Goal: Information Seeking & Learning: Learn about a topic

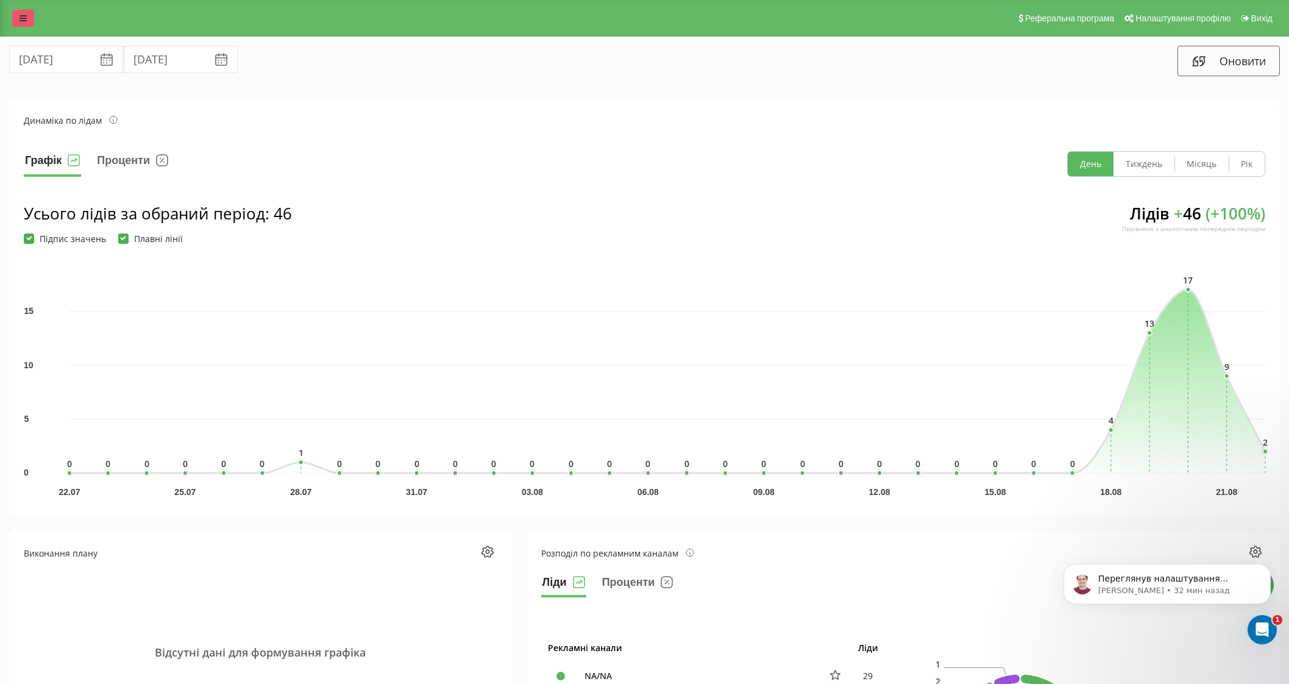
click at [26, 11] on link at bounding box center [23, 18] width 22 height 17
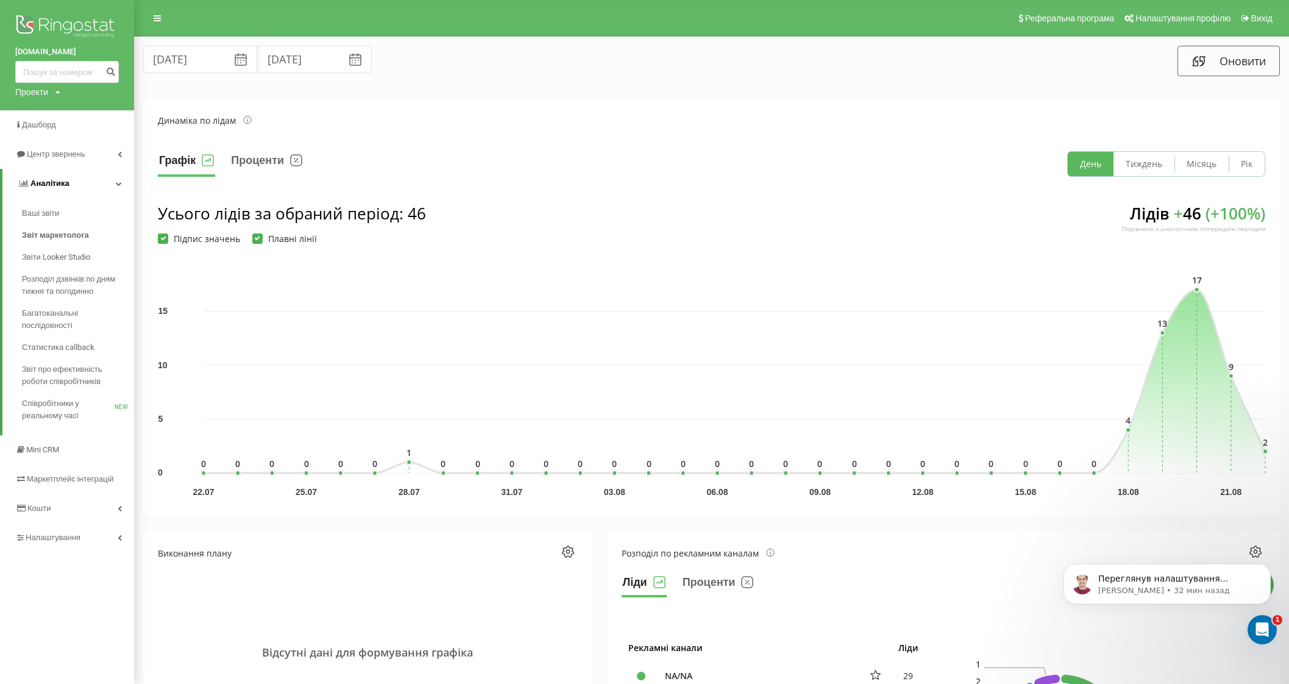
click at [117, 188] on link "Аналiтика" at bounding box center [68, 183] width 132 height 29
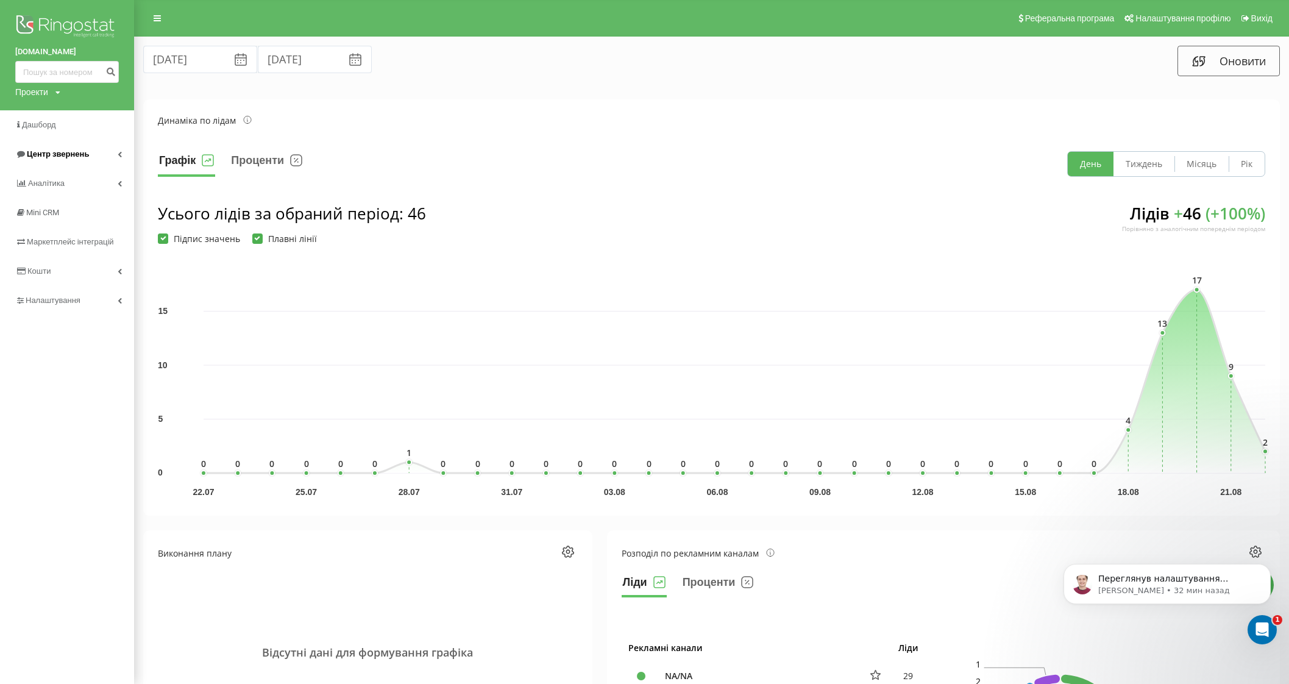
click at [103, 154] on link "Центр звернень" at bounding box center [67, 154] width 134 height 29
click at [54, 182] on span "Журнал дзвінків" at bounding box center [54, 184] width 65 height 12
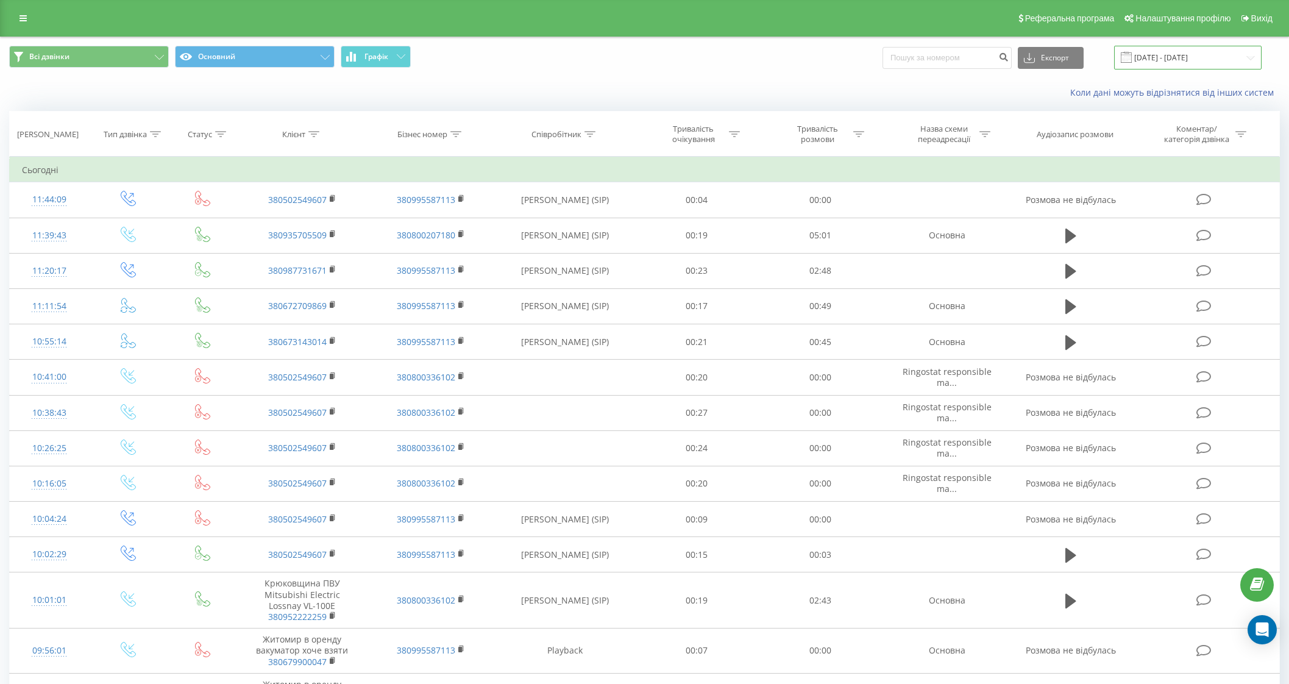
click at [1156, 56] on input "22.07.2025 - 22.08.2025" at bounding box center [1187, 58] width 147 height 24
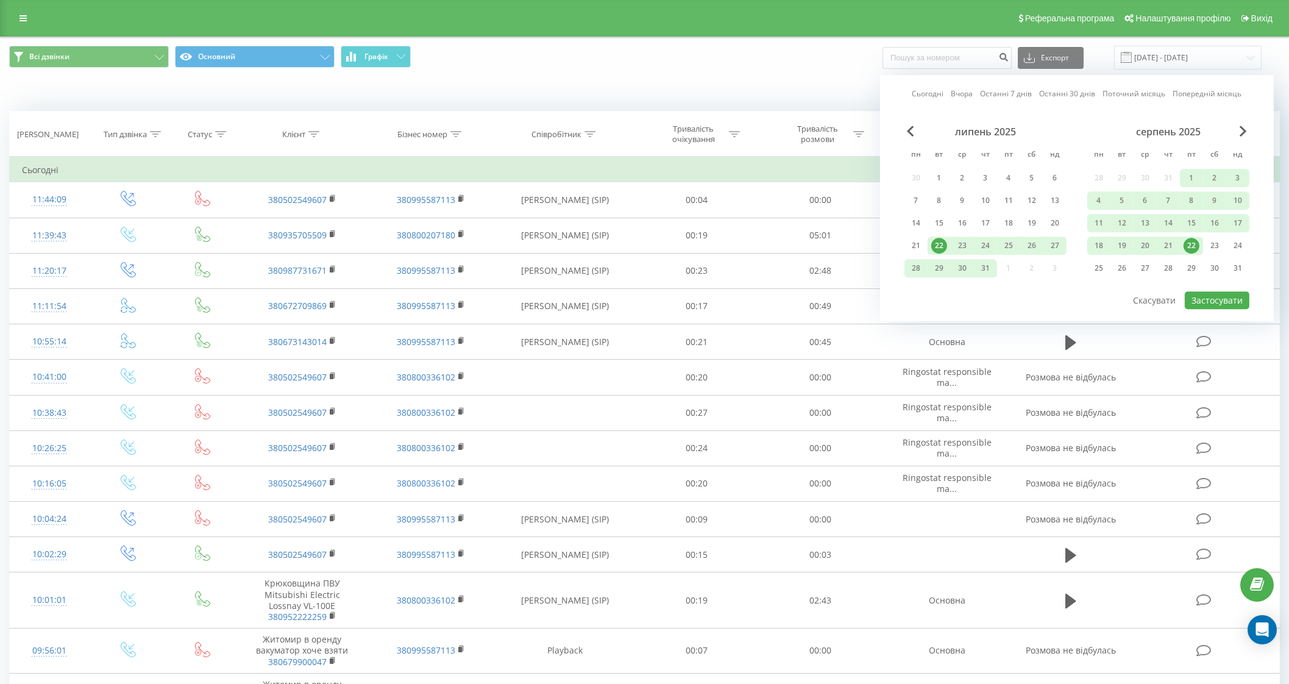
click at [920, 91] on link "Сьогодні" at bounding box center [927, 94] width 32 height 12
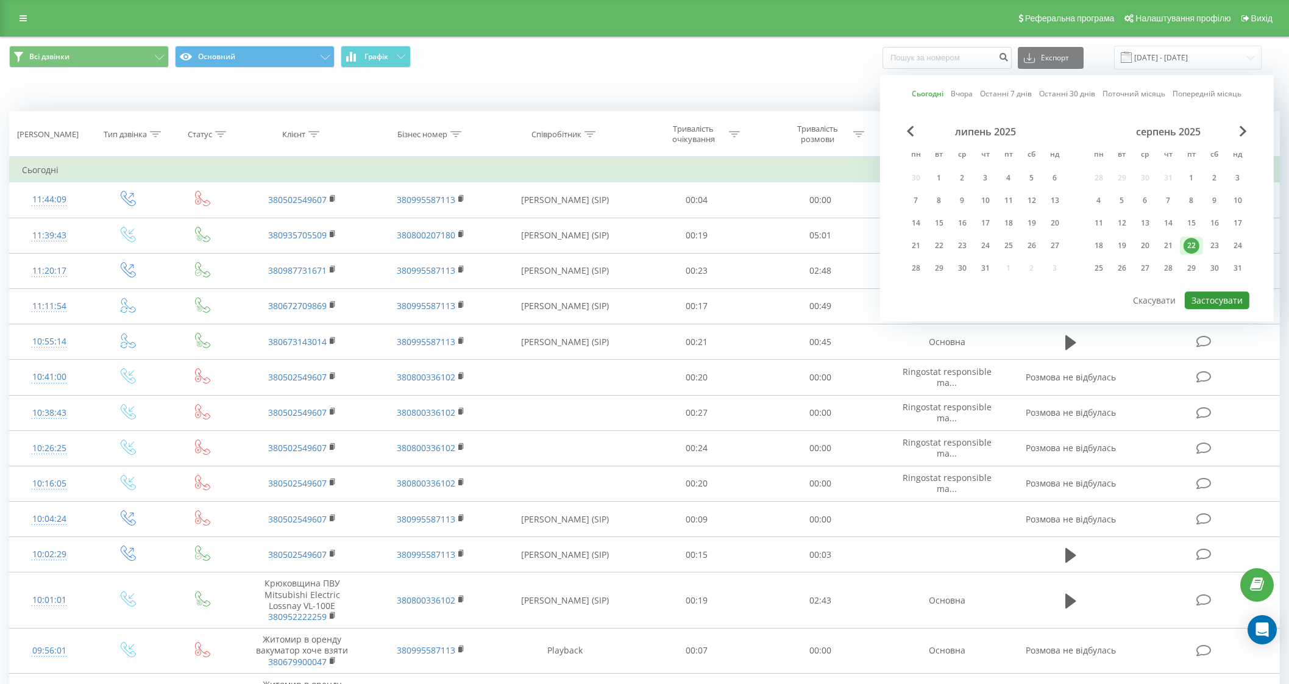
click at [1202, 297] on button "Застосувати" at bounding box center [1216, 300] width 65 height 18
type input "[DATE] - [DATE]"
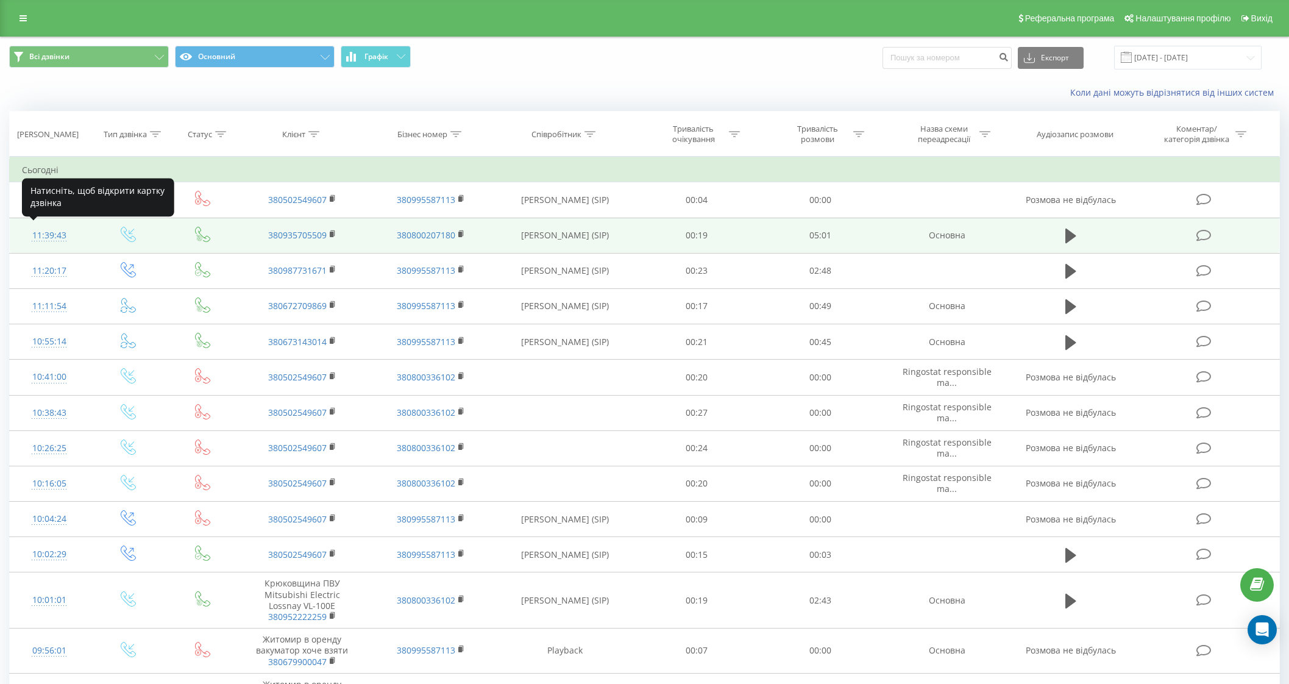
click at [38, 236] on div "11:39:43" at bounding box center [49, 236] width 55 height 24
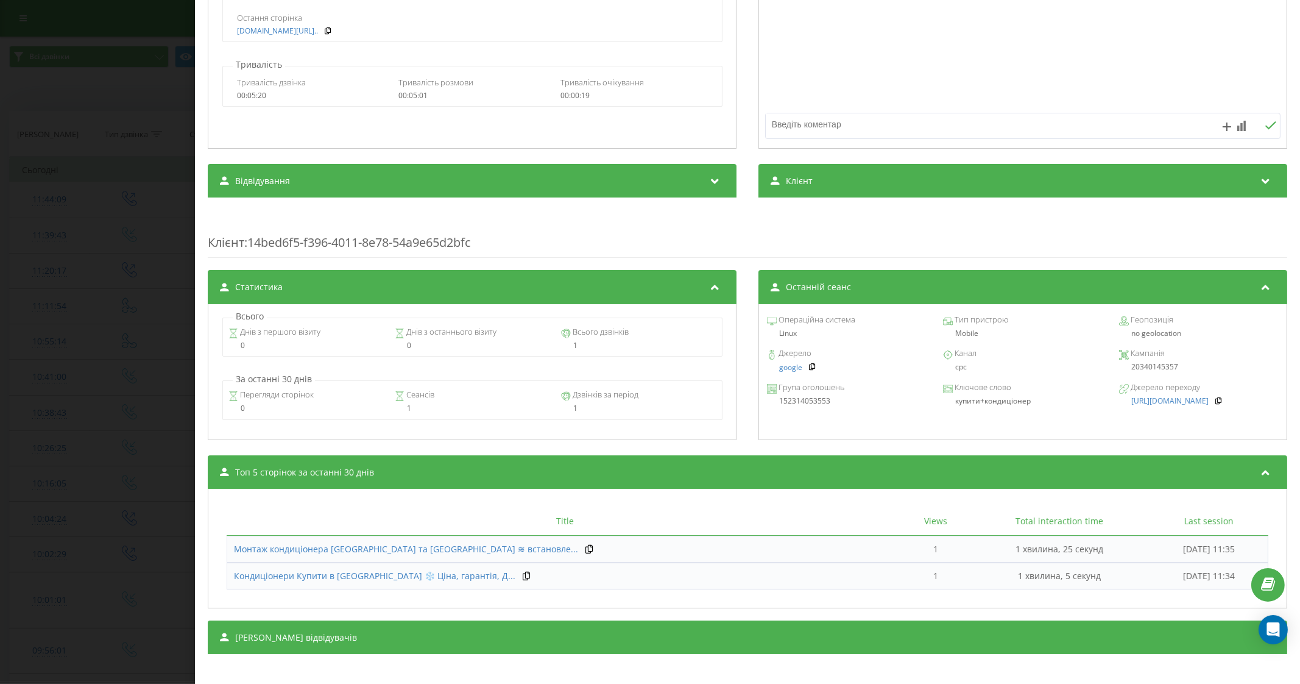
scroll to position [271, 0]
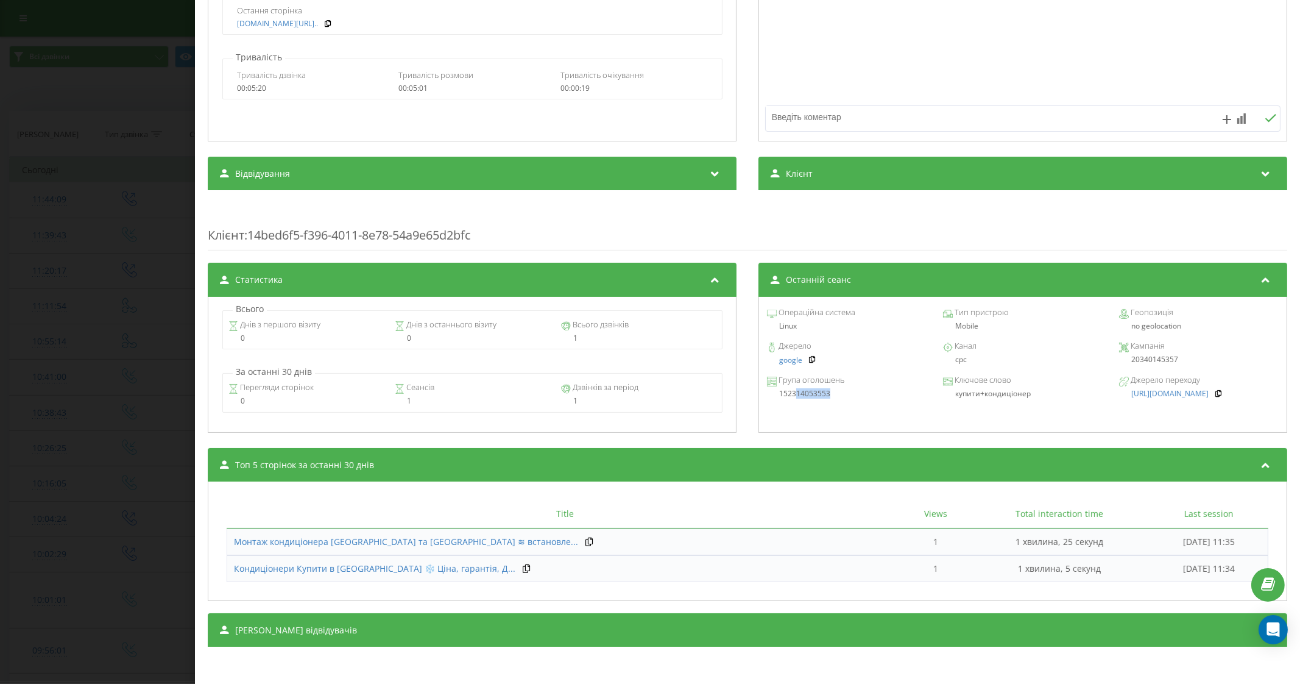
drag, startPoint x: 832, startPoint y: 397, endPoint x: 788, endPoint y: 398, distance: 43.3
click at [788, 398] on div "152314053553" at bounding box center [847, 393] width 160 height 9
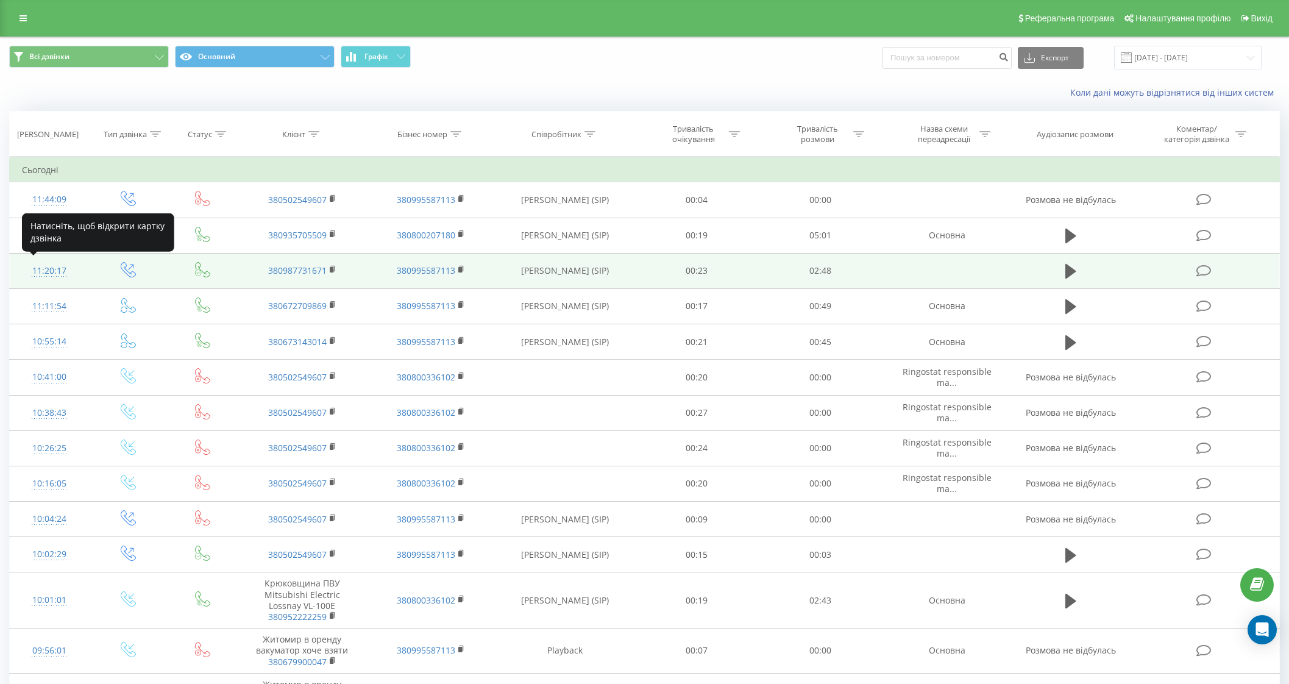
click at [42, 272] on div "11:20:17" at bounding box center [49, 271] width 55 height 24
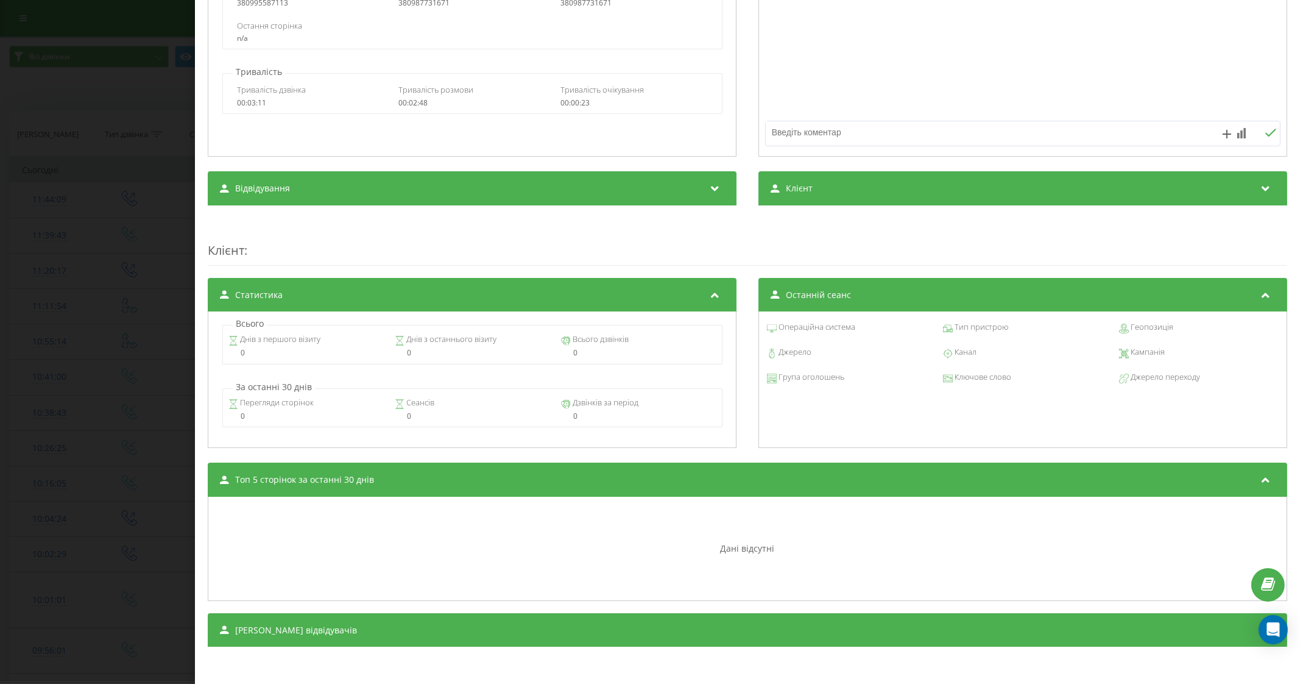
scroll to position [29, 0]
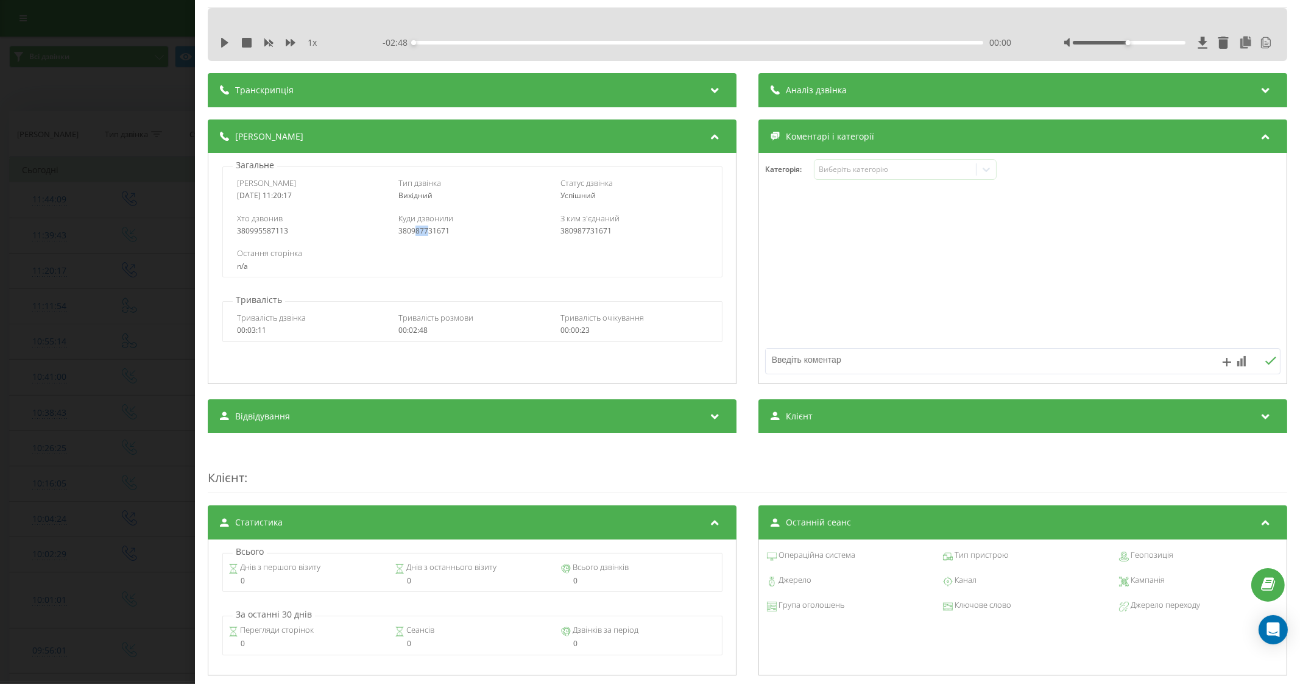
drag, startPoint x: 412, startPoint y: 230, endPoint x: 427, endPoint y: 233, distance: 15.1
click at [427, 233] on div "380987731671" at bounding box center [472, 231] width 147 height 9
click at [419, 230] on div "380987731671" at bounding box center [472, 231] width 147 height 9
click at [417, 230] on div "380987731671" at bounding box center [472, 231] width 147 height 9
drag, startPoint x: 420, startPoint y: 230, endPoint x: 433, endPoint y: 228, distance: 12.3
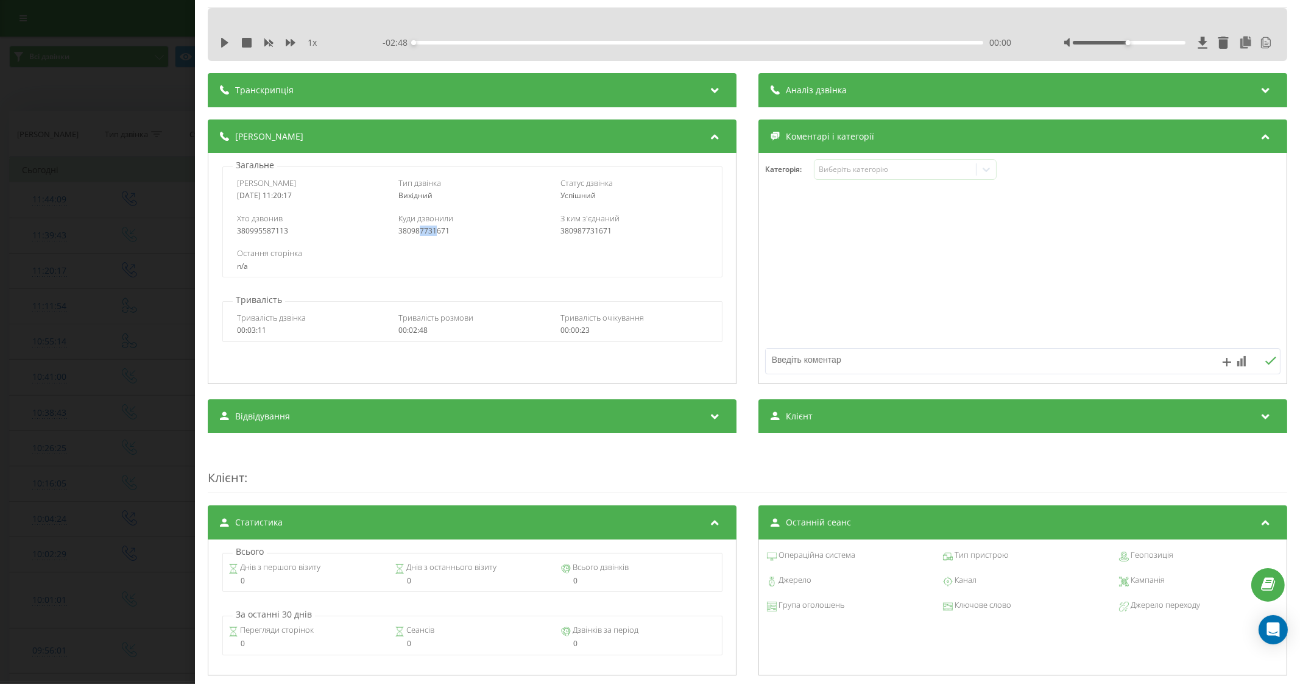
click at [433, 228] on div "380987731671" at bounding box center [472, 231] width 147 height 9
click at [413, 232] on div "380987731671" at bounding box center [472, 231] width 147 height 9
drag, startPoint x: 414, startPoint y: 230, endPoint x: 448, endPoint y: 232, distance: 33.6
click at [446, 232] on div "380987731671" at bounding box center [472, 231] width 147 height 9
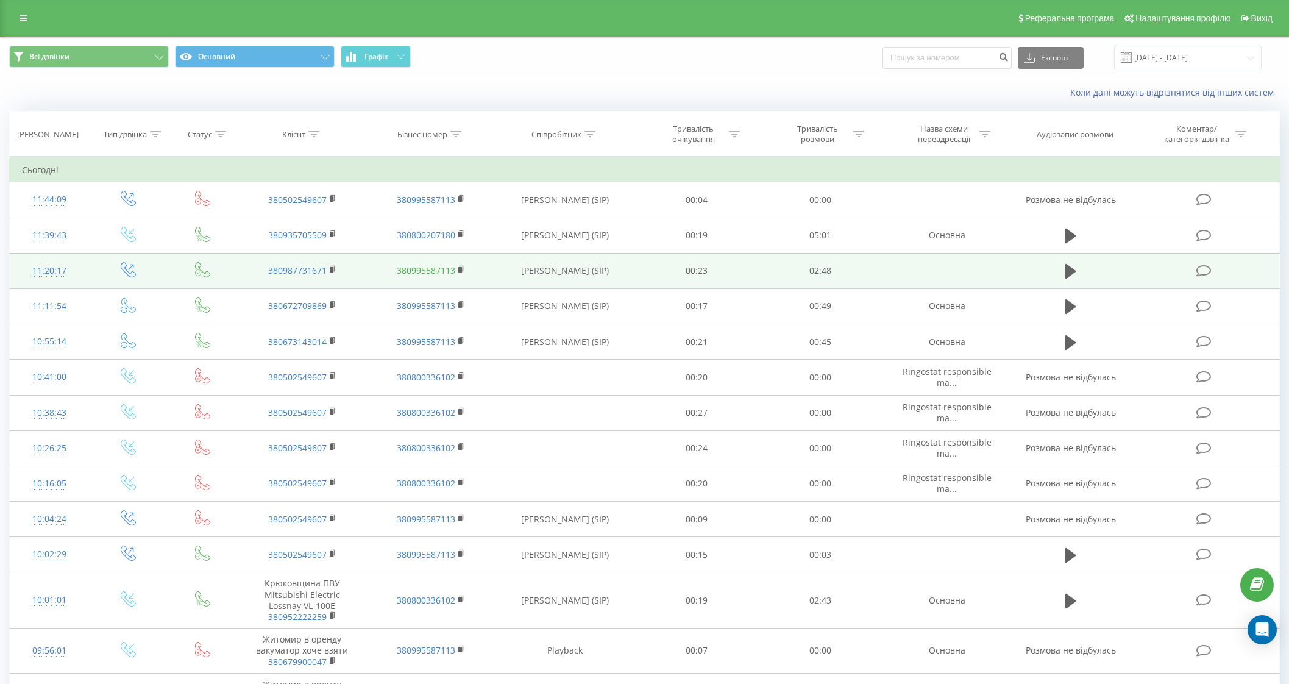
click at [421, 270] on link "380995587113" at bounding box center [426, 270] width 58 height 12
click at [44, 272] on div "11:20:17" at bounding box center [49, 271] width 55 height 24
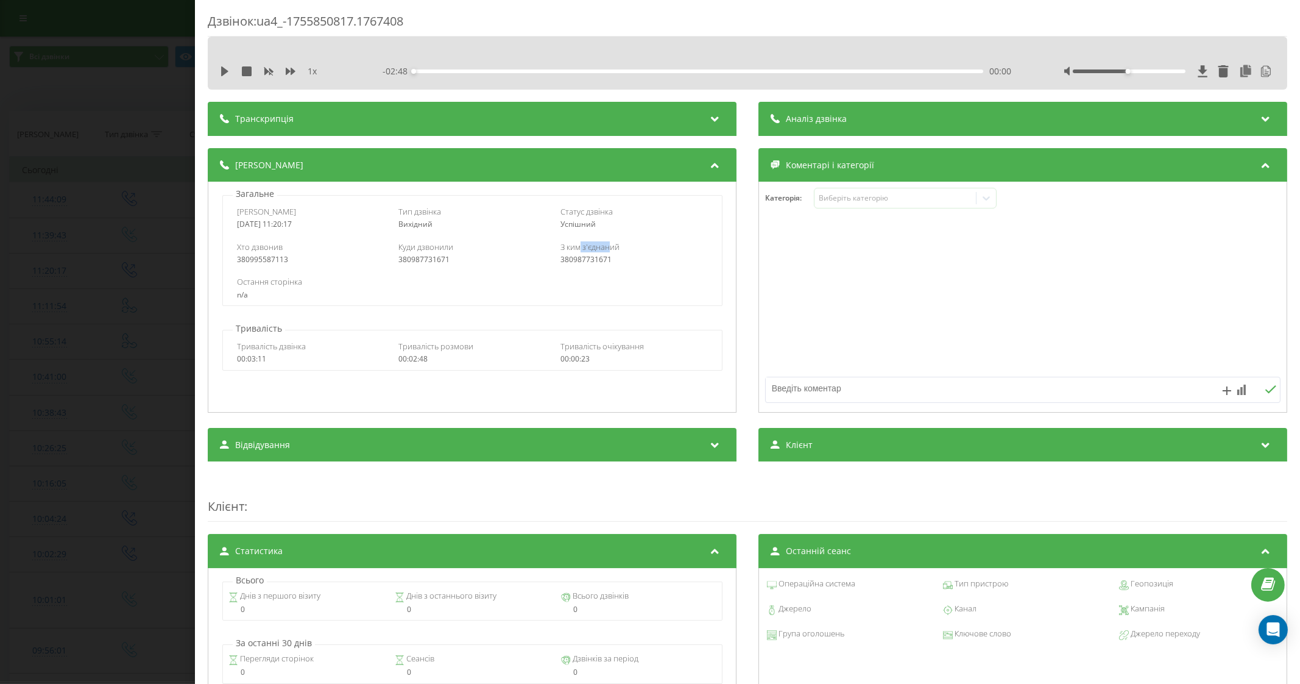
drag, startPoint x: 578, startPoint y: 247, endPoint x: 609, endPoint y: 246, distance: 31.1
click at [609, 246] on span "З ким з'єднаний" at bounding box center [589, 246] width 59 height 11
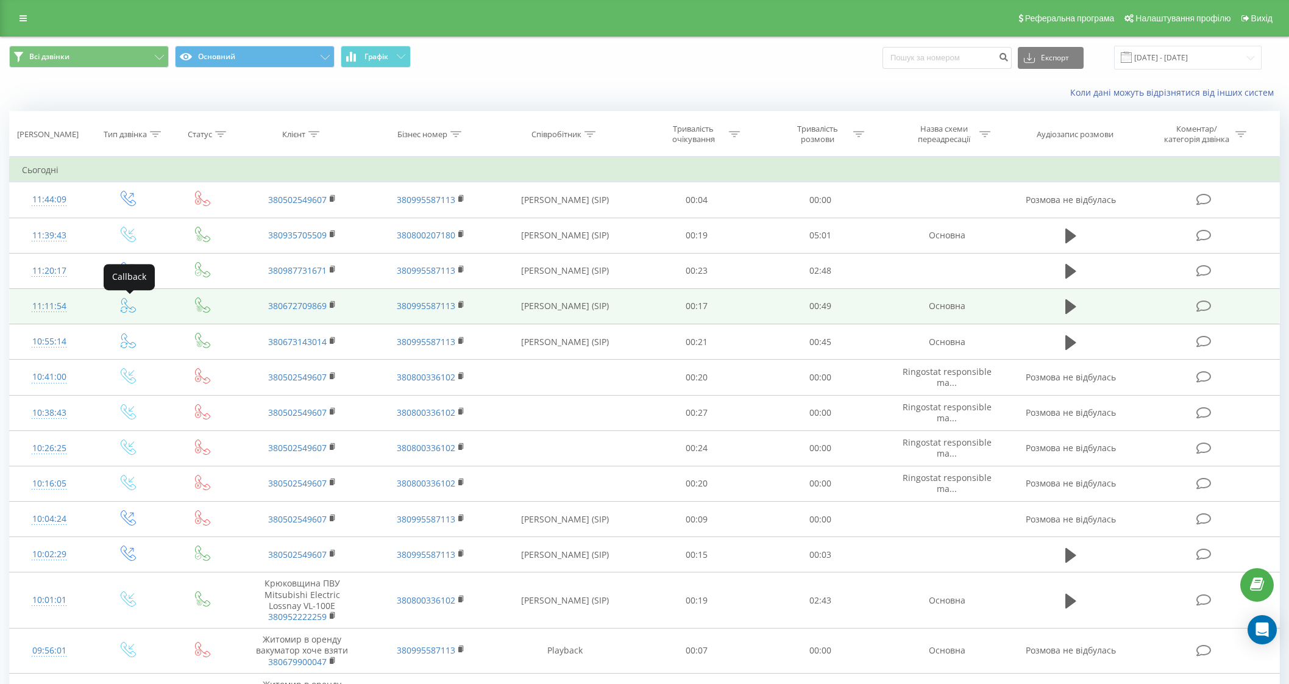
click at [124, 306] on icon at bounding box center [128, 304] width 15 height 15
click at [49, 304] on div "11:11:54" at bounding box center [49, 306] width 55 height 24
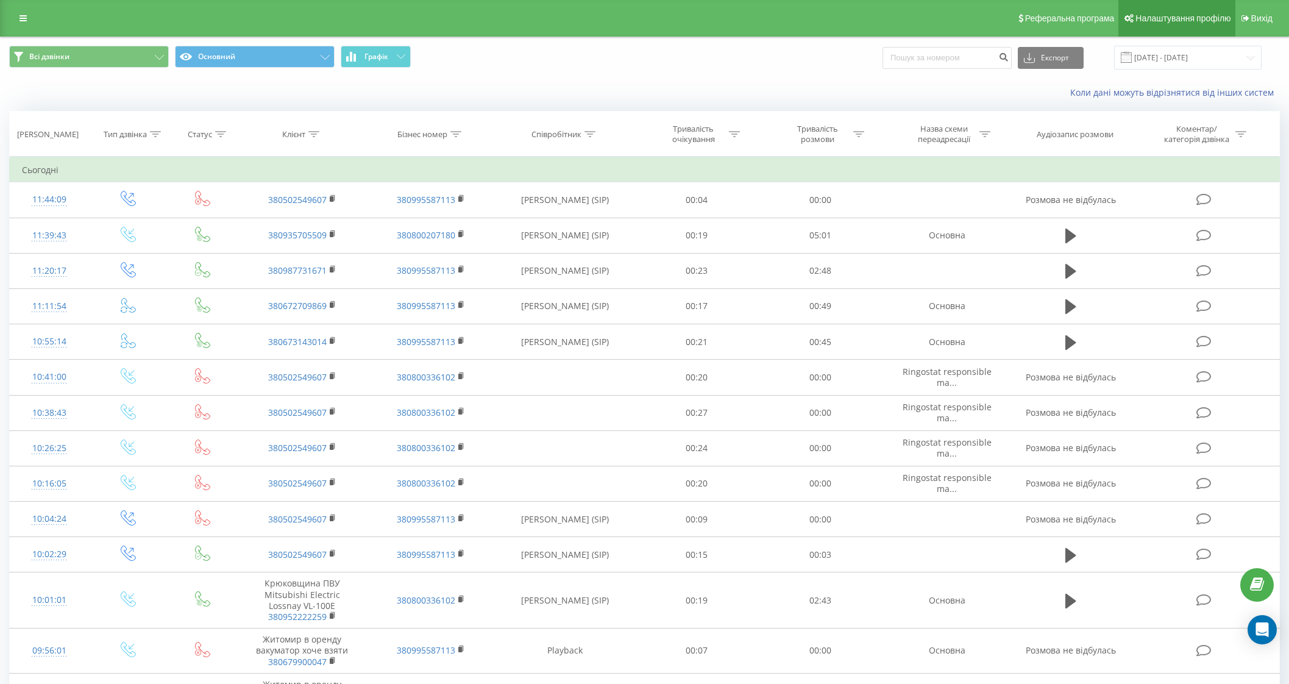
click at [1190, 18] on span "Налаштування профілю" at bounding box center [1182, 18] width 95 height 10
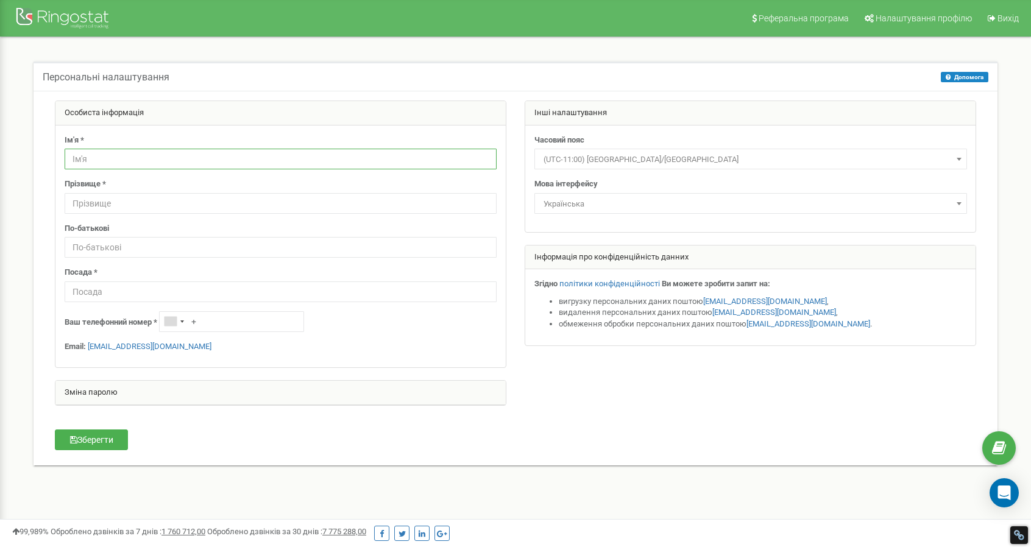
click at [91, 164] on input "text" at bounding box center [281, 159] width 432 height 21
type input "Оля"
click at [110, 439] on button "Зберегти" at bounding box center [91, 440] width 73 height 21
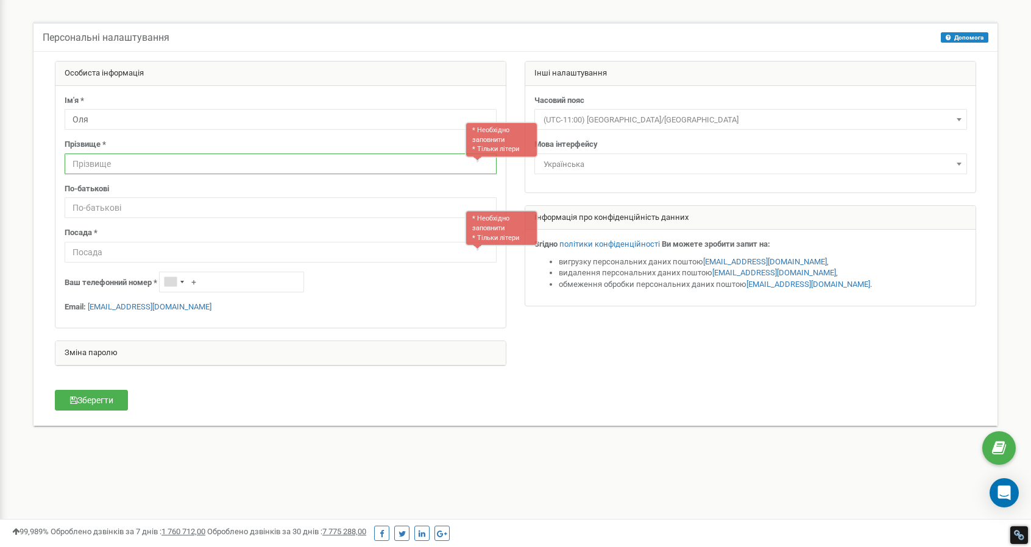
scroll to position [39, 0]
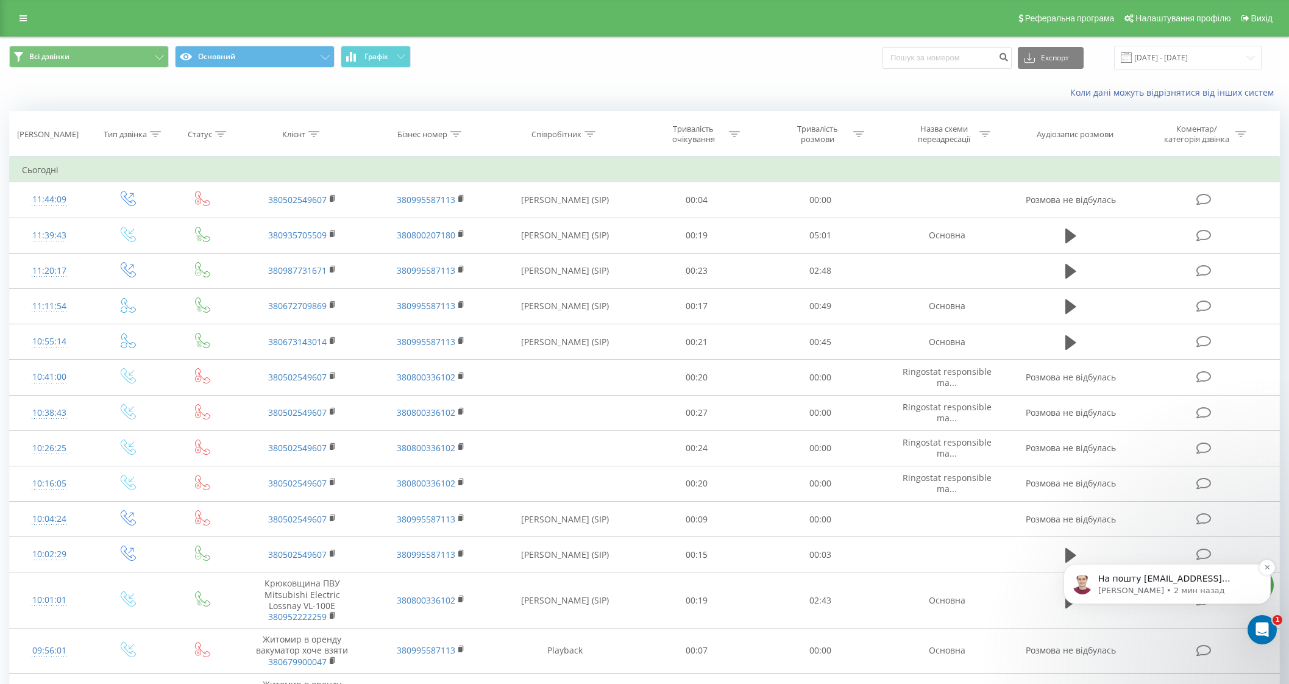
click at [1158, 583] on p "На пошту pro-holod@ukr.net надійде лист з оповіщенням якщо це станеться" at bounding box center [1176, 579] width 157 height 12
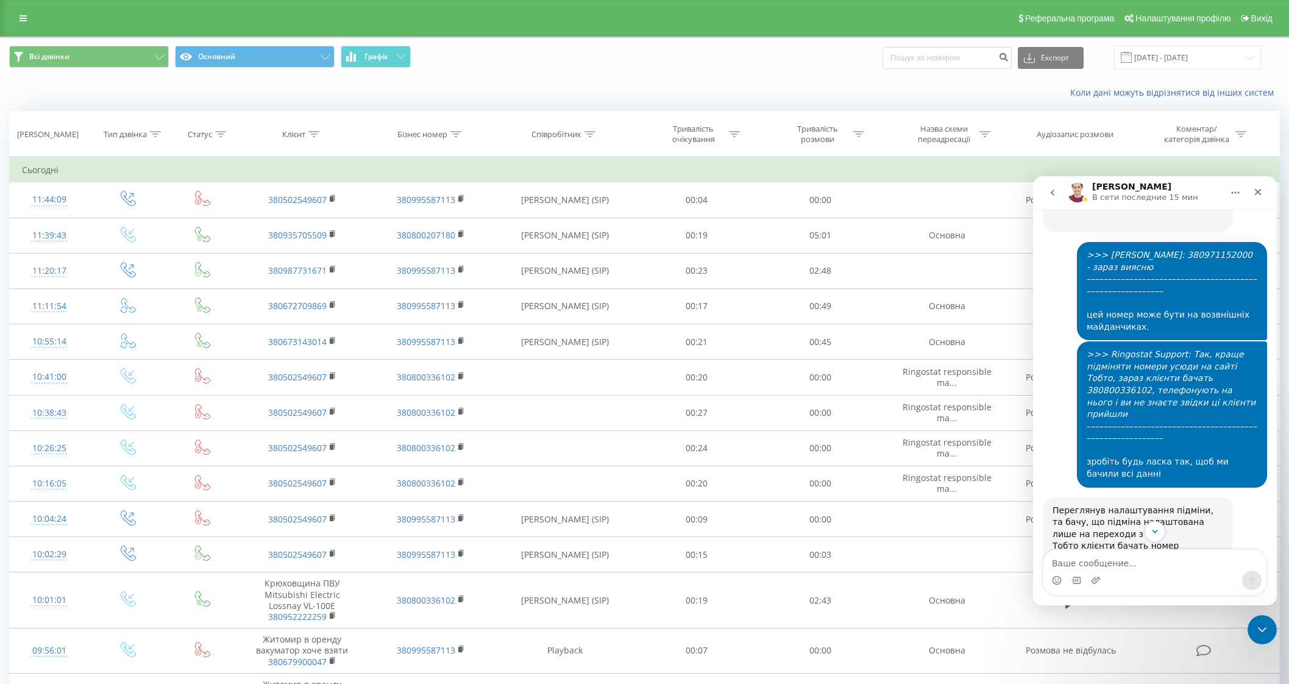
scroll to position [14180, 0]
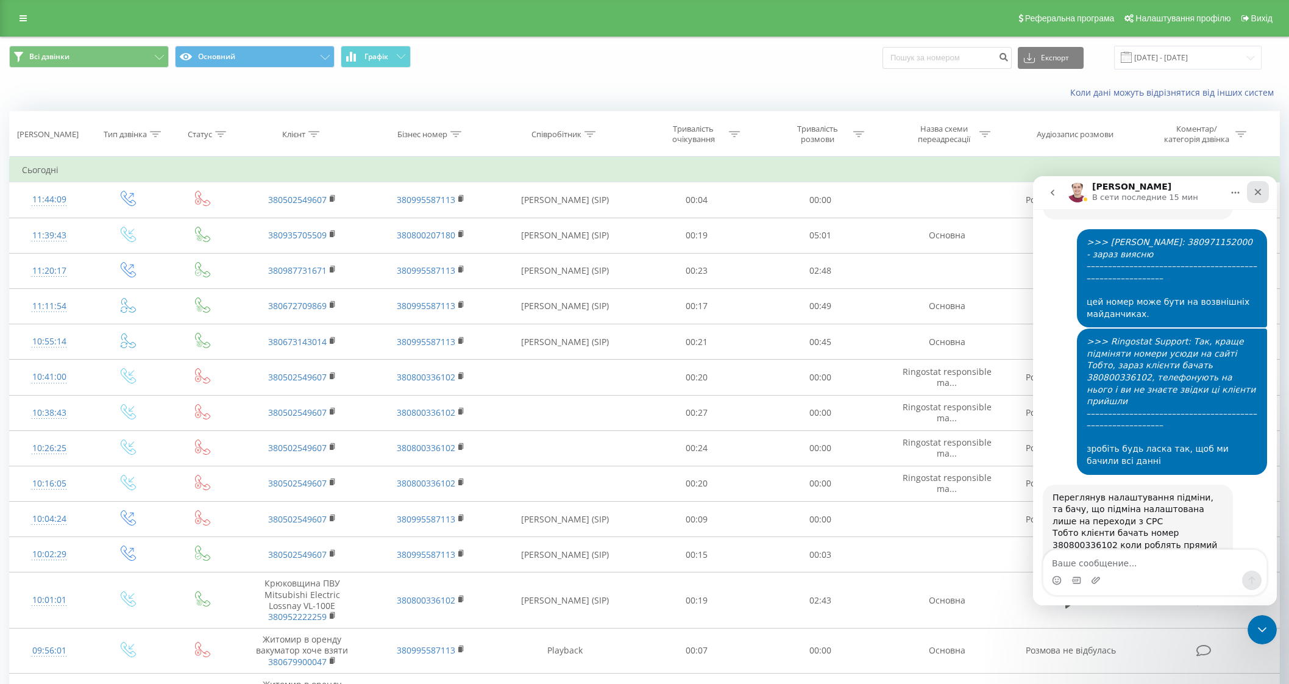
click at [1257, 188] on icon "Закрыть" at bounding box center [1258, 192] width 10 height 10
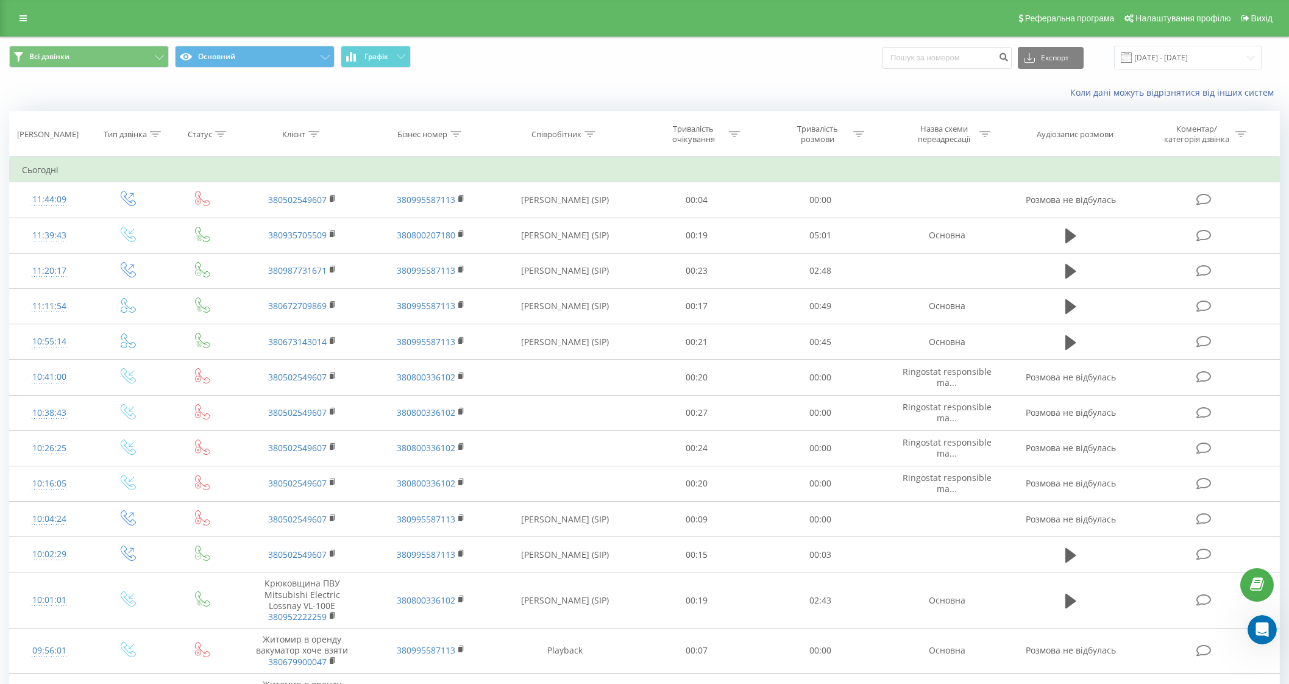
scroll to position [14159, 0]
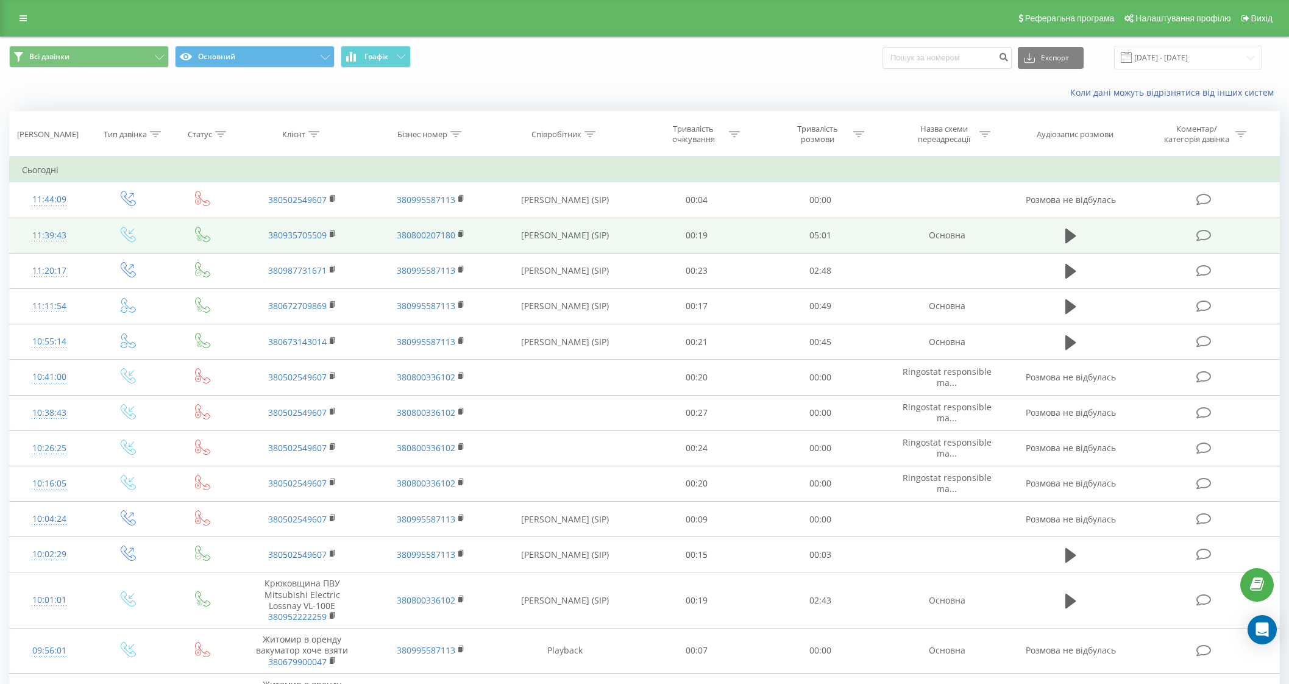
click at [125, 230] on icon at bounding box center [128, 234] width 15 height 15
click at [43, 231] on div "11:39:43" at bounding box center [49, 236] width 55 height 24
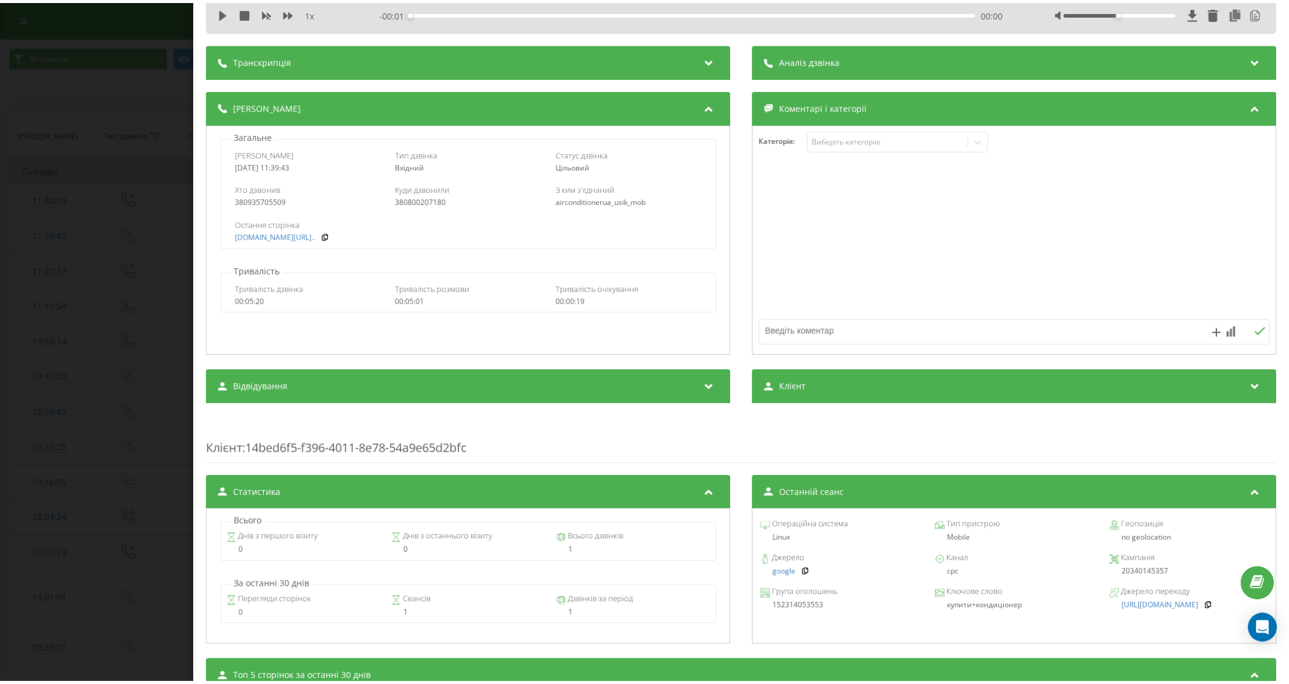
scroll to position [76, 0]
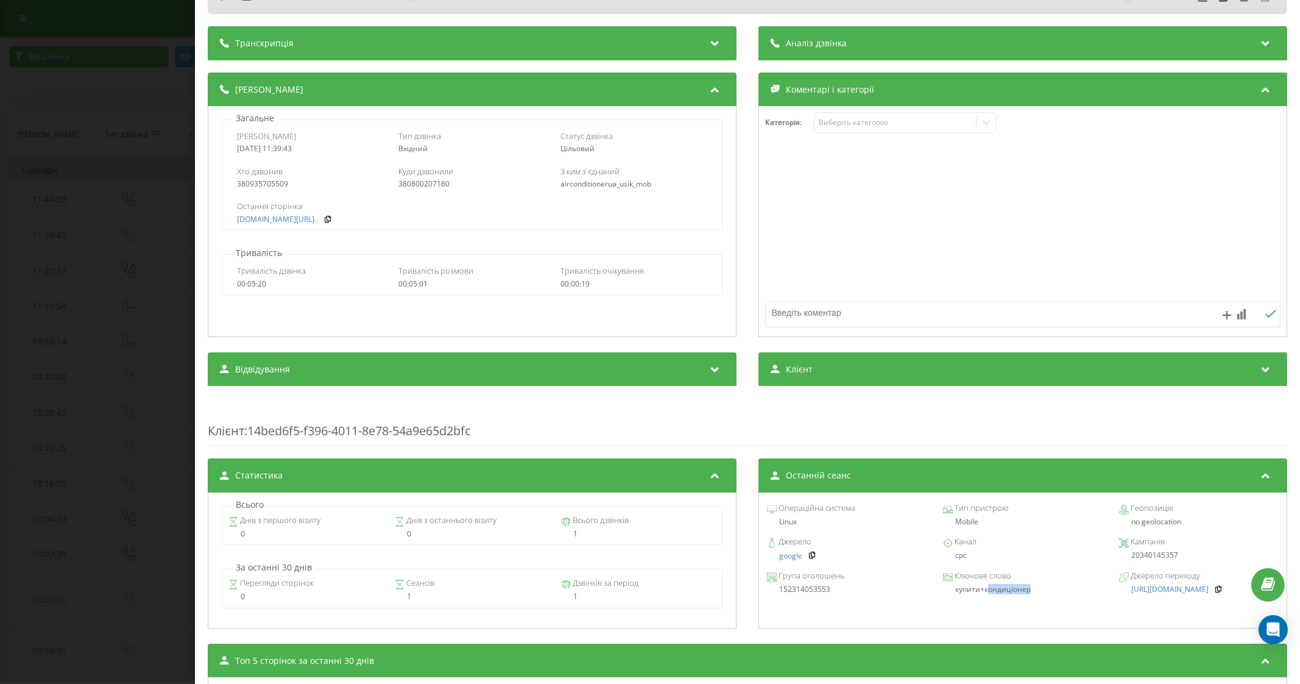
drag, startPoint x: 1033, startPoint y: 594, endPoint x: 978, endPoint y: 595, distance: 55.4
click at [978, 595] on div "Група оголошень 152314053553 Ключове слово купити+кондиціонер Джерело переходу …" at bounding box center [1022, 583] width 515 height 34
click at [1052, 593] on div "купити+кондиціонер" at bounding box center [1023, 589] width 160 height 9
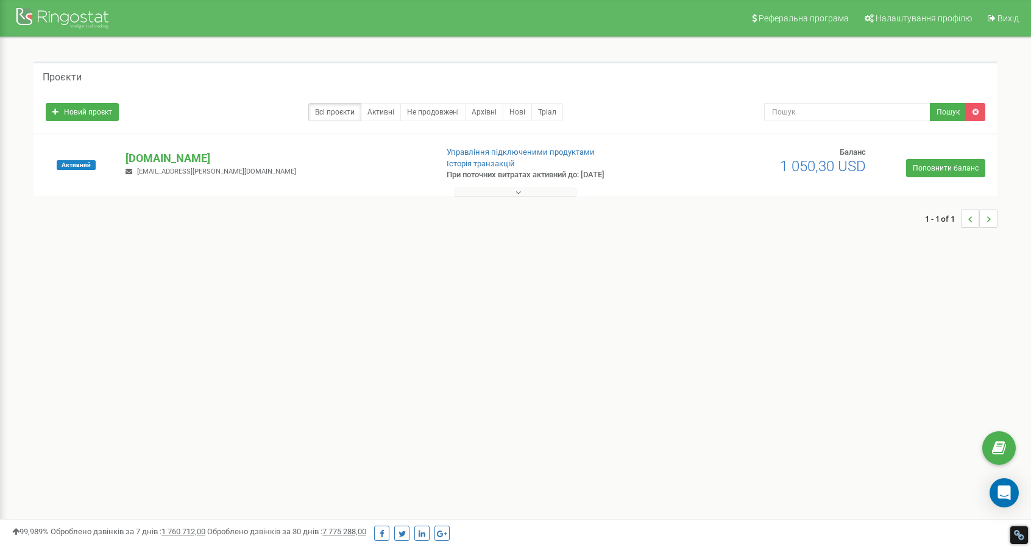
click at [159, 155] on p "[DOMAIN_NAME]" at bounding box center [276, 158] width 301 height 16
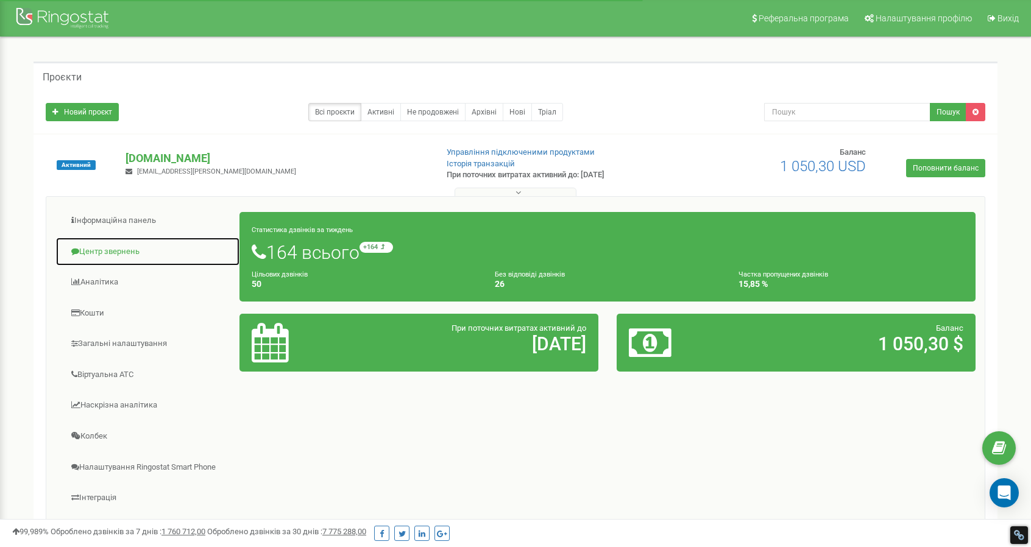
click at [93, 252] on link "Центр звернень" at bounding box center [147, 252] width 185 height 30
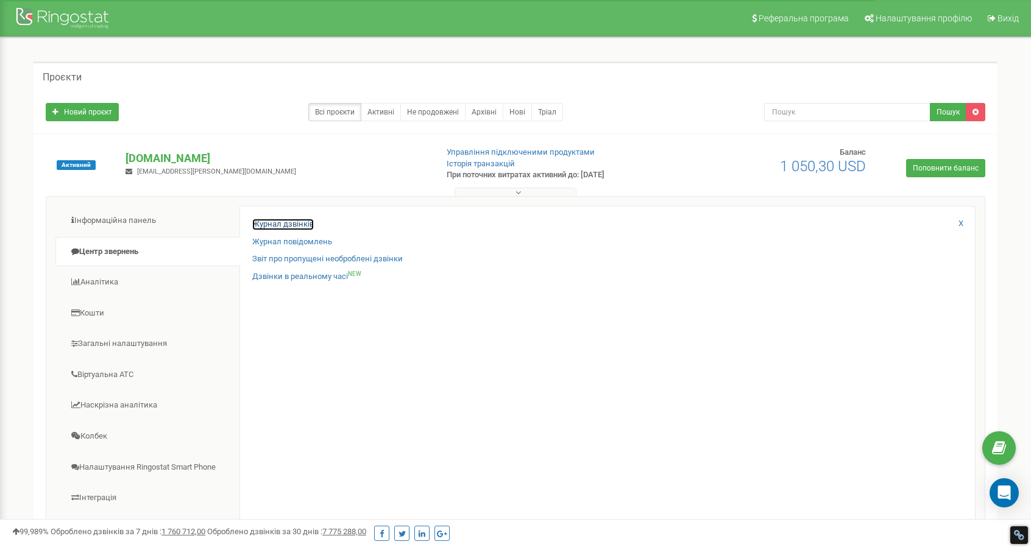
click at [260, 224] on link "Журнал дзвінків" at bounding box center [283, 225] width 62 height 12
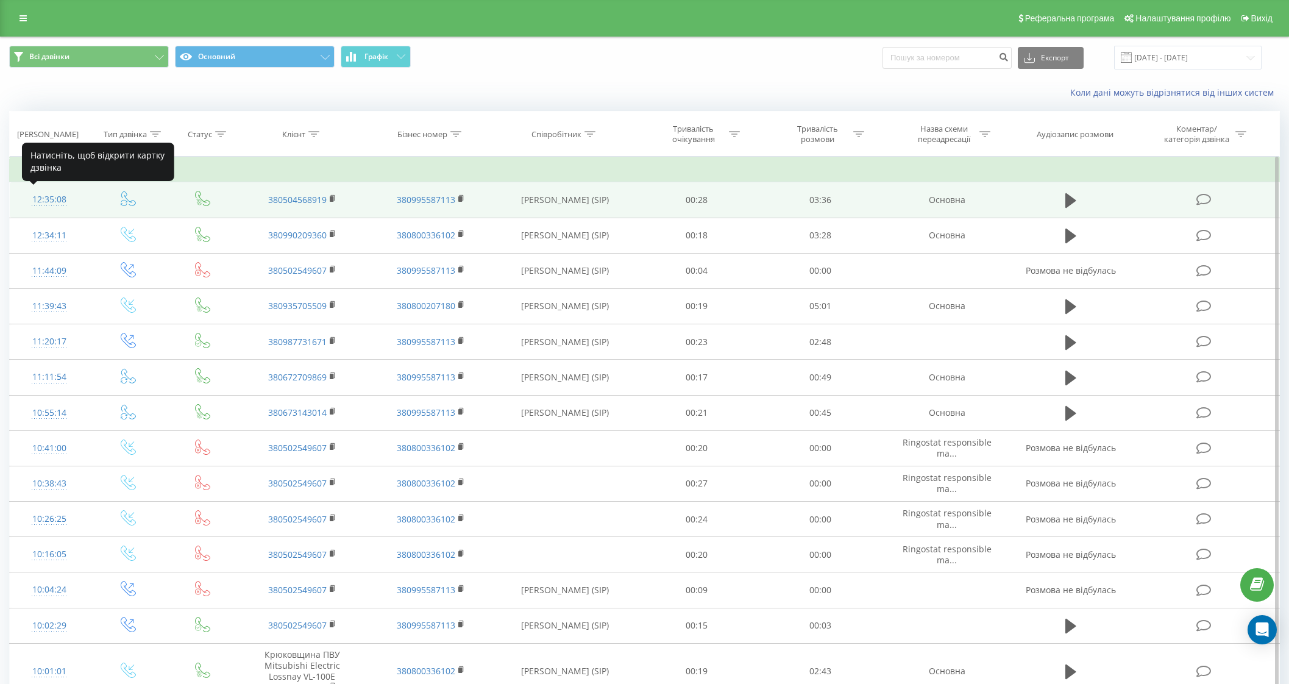
click at [43, 199] on div "12:35:08" at bounding box center [49, 200] width 55 height 24
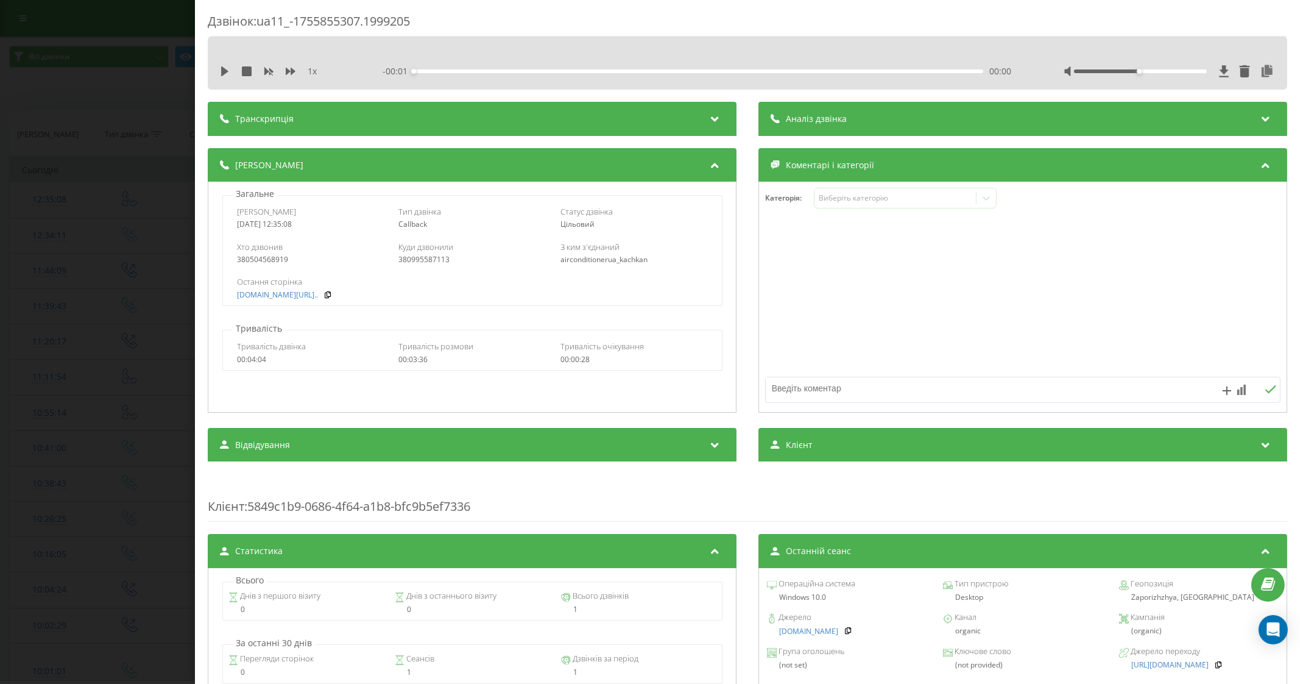
scroll to position [76, 0]
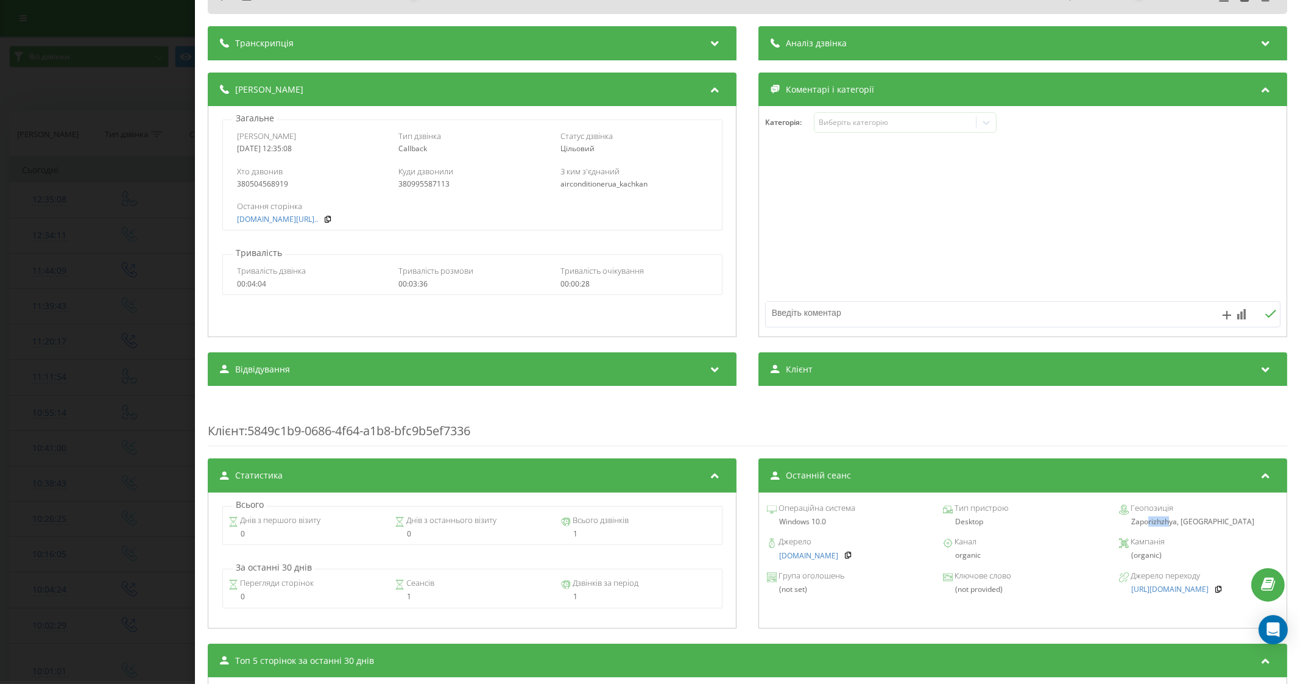
drag, startPoint x: 1138, startPoint y: 524, endPoint x: 1176, endPoint y: 526, distance: 37.8
click at [1175, 526] on div "Zaporizhzhya, Ukraine" at bounding box center [1199, 521] width 160 height 9
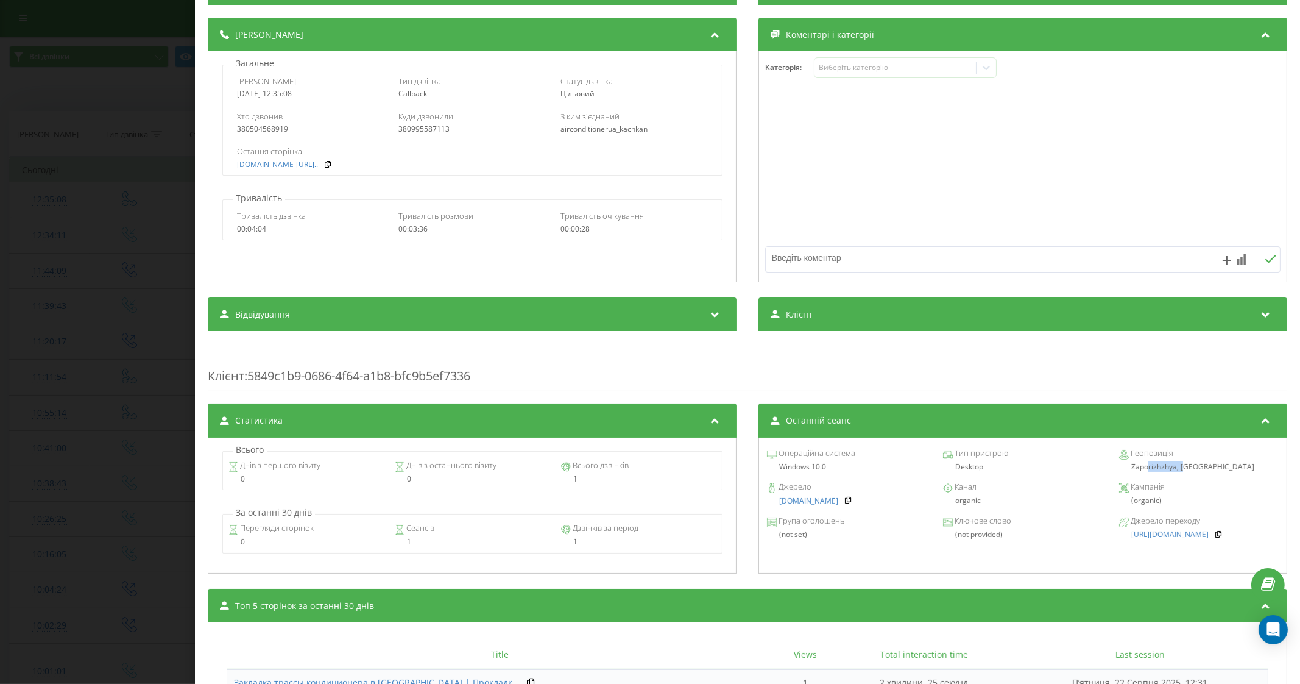
scroll to position [28, 0]
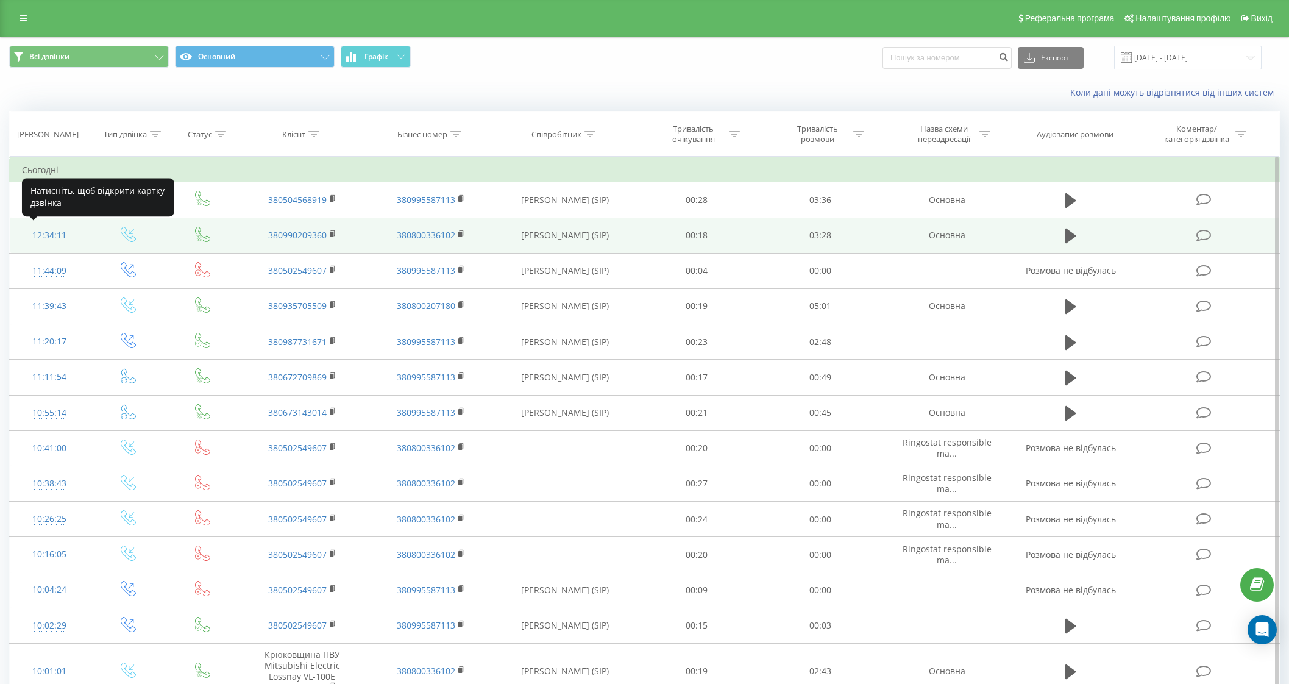
click at [57, 236] on div "12:34:11" at bounding box center [49, 236] width 55 height 24
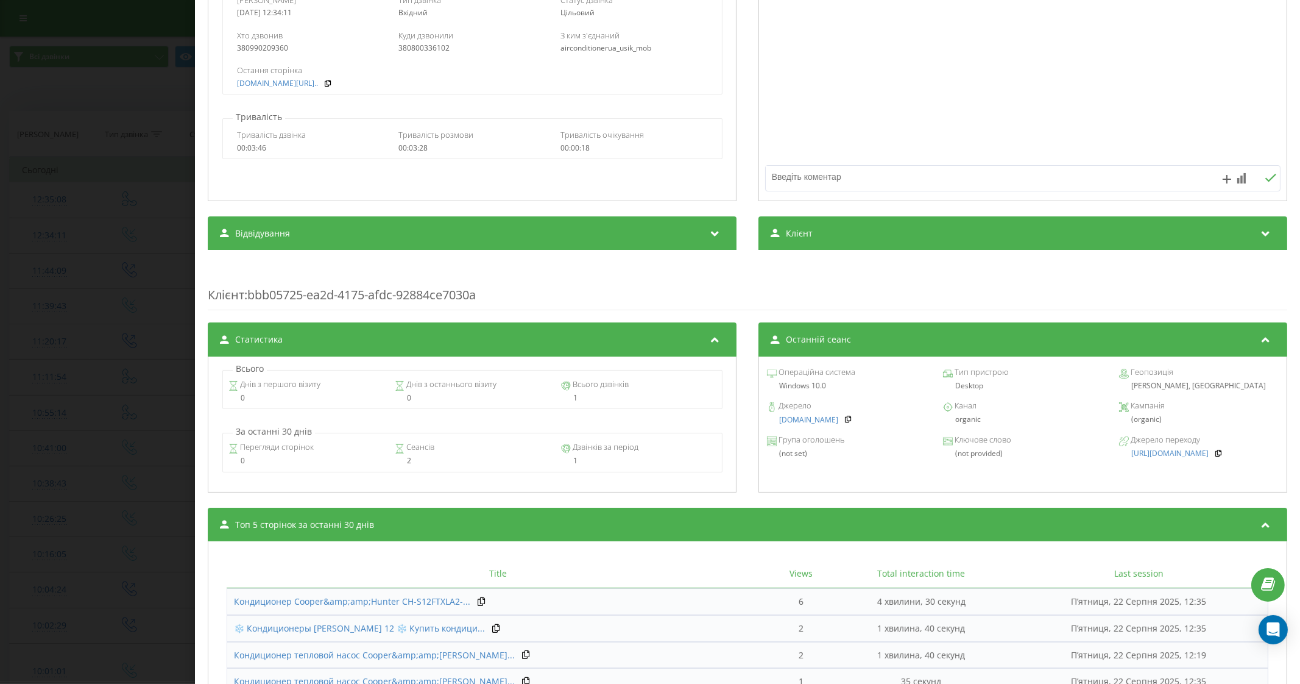
scroll to position [323, 0]
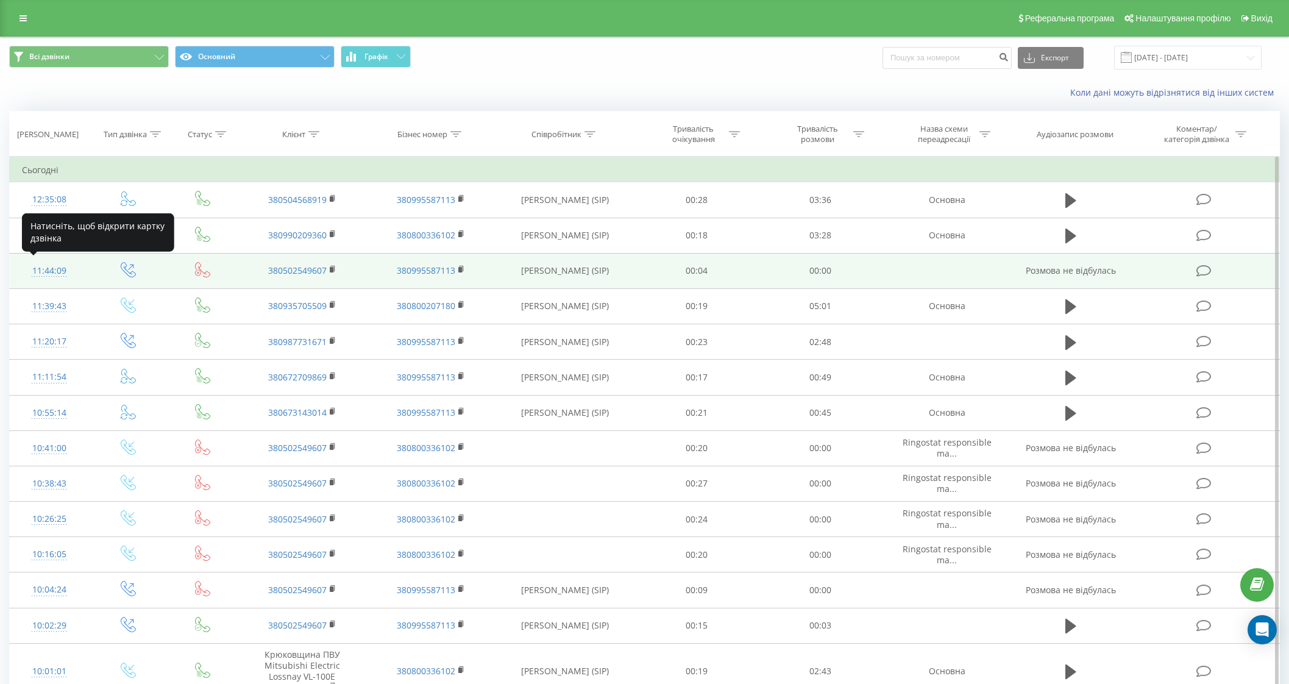
click at [45, 272] on div "11:44:09" at bounding box center [49, 271] width 55 height 24
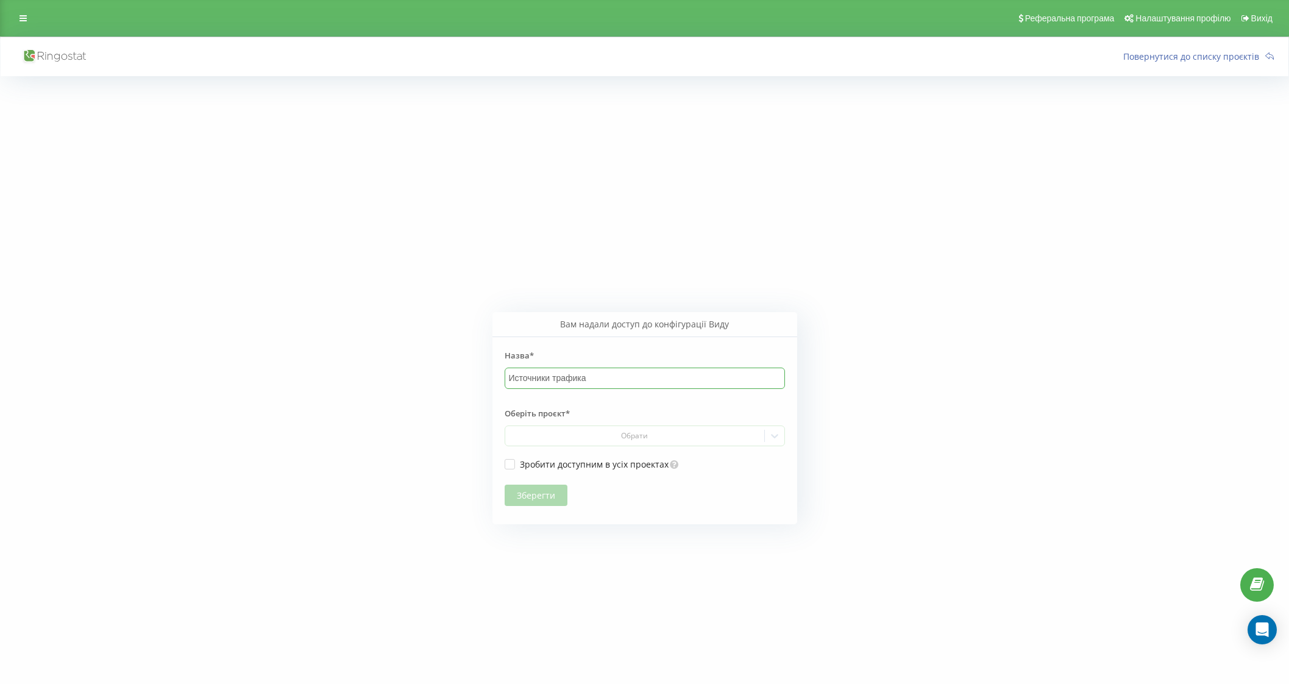
click at [546, 384] on input "Источники трафика" at bounding box center [644, 377] width 280 height 21
click at [643, 434] on div "Обрати" at bounding box center [634, 436] width 250 height 10
click at [635, 455] on div "[DOMAIN_NAME]" at bounding box center [644, 457] width 279 height 19
click at [507, 464] on label "Зробити доступним в усіх проектах" at bounding box center [586, 464] width 164 height 10
checkbox input "true"
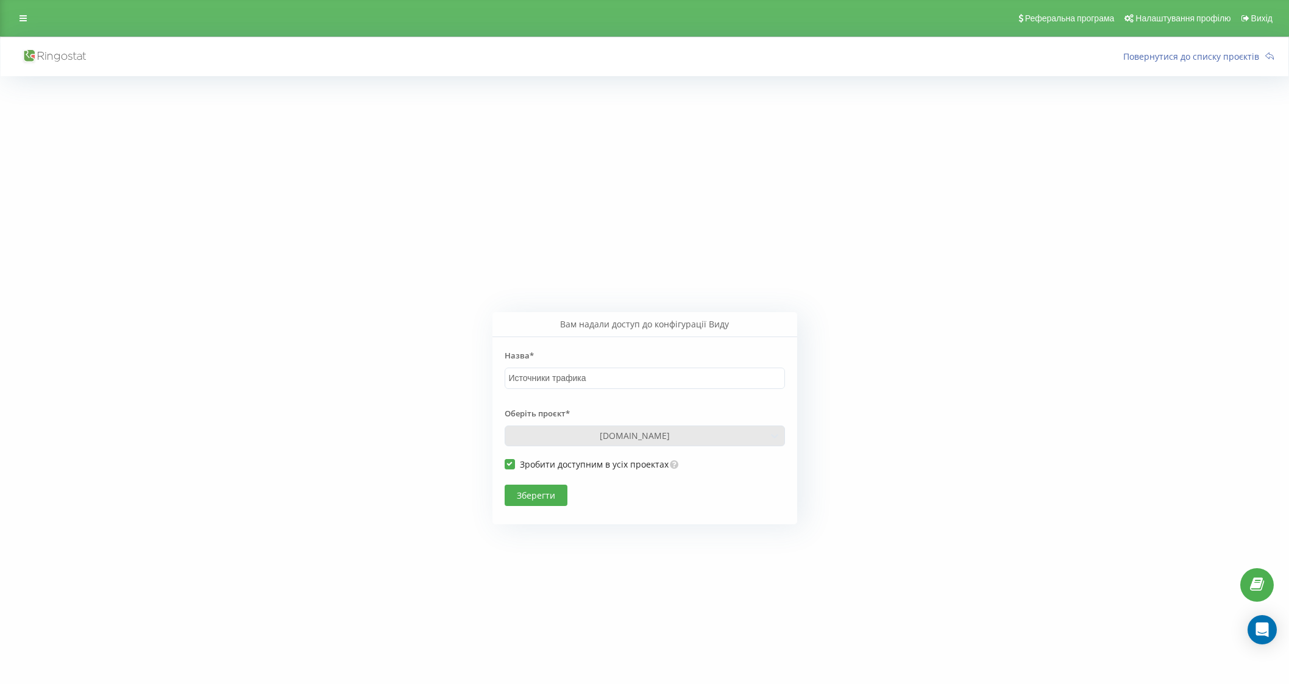
click at [506, 492] on button "Зберегти" at bounding box center [535, 494] width 63 height 21
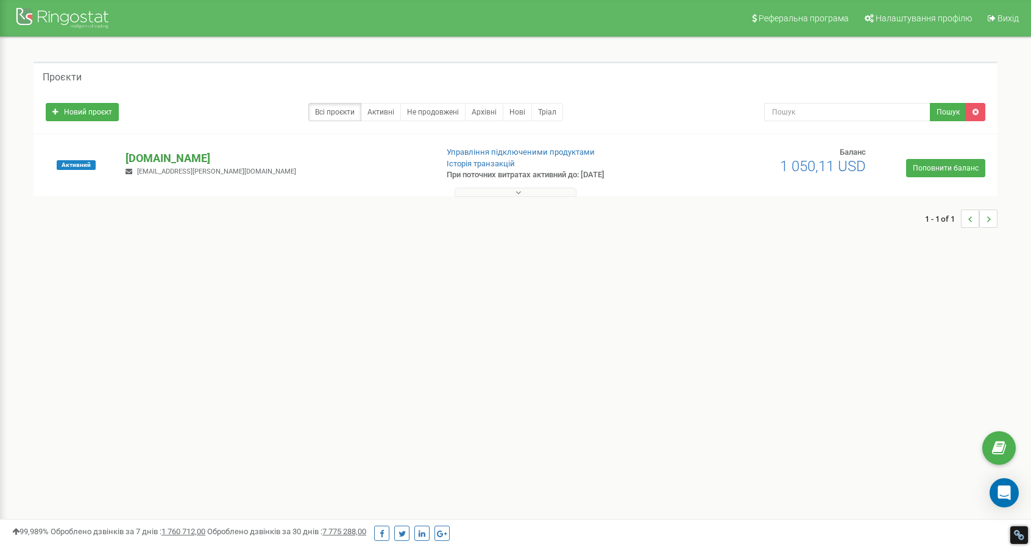
click at [163, 159] on p "[DOMAIN_NAME]" at bounding box center [276, 158] width 301 height 16
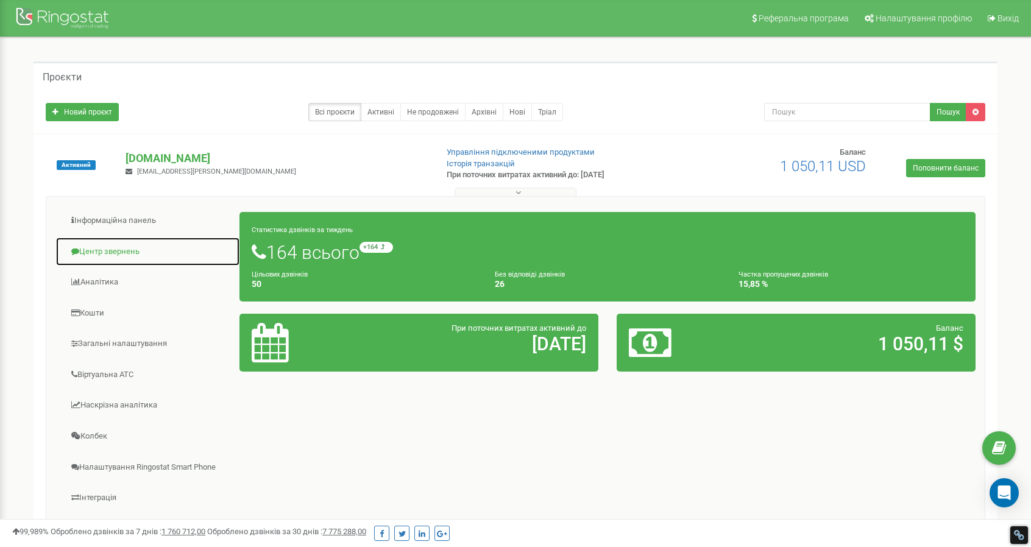
click at [106, 254] on link "Центр звернень" at bounding box center [147, 252] width 185 height 30
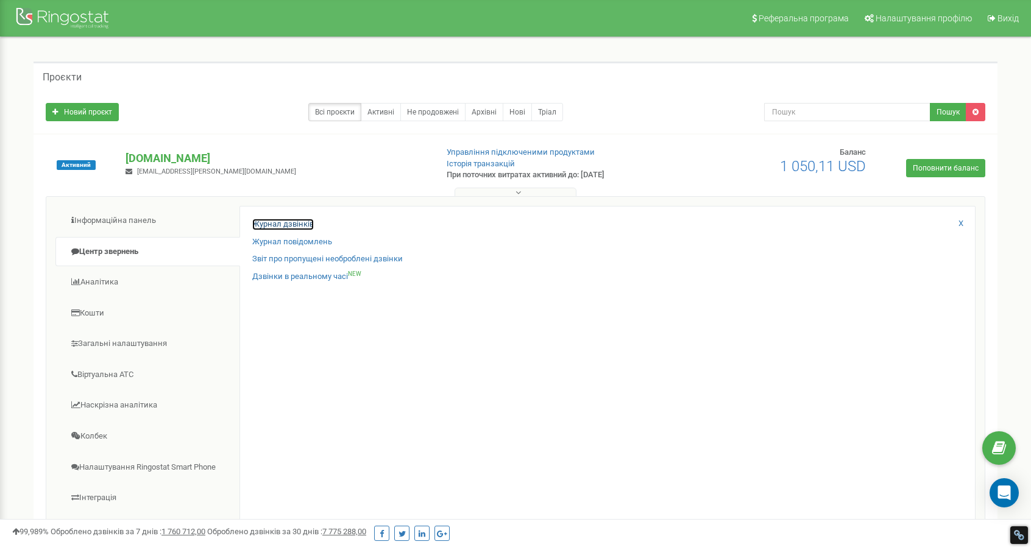
click at [277, 221] on link "Журнал дзвінків" at bounding box center [283, 225] width 62 height 12
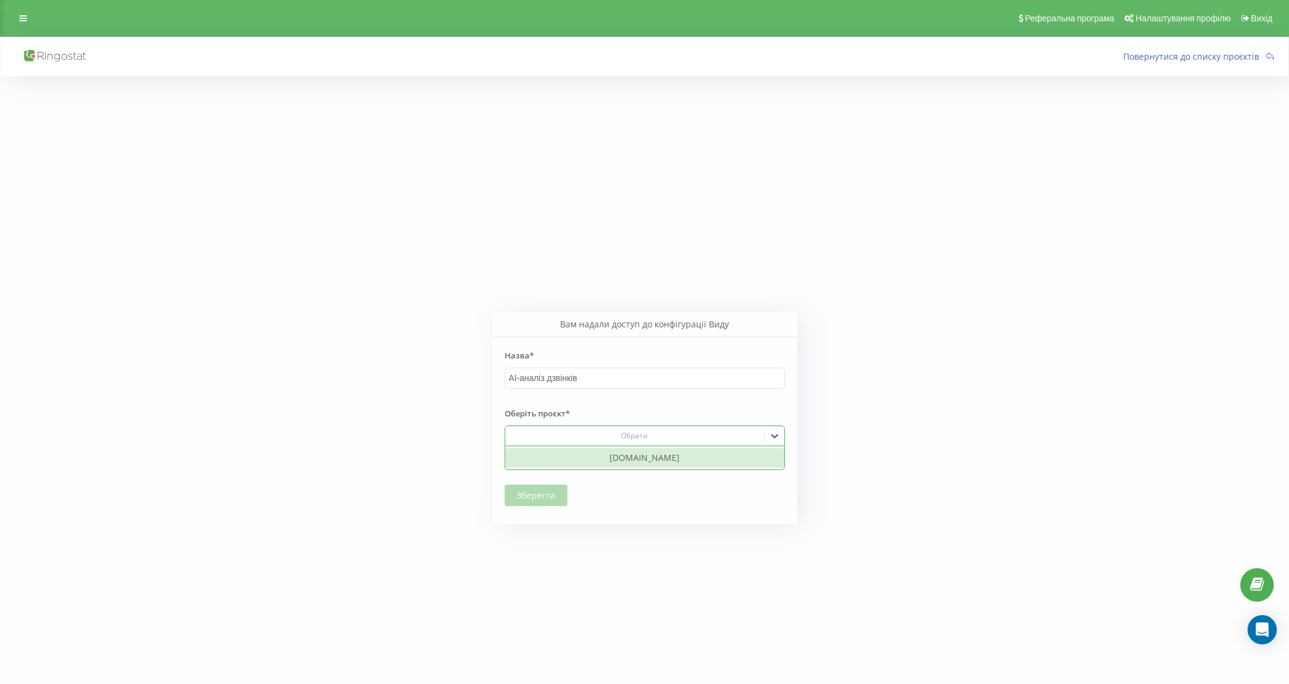
click at [591, 436] on div "Обрати" at bounding box center [634, 436] width 250 height 10
click at [609, 456] on div "[DOMAIN_NAME]" at bounding box center [644, 457] width 279 height 19
click at [533, 468] on label "Зробити доступним в усіх проектах" at bounding box center [586, 464] width 164 height 10
checkbox input "true"
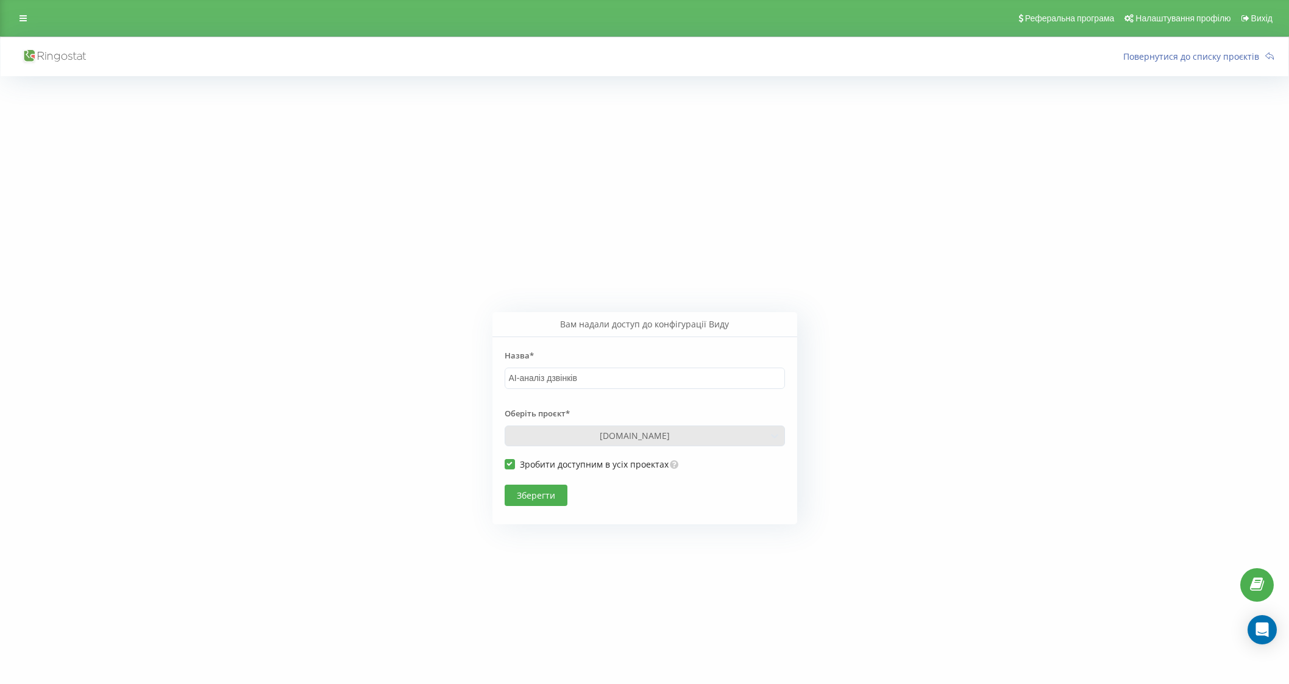
click at [526, 497] on button "Зберегти" at bounding box center [535, 494] width 63 height 21
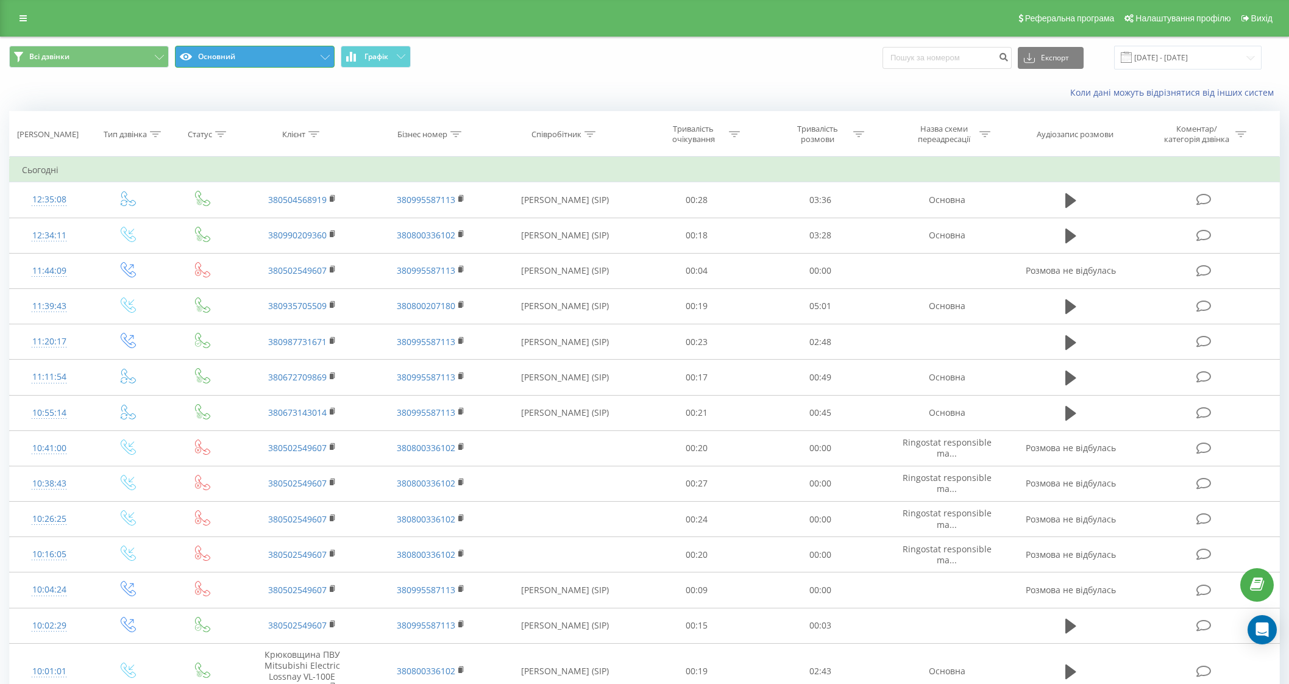
click at [195, 55] on button "Основний" at bounding box center [255, 57] width 160 height 22
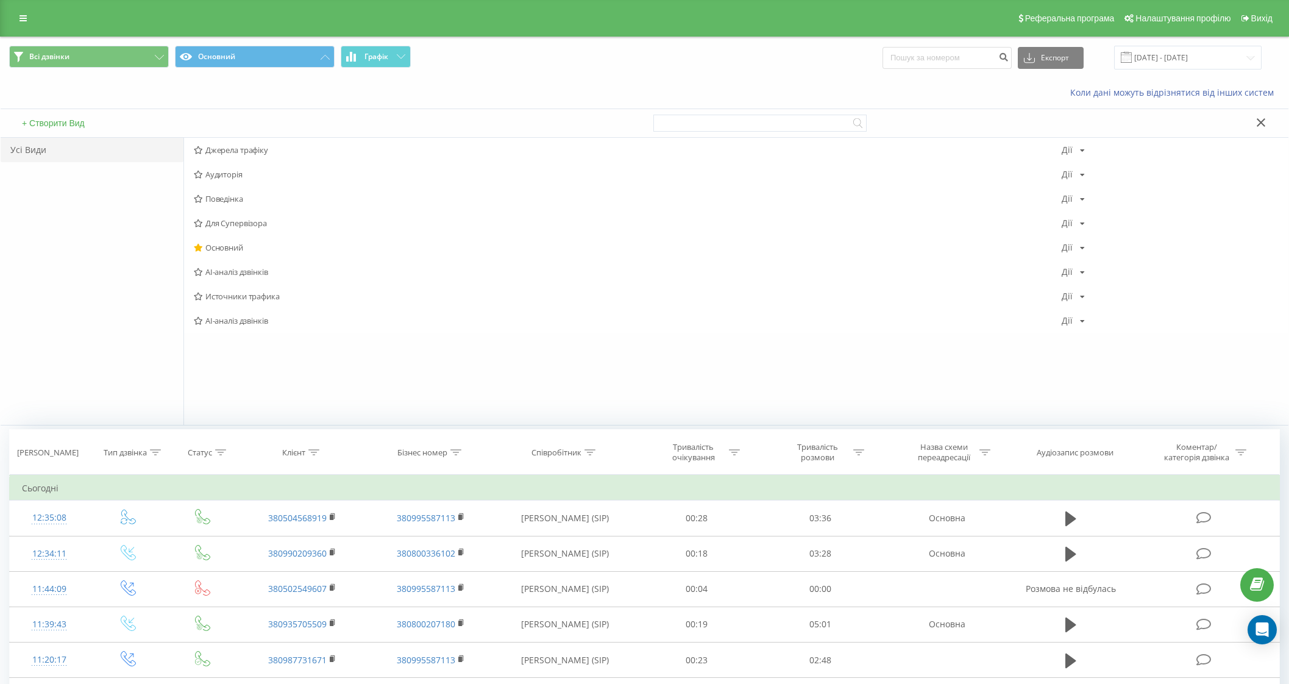
click at [40, 44] on div "Всі дзвінки Основний Графік Експорт .csv .xls .xlsx 22.07.2025 - 22.08.2025" at bounding box center [644, 57] width 1287 height 41
click at [37, 57] on span "Всі дзвінки" at bounding box center [49, 57] width 40 height 10
click at [24, 22] on icon at bounding box center [22, 18] width 7 height 9
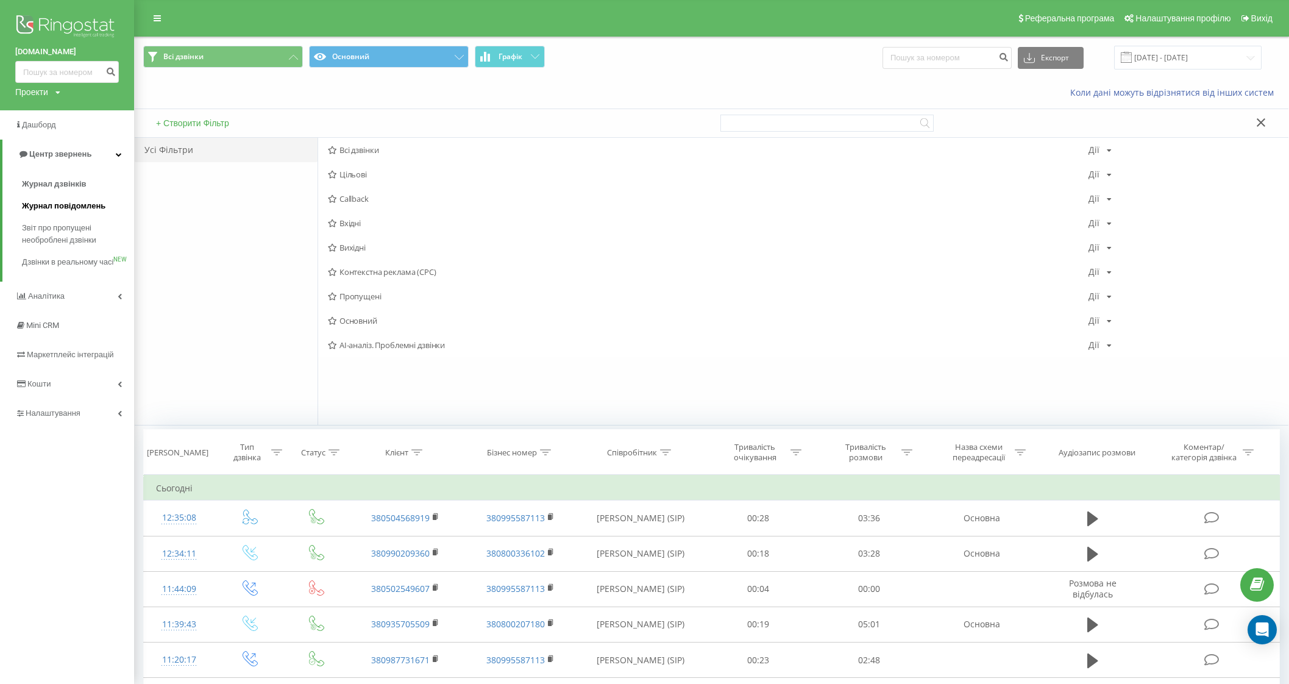
click at [37, 205] on span "Журнал повідомлень" at bounding box center [63, 206] width 83 height 12
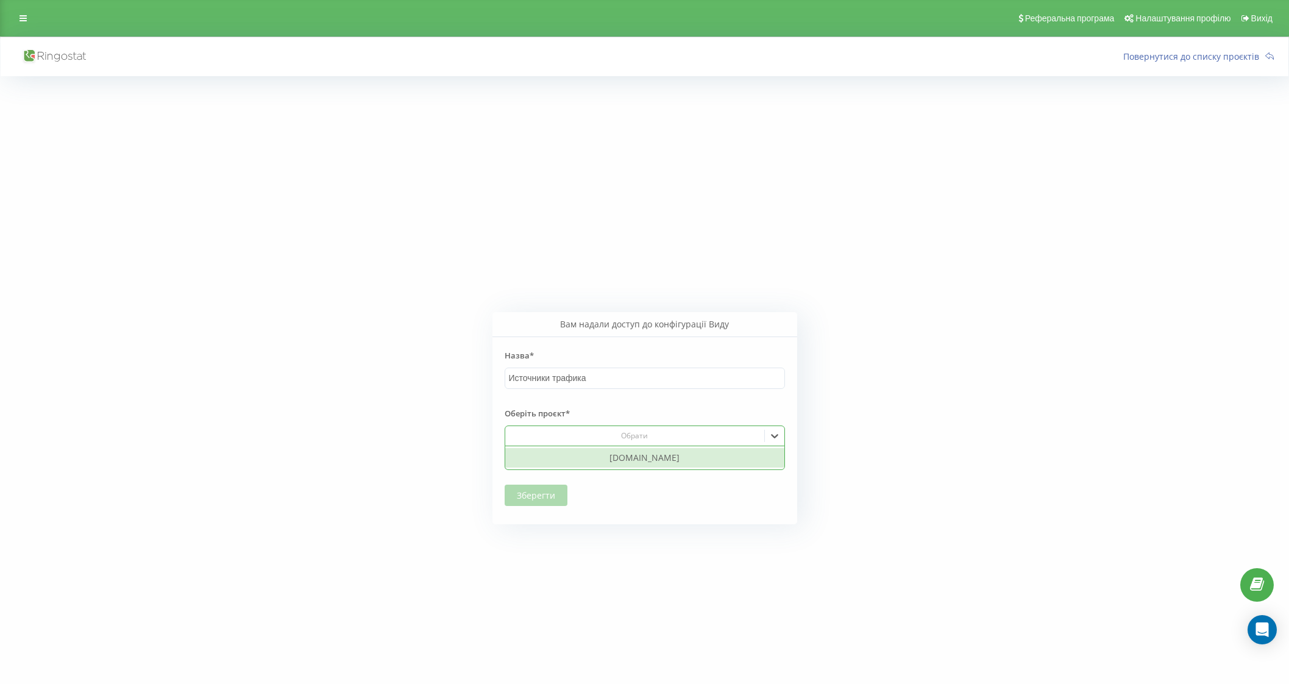
click at [554, 436] on div "Обрати" at bounding box center [634, 436] width 250 height 10
click at [554, 457] on div "[DOMAIN_NAME]" at bounding box center [644, 457] width 279 height 19
click at [550, 462] on label "Зробити доступним в усіх проектах" at bounding box center [586, 464] width 164 height 10
checkbox input "true"
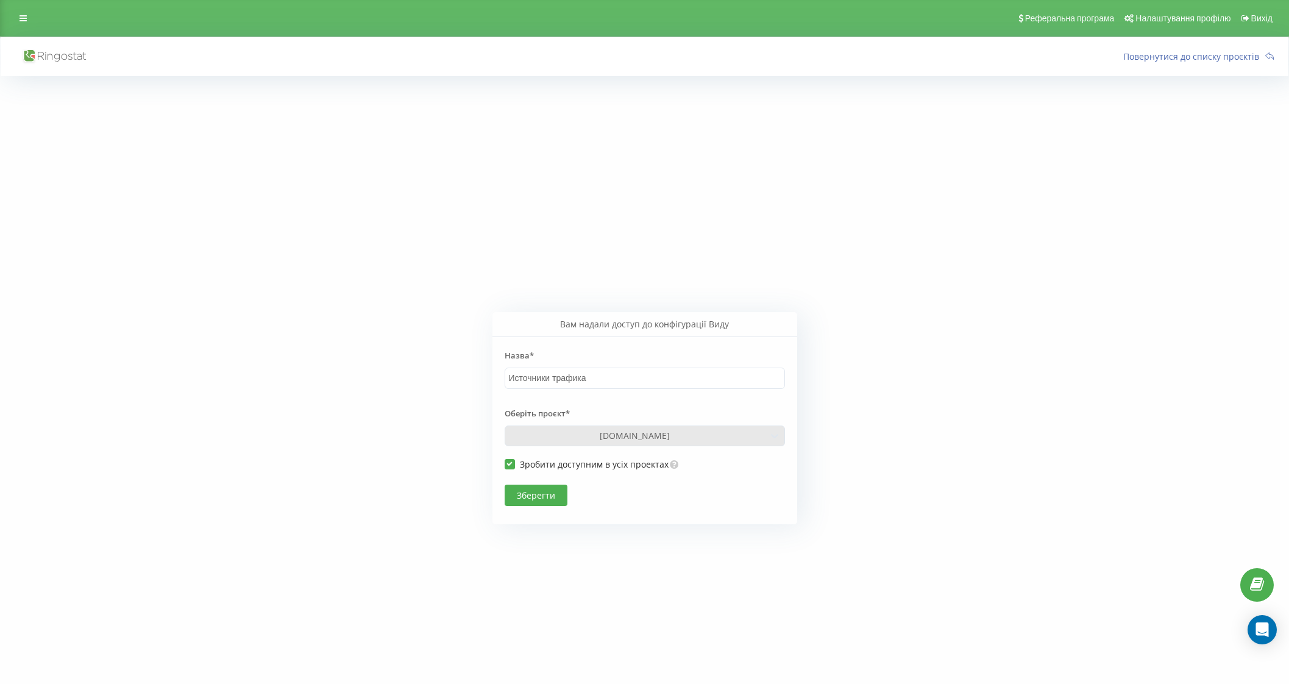
click at [536, 487] on button "Зберегти" at bounding box center [535, 494] width 63 height 21
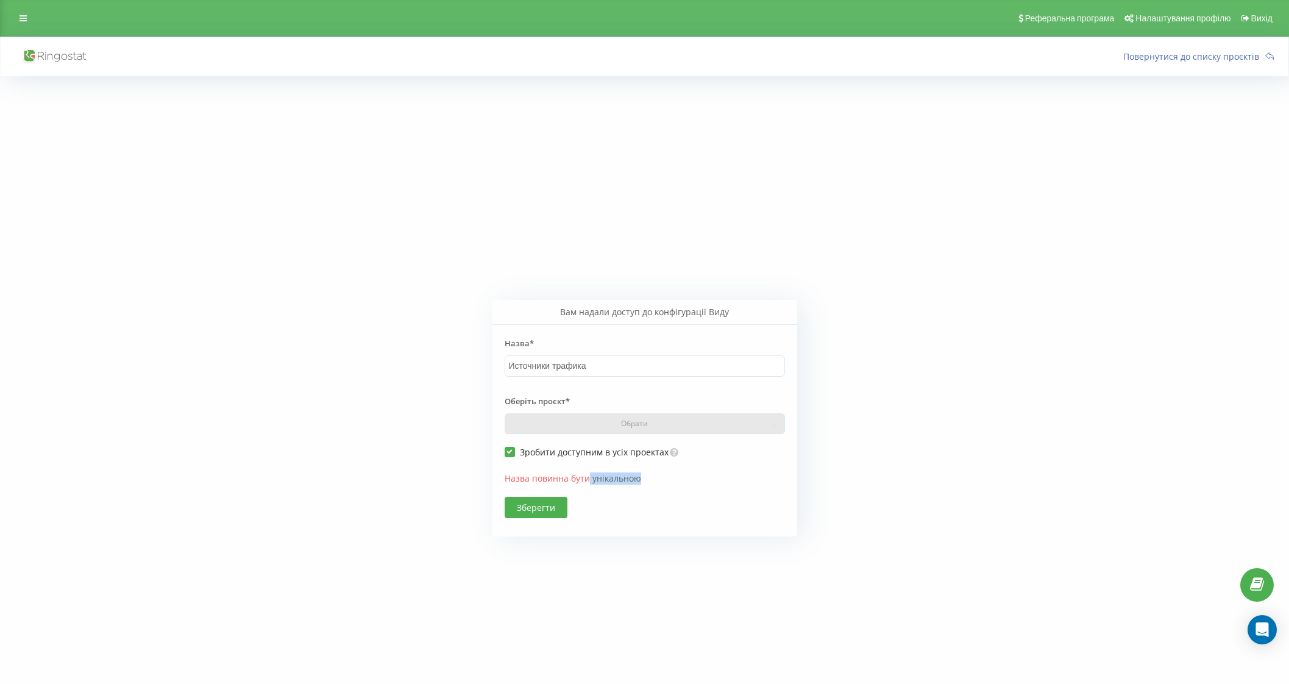
drag, startPoint x: 587, startPoint y: 479, endPoint x: 648, endPoint y: 481, distance: 60.3
click at [648, 481] on div "Назва повинна бути унікальною" at bounding box center [644, 484] width 280 height 24
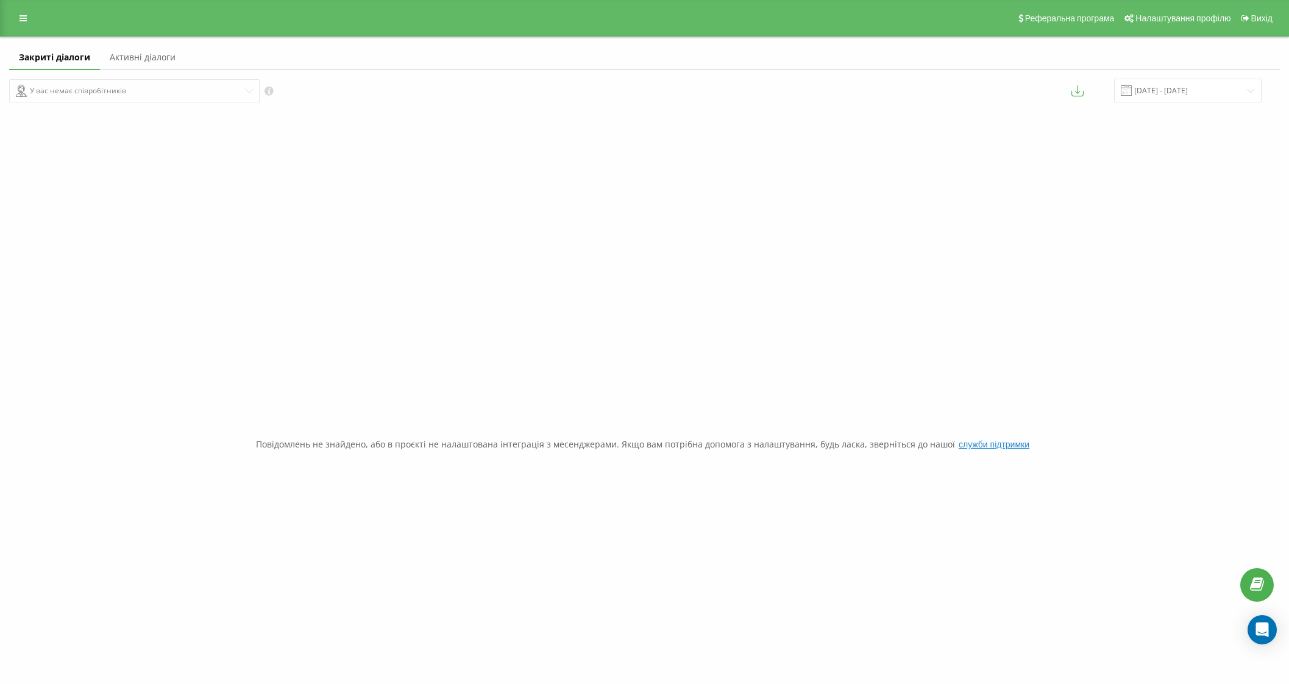
click at [52, 59] on link "Закриті діалоги" at bounding box center [54, 58] width 91 height 24
click at [144, 56] on link "Активні діалоги" at bounding box center [142, 58] width 85 height 24
click at [79, 90] on div "У вас немає співробітників" at bounding box center [322, 90] width 626 height 23
click at [69, 55] on link "Закриті діалоги" at bounding box center [51, 58] width 85 height 24
click at [15, 15] on link at bounding box center [23, 18] width 22 height 17
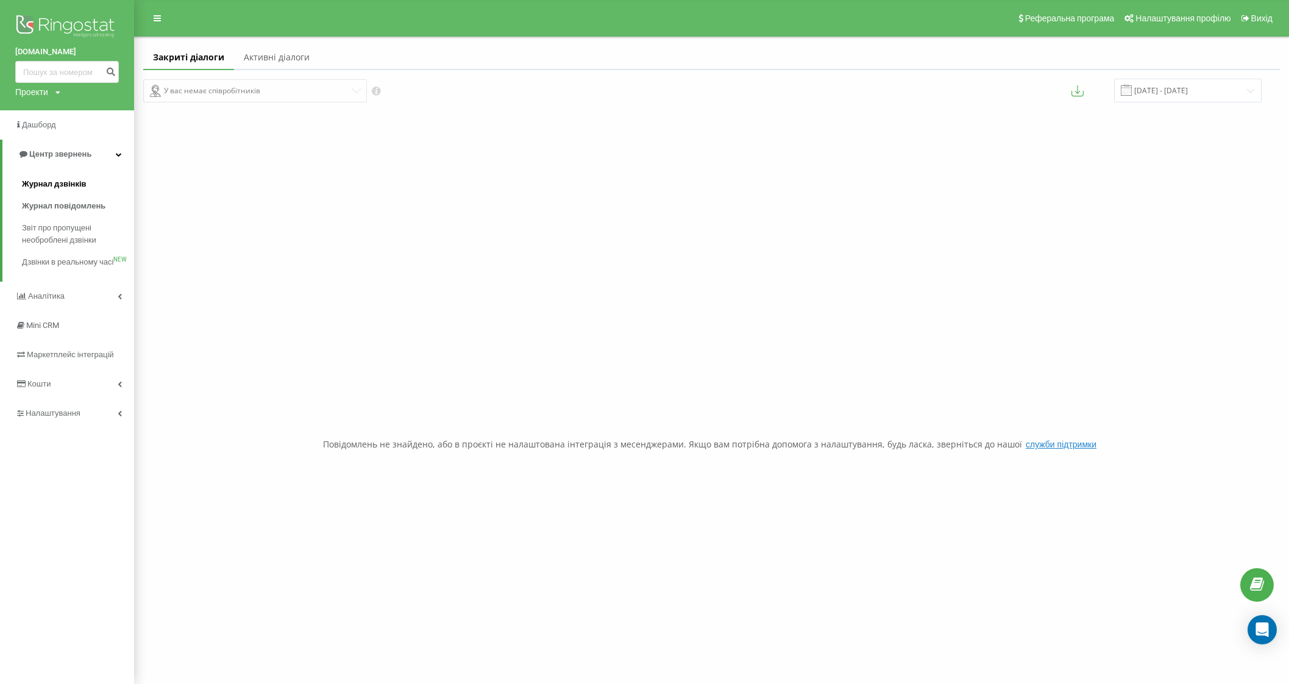
click at [46, 184] on span "Журнал дзвінків" at bounding box center [54, 184] width 65 height 12
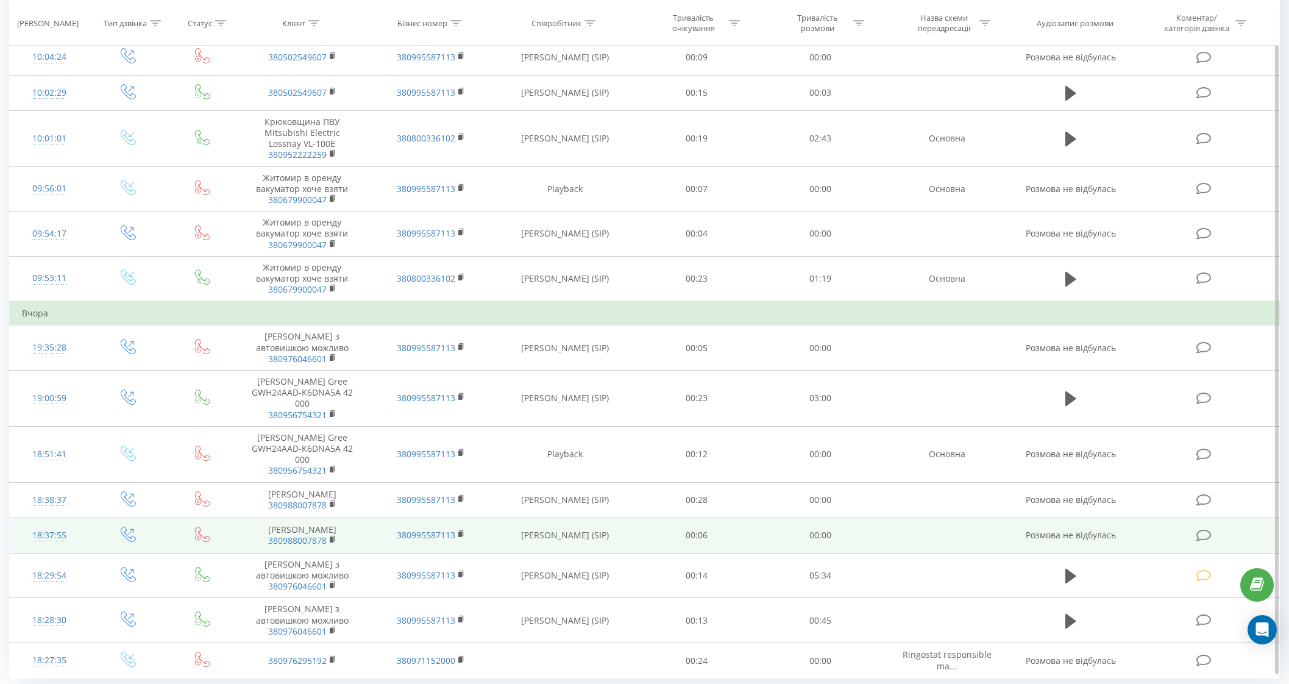
scroll to position [569, 0]
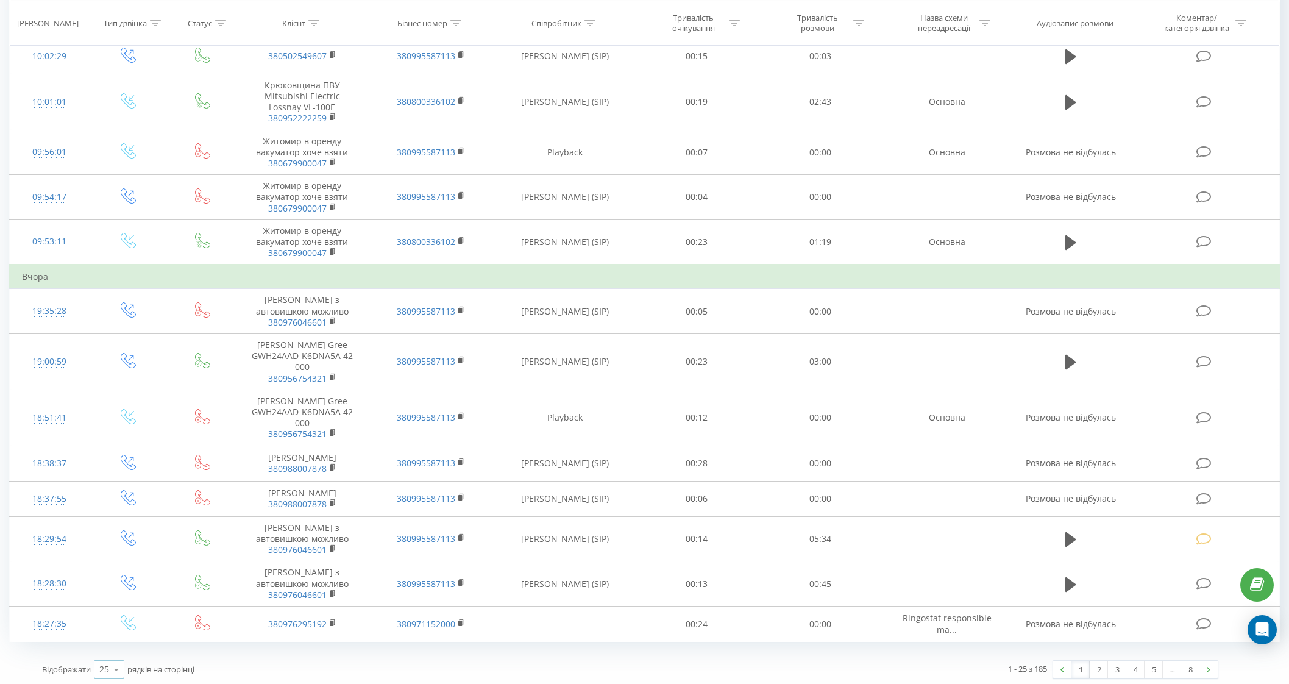
click at [111, 673] on icon at bounding box center [116, 669] width 18 height 24
click at [106, 646] on span "100" at bounding box center [106, 652] width 15 height 12
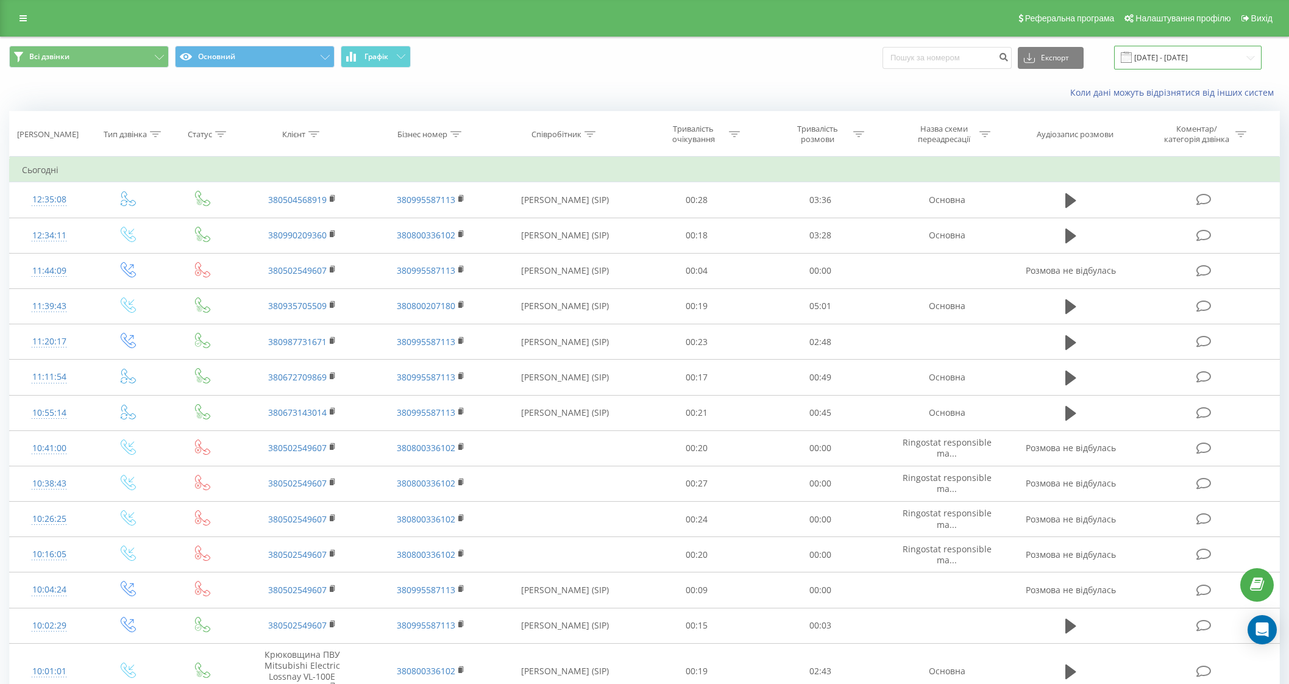
click at [1158, 46] on input "[DATE] - [DATE]" at bounding box center [1187, 58] width 147 height 24
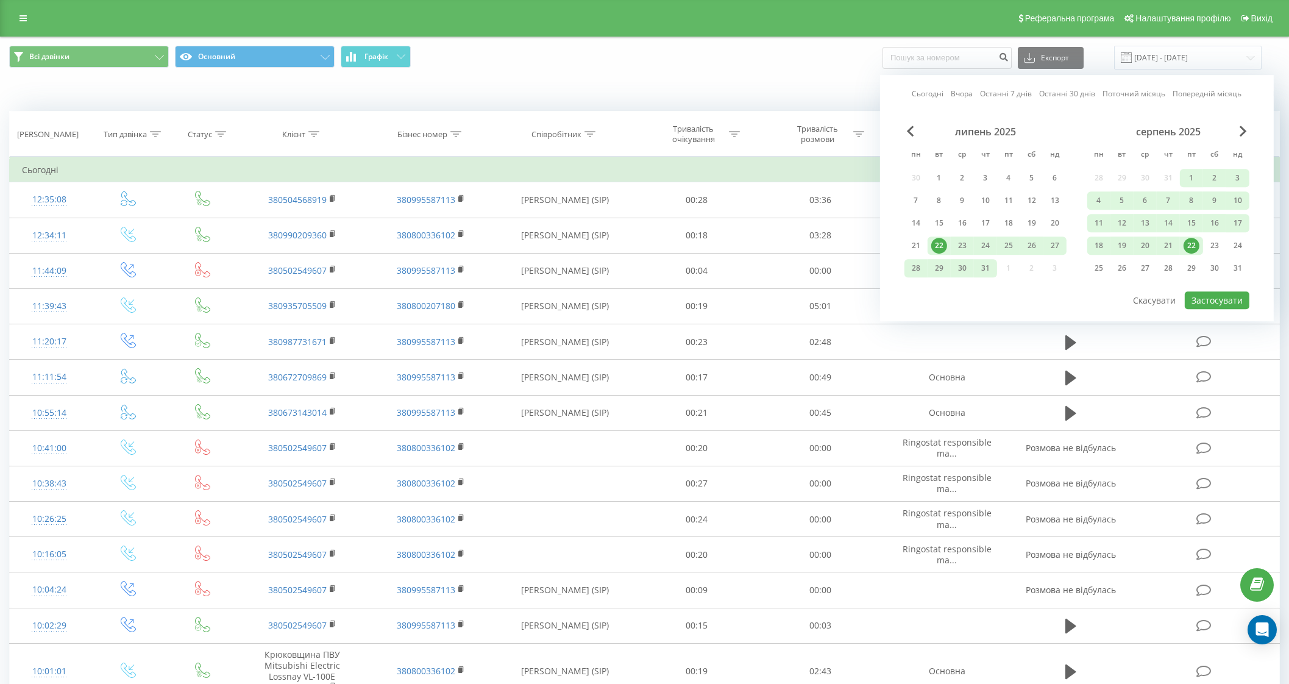
click at [927, 96] on link "Сьогодні" at bounding box center [927, 94] width 32 height 12
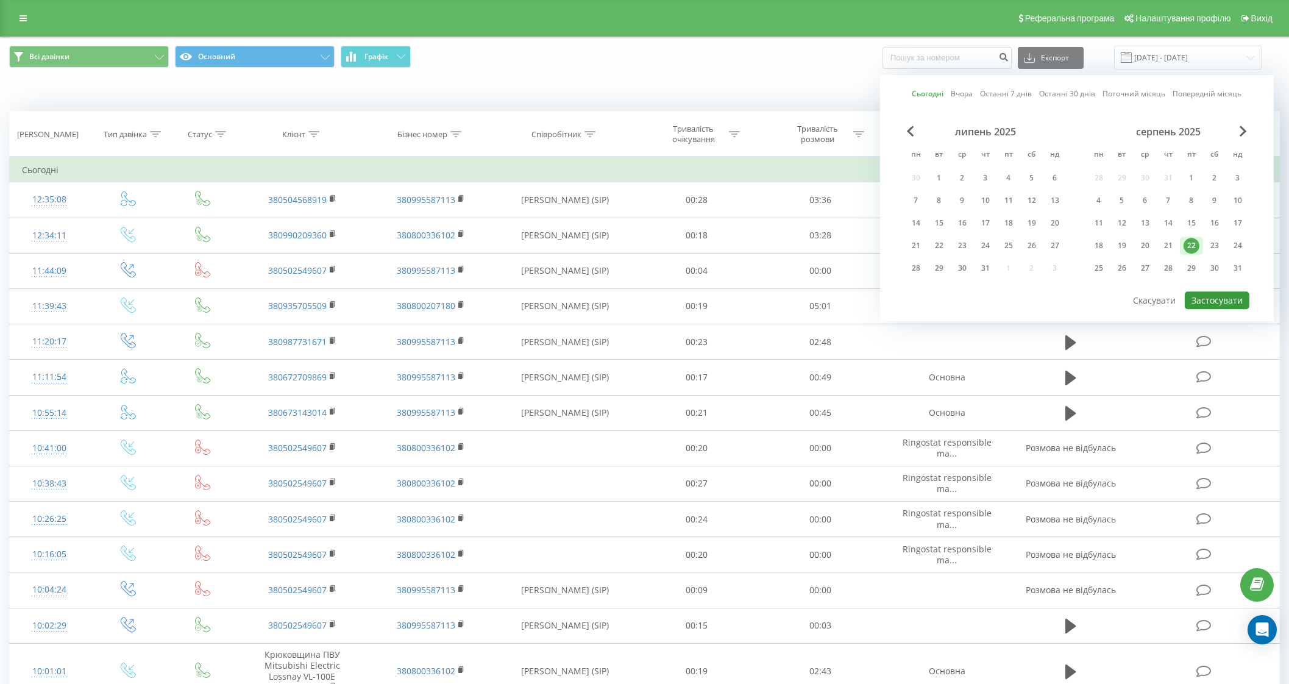
click at [1228, 300] on button "Застосувати" at bounding box center [1216, 300] width 65 height 18
type input "22.08.2025 - 22.08.2025"
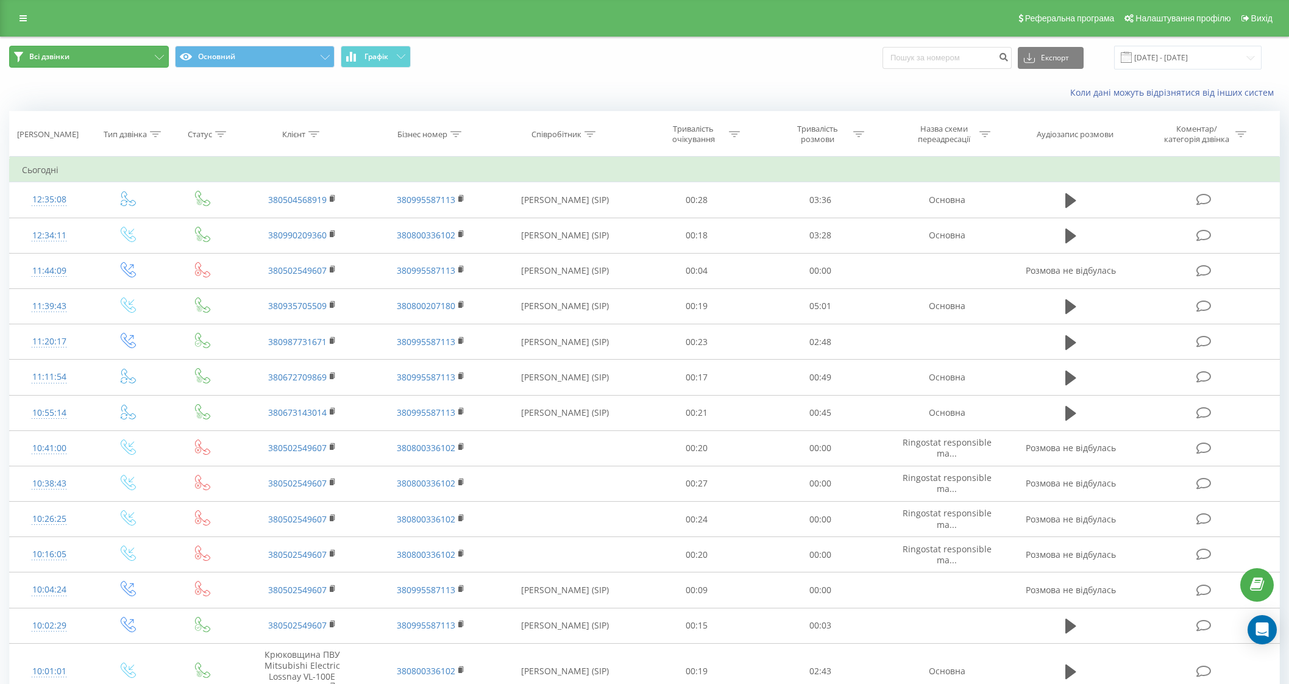
click at [134, 62] on button "Всі дзвінки" at bounding box center [89, 57] width 160 height 22
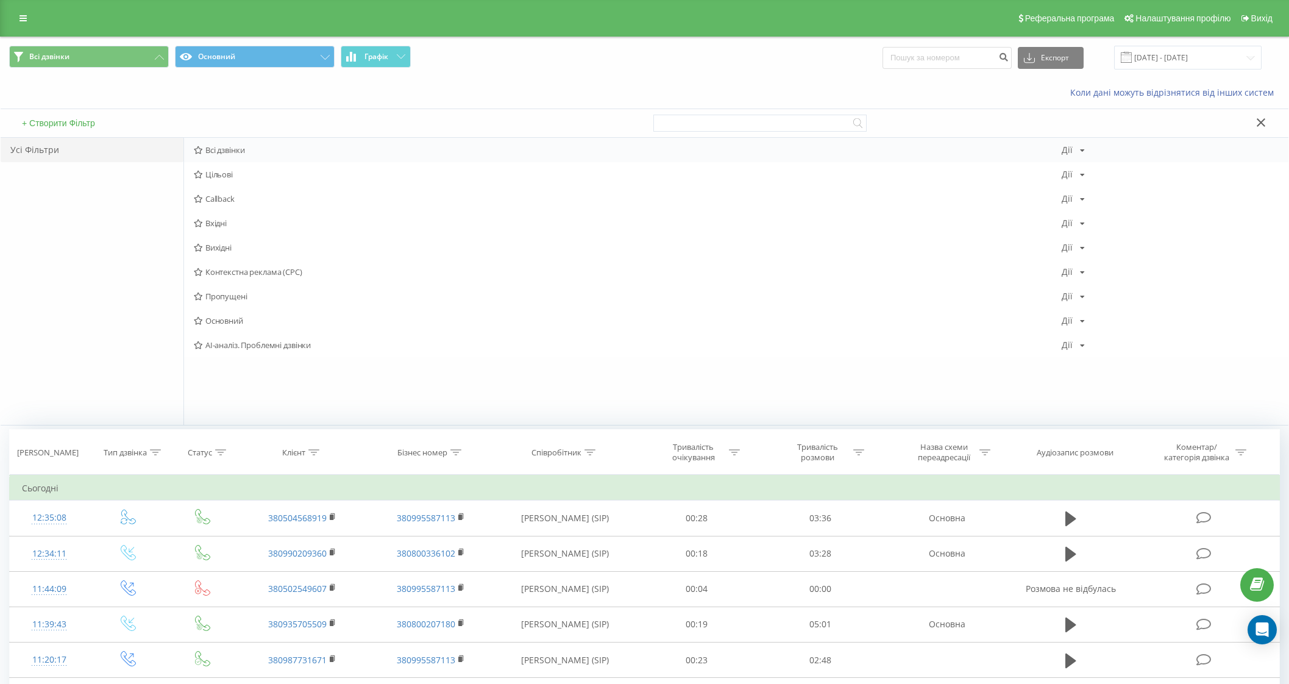
click at [222, 152] on span "Всі дзвінки" at bounding box center [628, 150] width 868 height 9
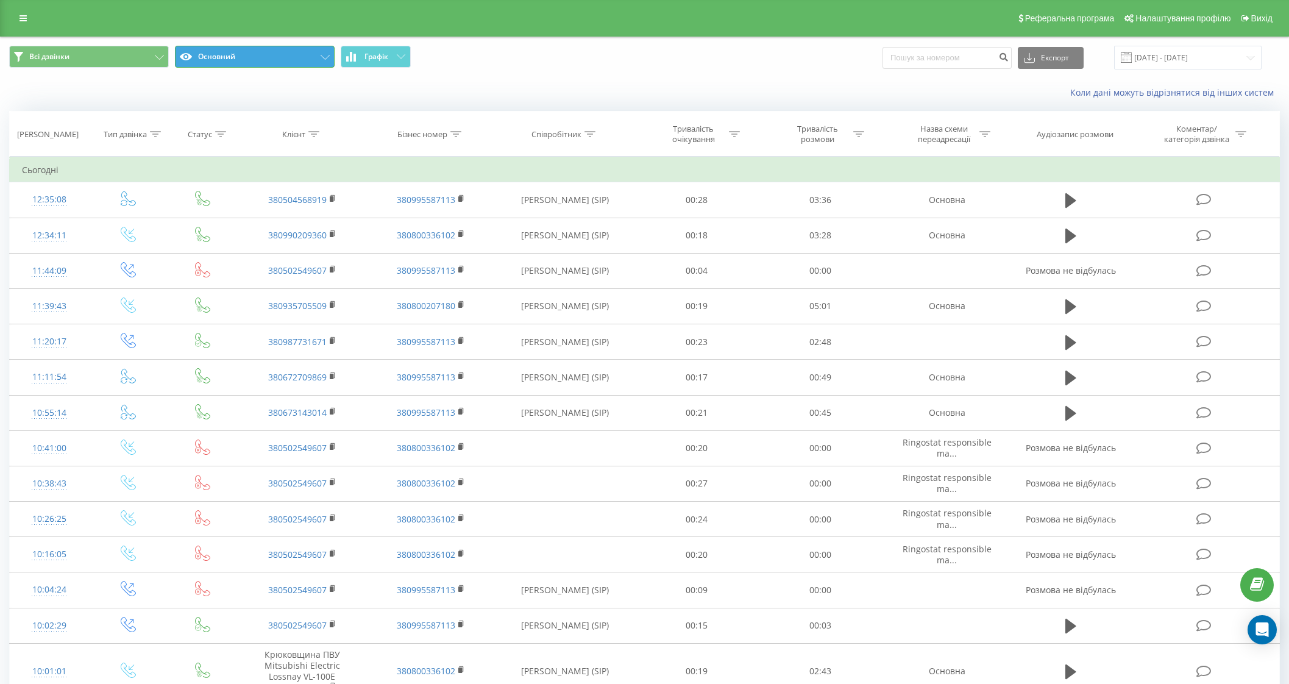
click at [216, 57] on button "Основний" at bounding box center [255, 57] width 160 height 22
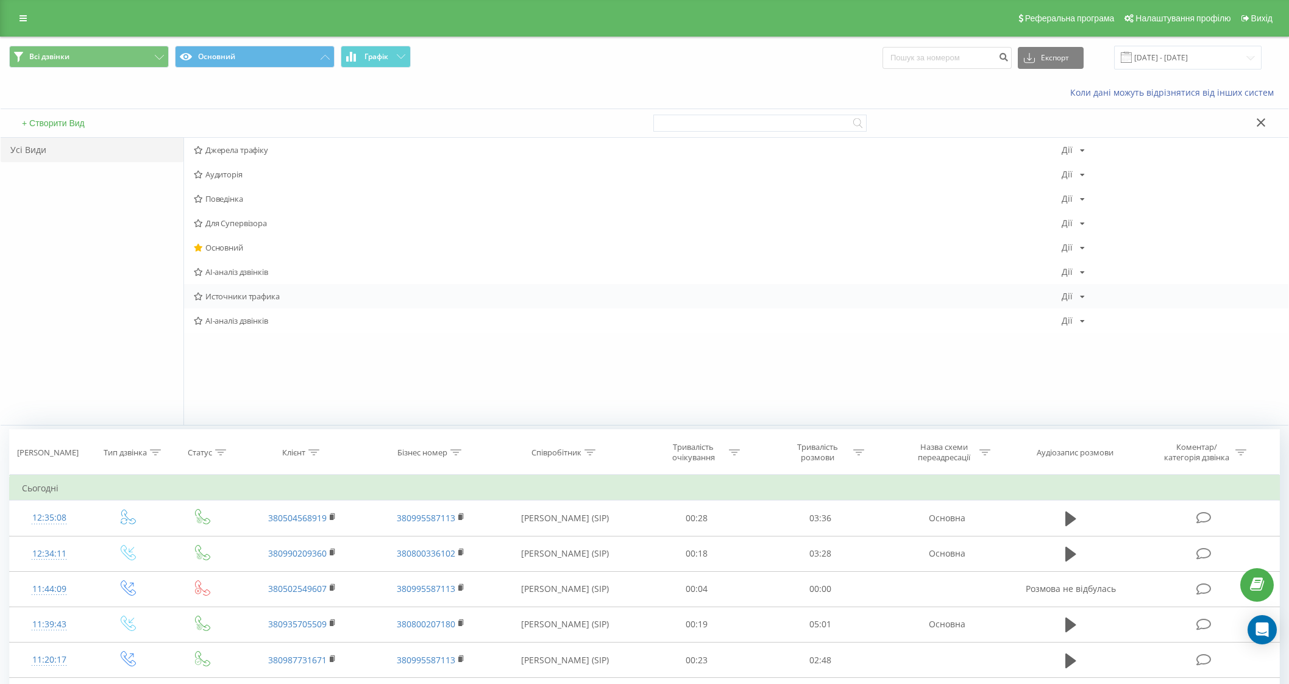
click at [238, 297] on span "Источники трафика" at bounding box center [628, 296] width 868 height 9
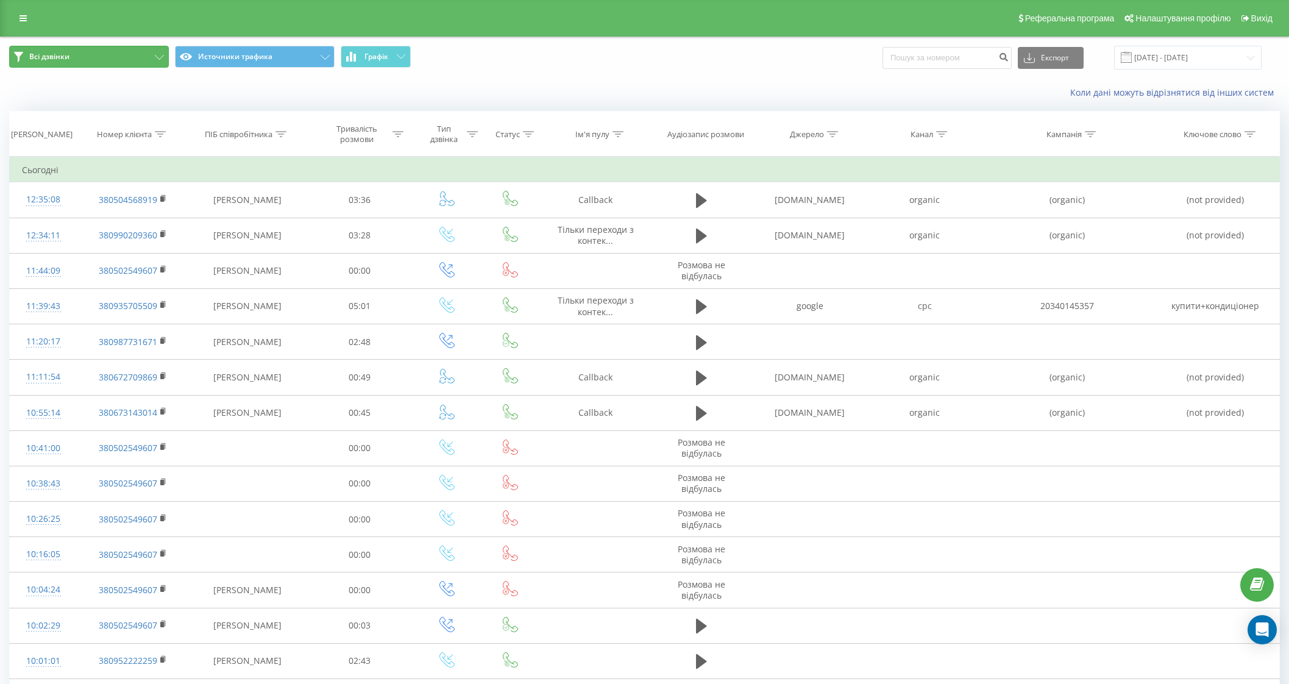
click at [140, 61] on button "Всі дзвінки" at bounding box center [89, 57] width 160 height 22
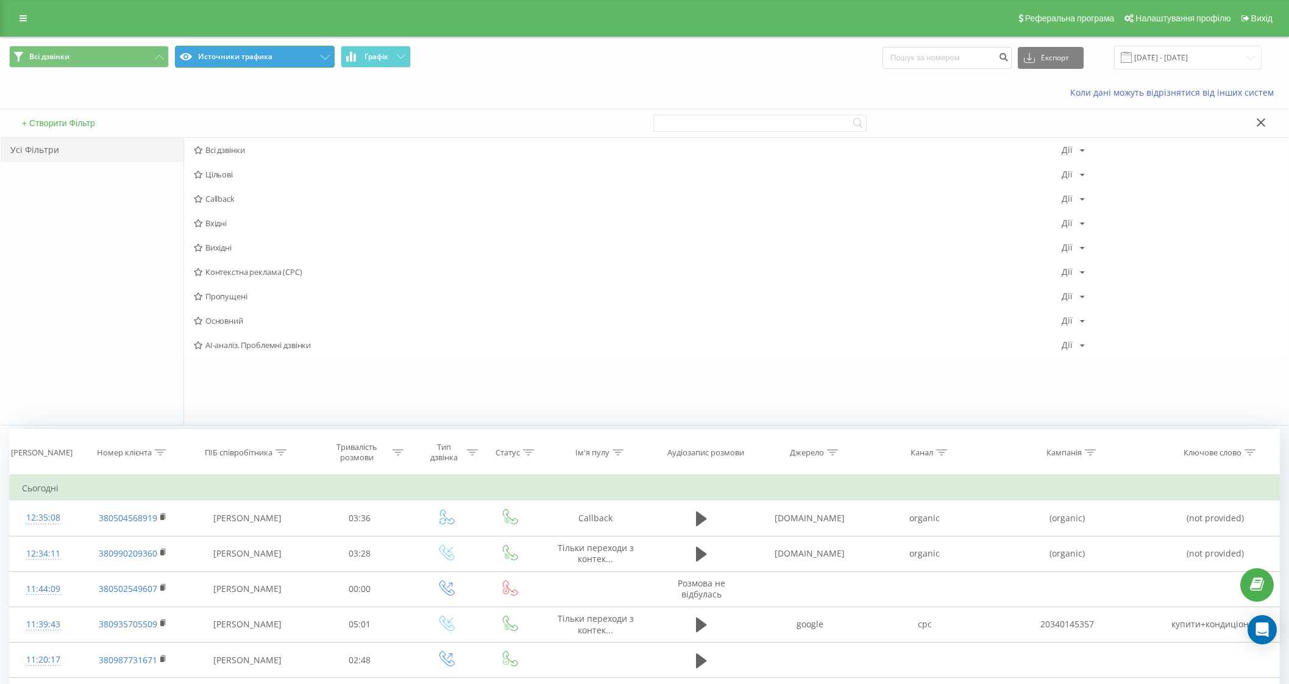
click at [213, 53] on button "Источники трафика" at bounding box center [255, 57] width 160 height 22
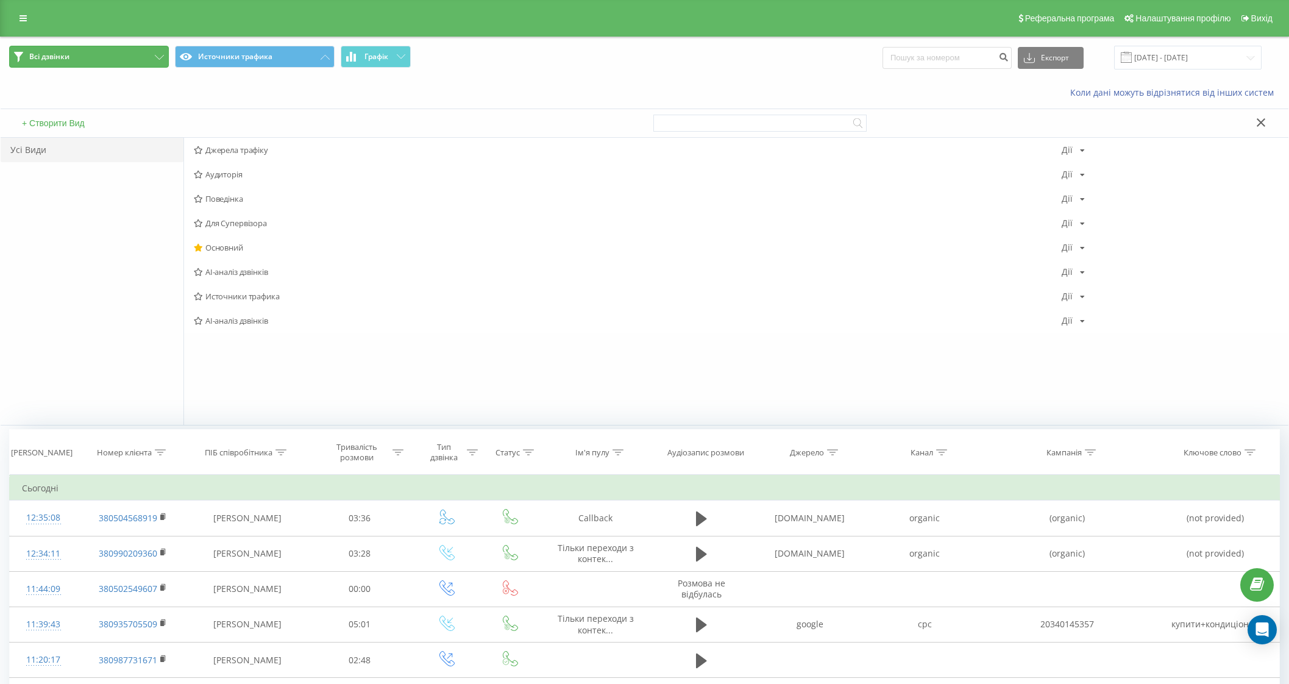
click at [141, 61] on button "Всі дзвінки" at bounding box center [89, 57] width 160 height 22
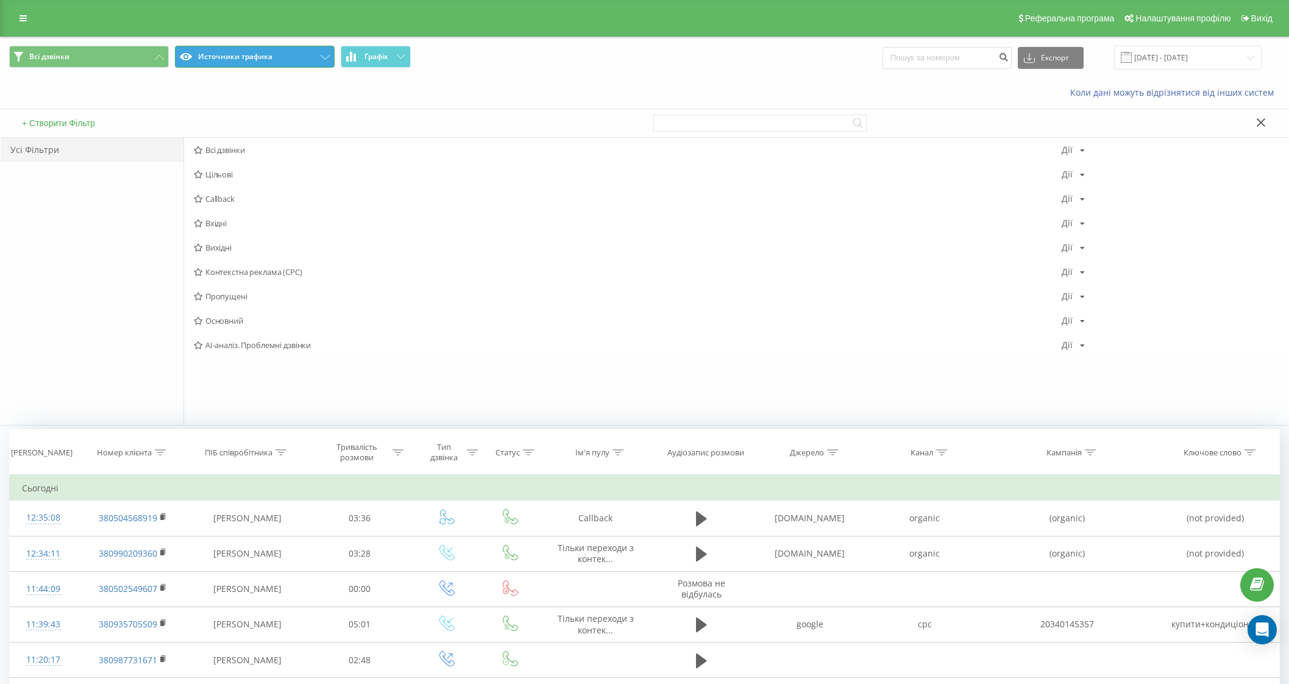
click at [201, 52] on button "Источники трафика" at bounding box center [255, 57] width 160 height 22
click at [225, 267] on span "AI-аналіз дзвінків" at bounding box center [628, 271] width 868 height 9
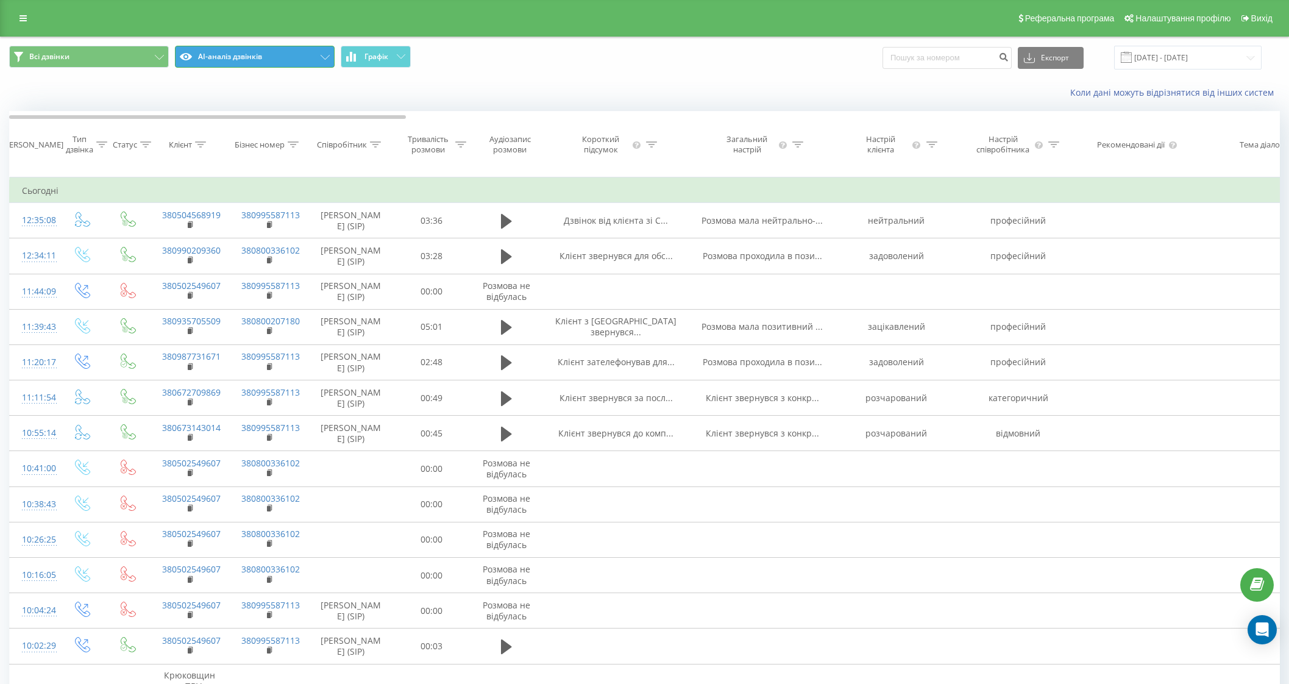
click at [295, 63] on button "AI-аналіз дзвінків" at bounding box center [255, 57] width 160 height 22
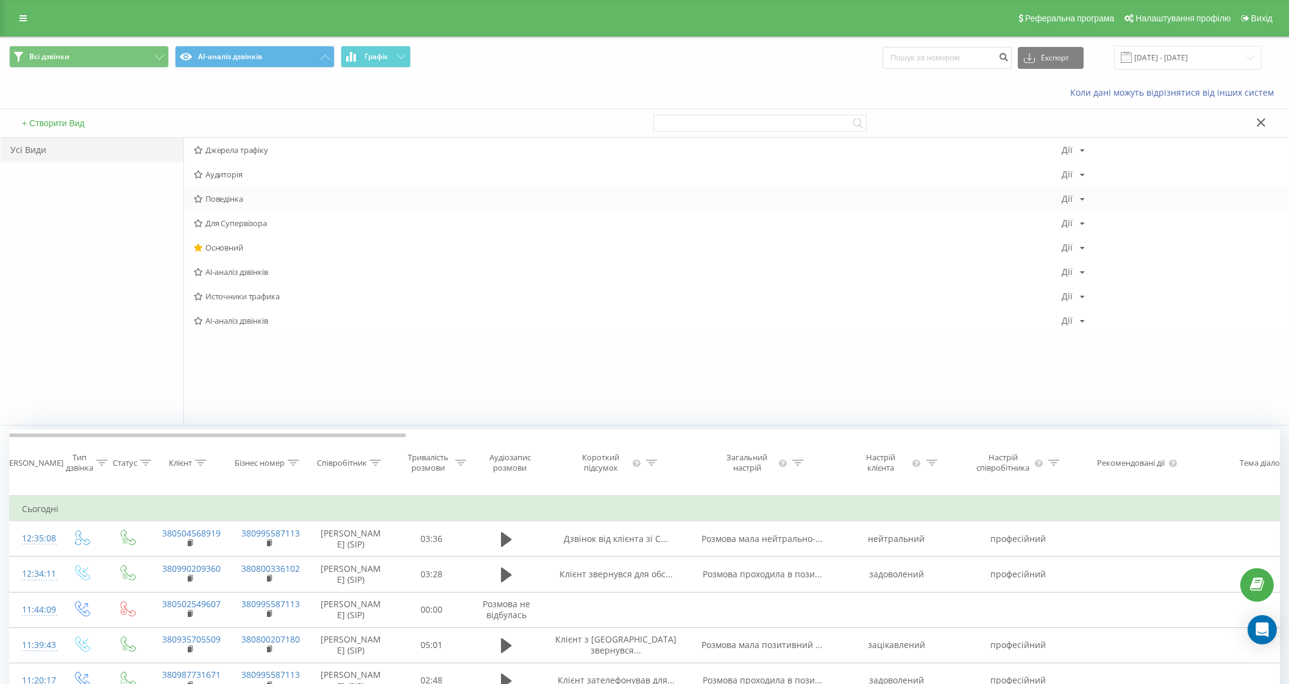
click at [220, 194] on span "Поведінка" at bounding box center [628, 198] width 868 height 9
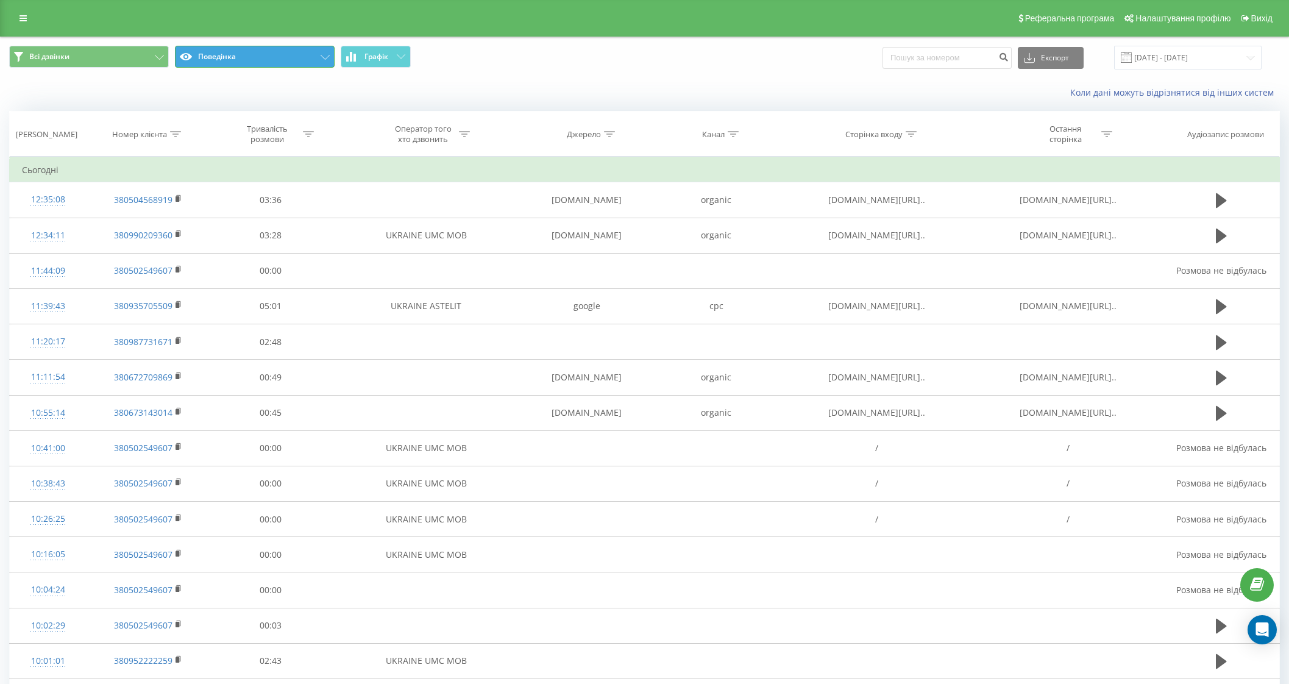
click at [249, 53] on button "Поведінка" at bounding box center [255, 57] width 160 height 22
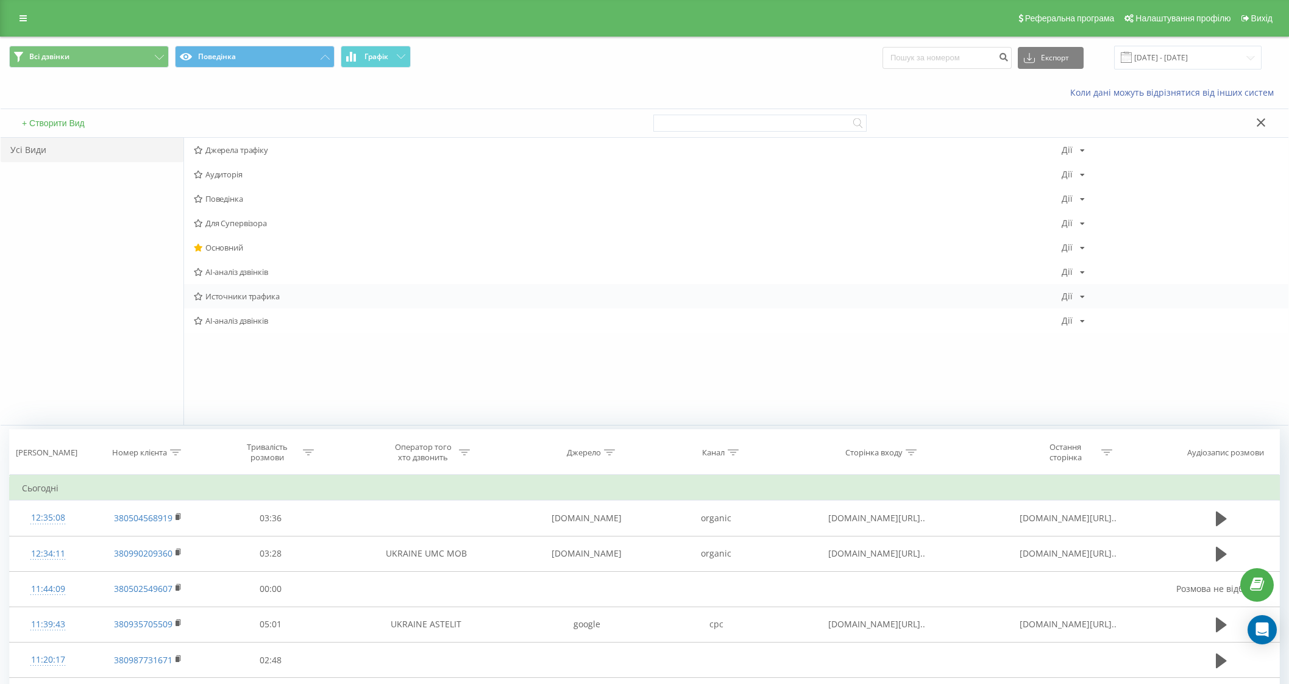
click at [242, 294] on span "Источники трафика" at bounding box center [628, 296] width 868 height 9
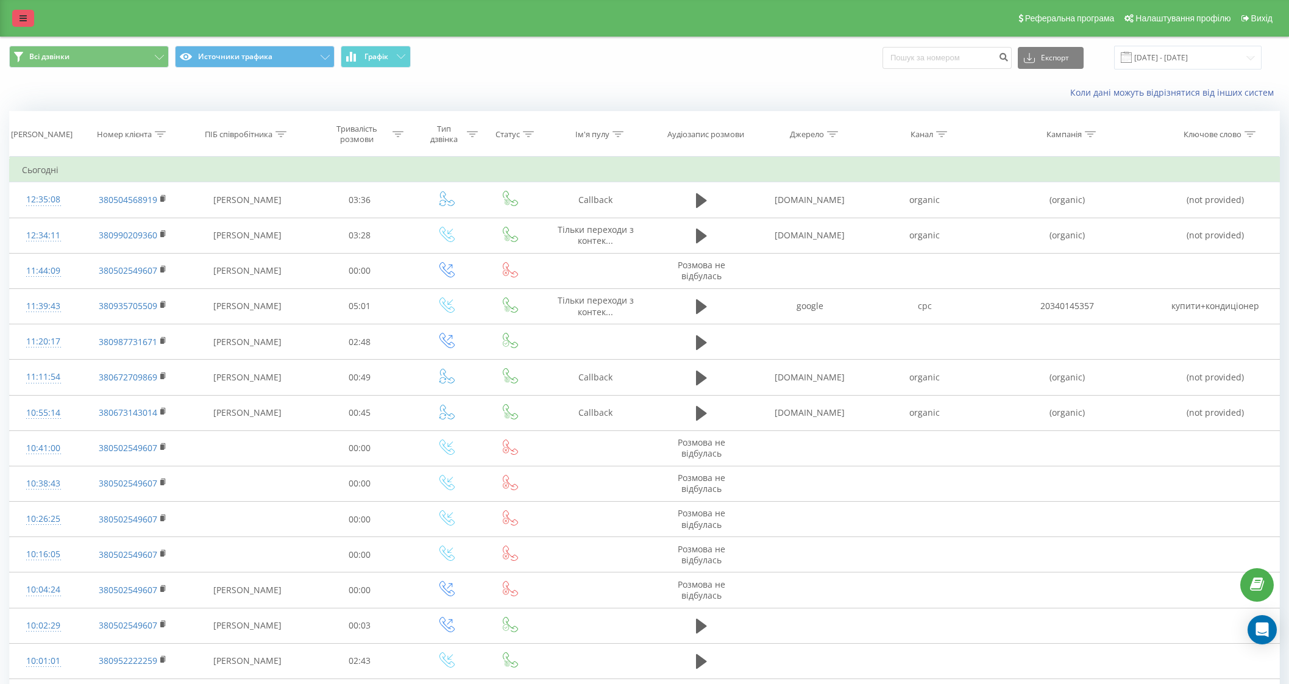
click at [27, 18] on link at bounding box center [23, 18] width 22 height 17
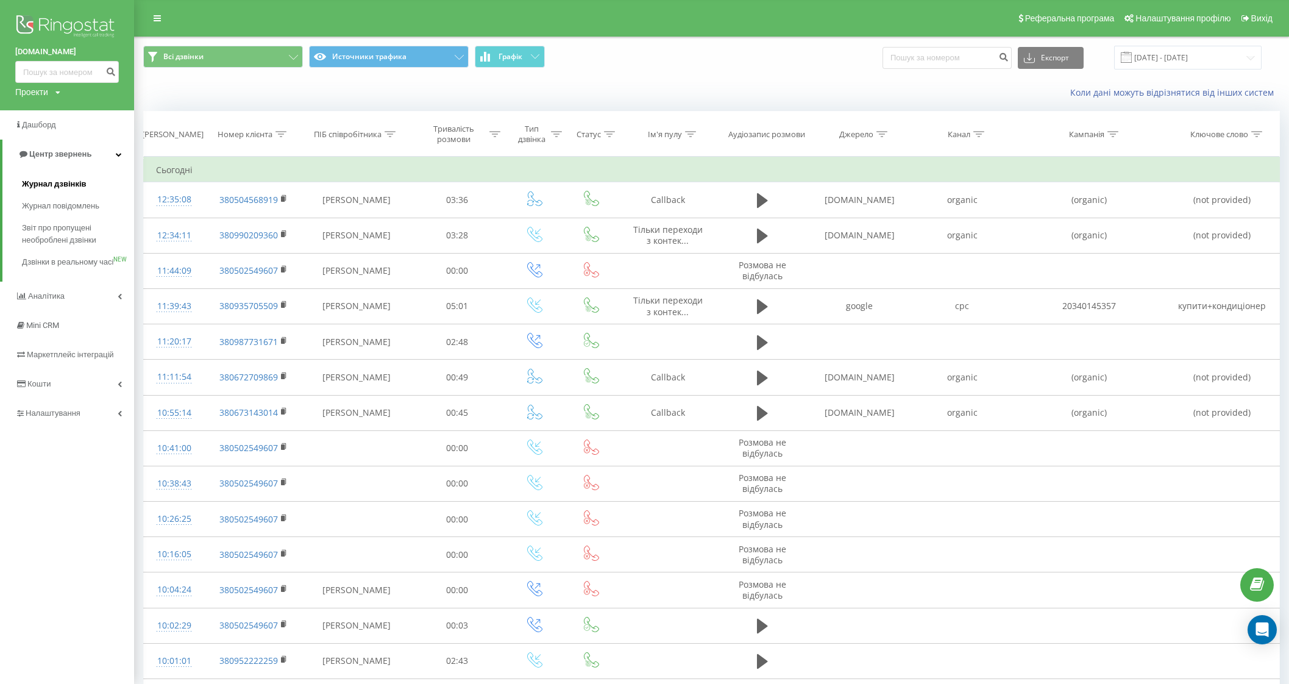
click at [35, 187] on span "Журнал дзвінків" at bounding box center [54, 184] width 65 height 12
click at [367, 86] on div "Коли дані можуть відрізнятися вiд інших систем" at bounding box center [711, 92] width 1153 height 29
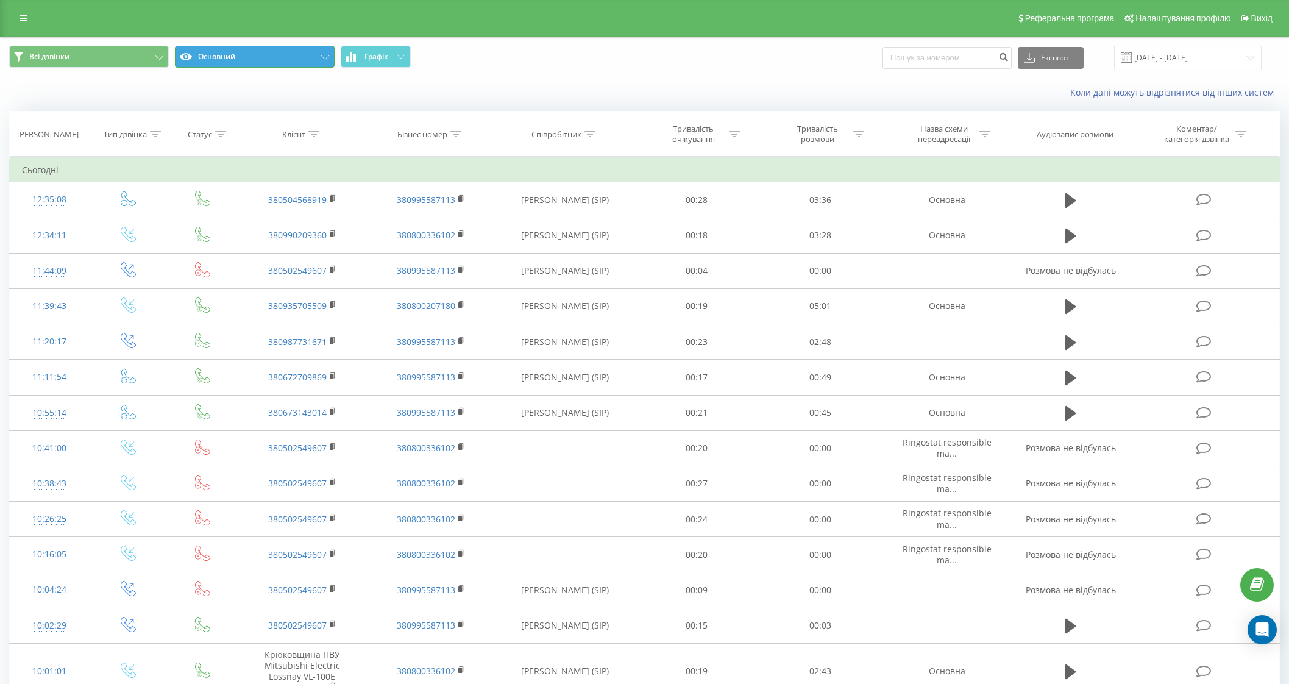
click at [308, 59] on button "Основний" at bounding box center [255, 57] width 160 height 22
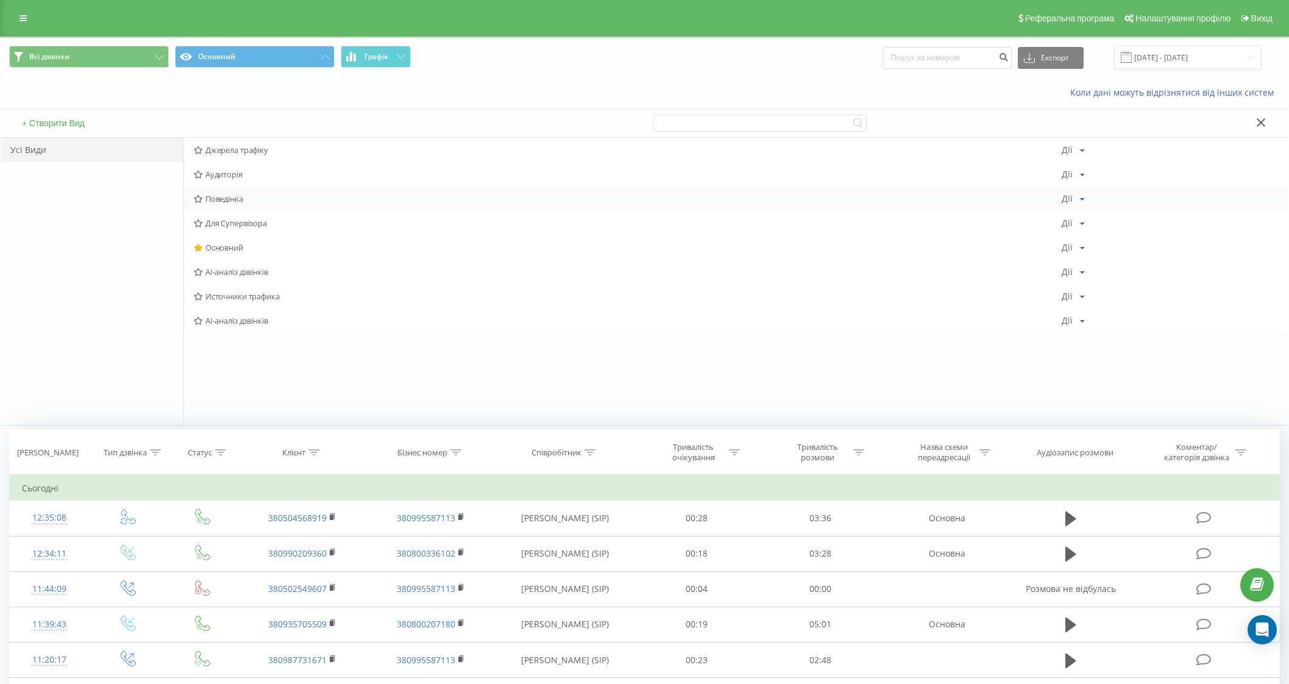
click at [222, 194] on span "Поведінка" at bounding box center [628, 198] width 868 height 9
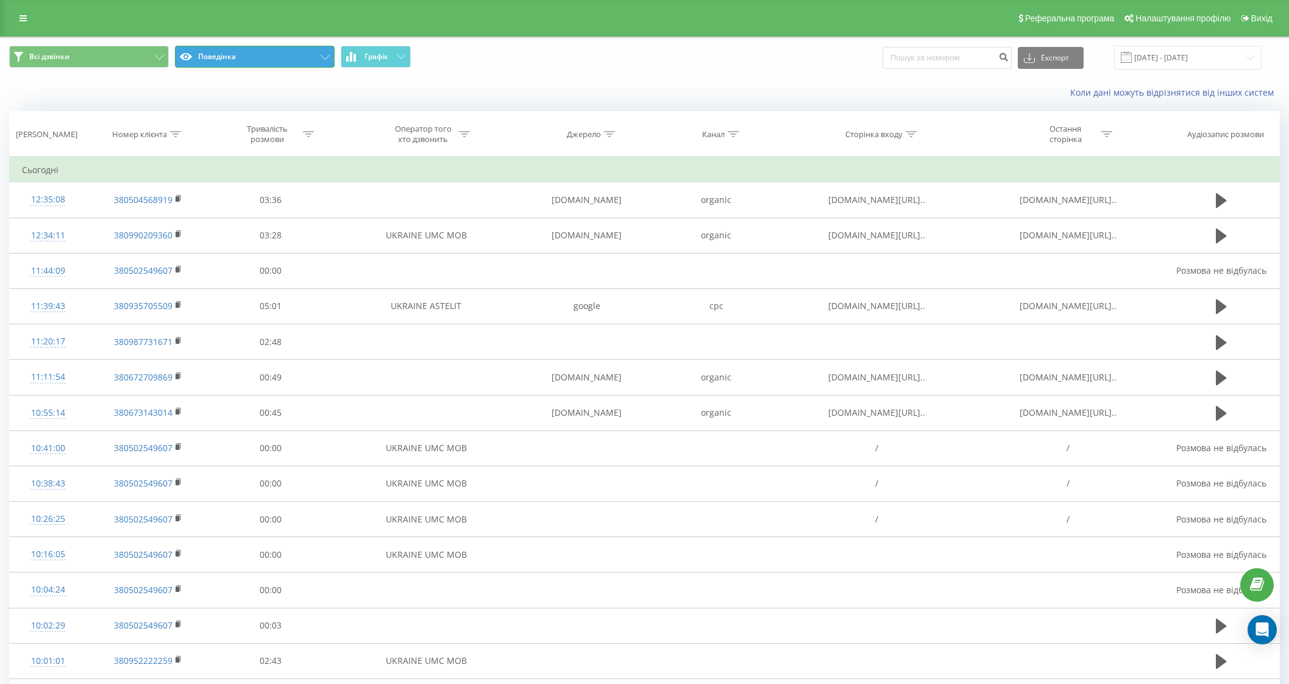
click at [322, 58] on icon at bounding box center [324, 57] width 9 height 5
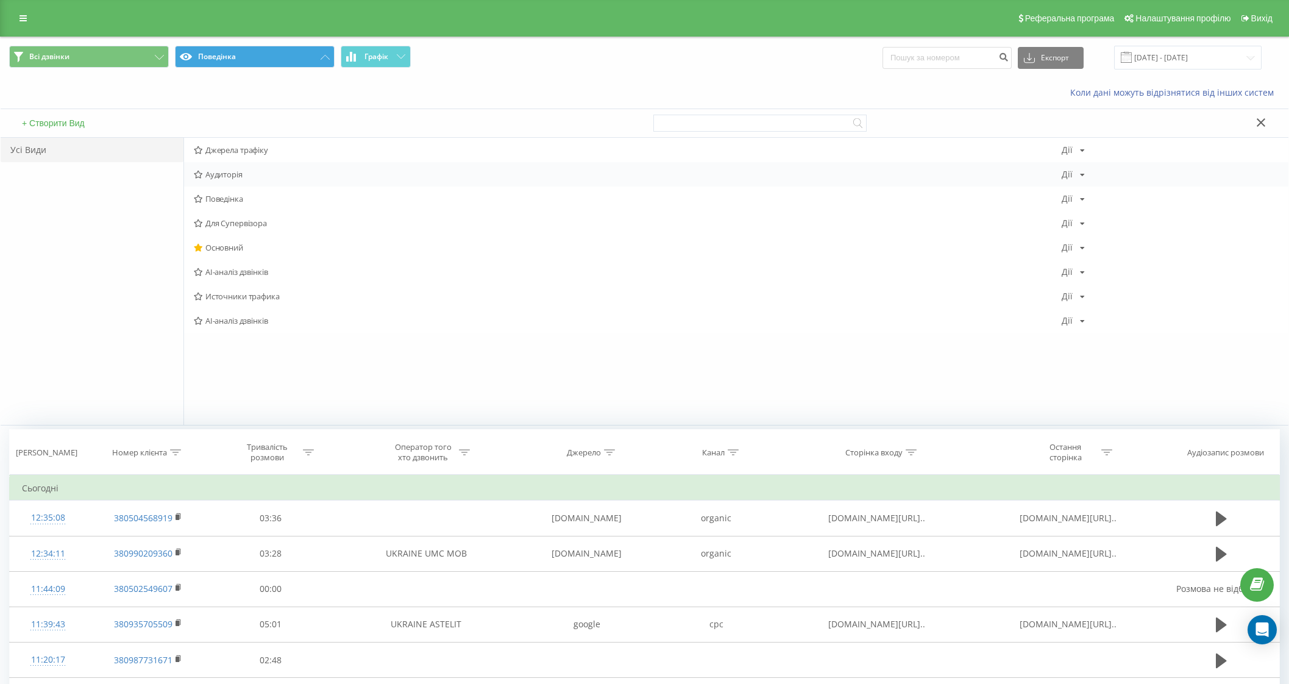
click at [222, 173] on span "Аудиторія" at bounding box center [628, 174] width 868 height 9
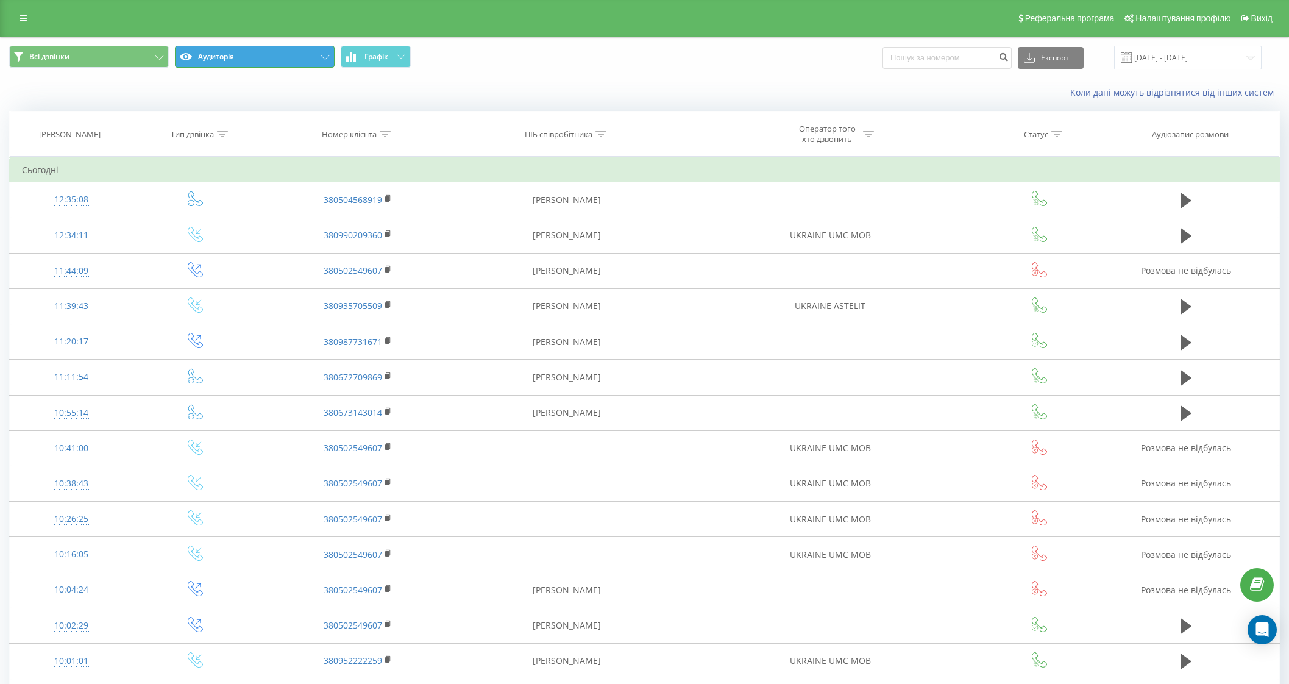
click at [309, 65] on button "Аудиторія" at bounding box center [255, 57] width 160 height 22
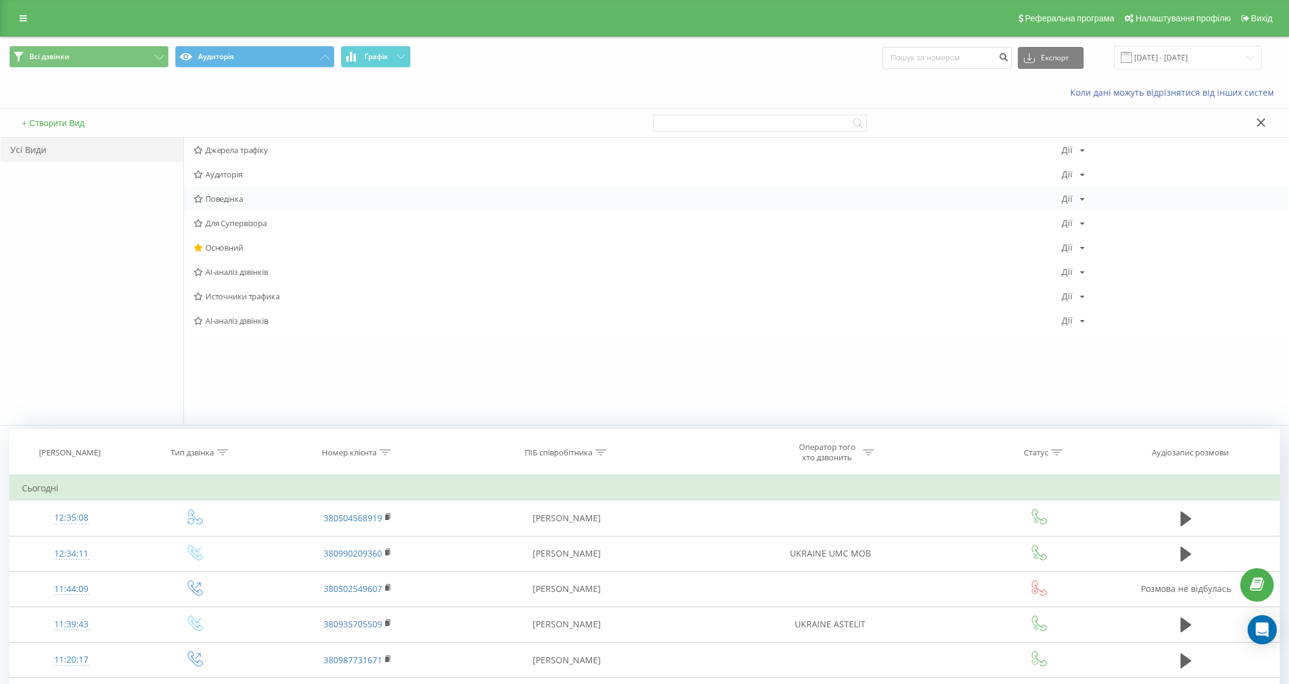
click at [219, 202] on span "Поведінка" at bounding box center [628, 198] width 868 height 9
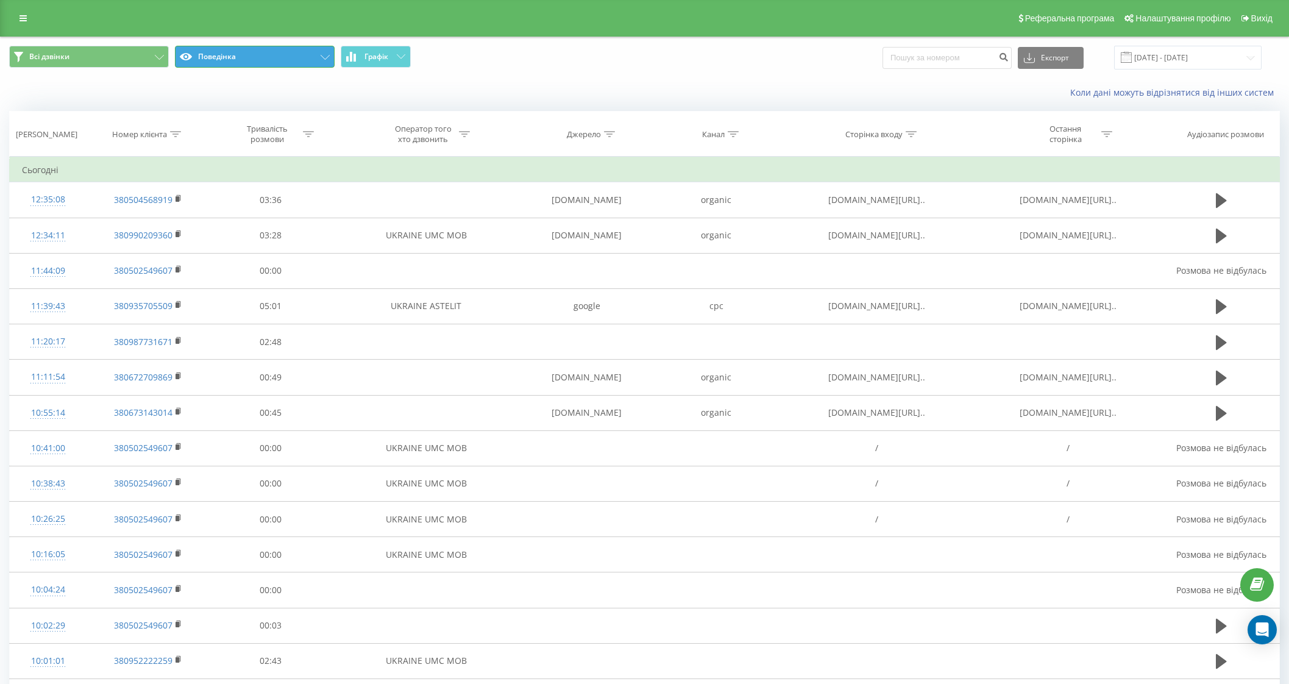
click at [317, 59] on button "Поведінка" at bounding box center [255, 57] width 160 height 22
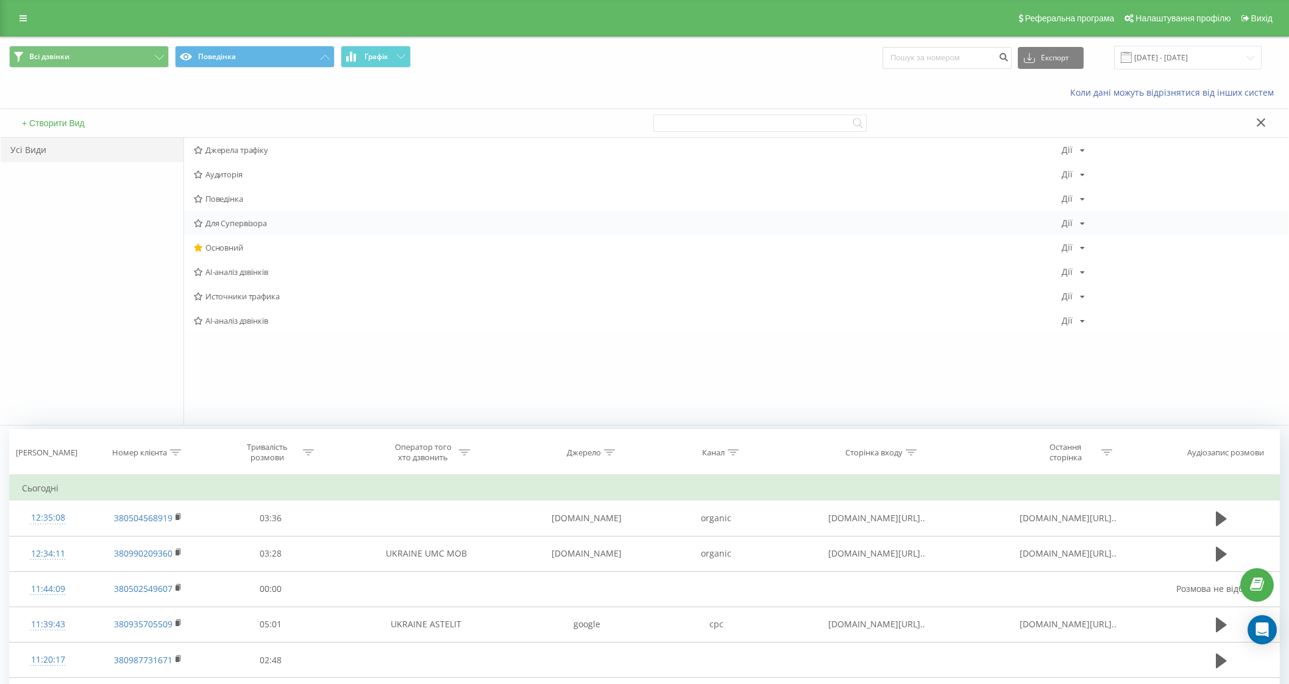
click at [240, 219] on span "Для Супервізора" at bounding box center [628, 223] width 868 height 9
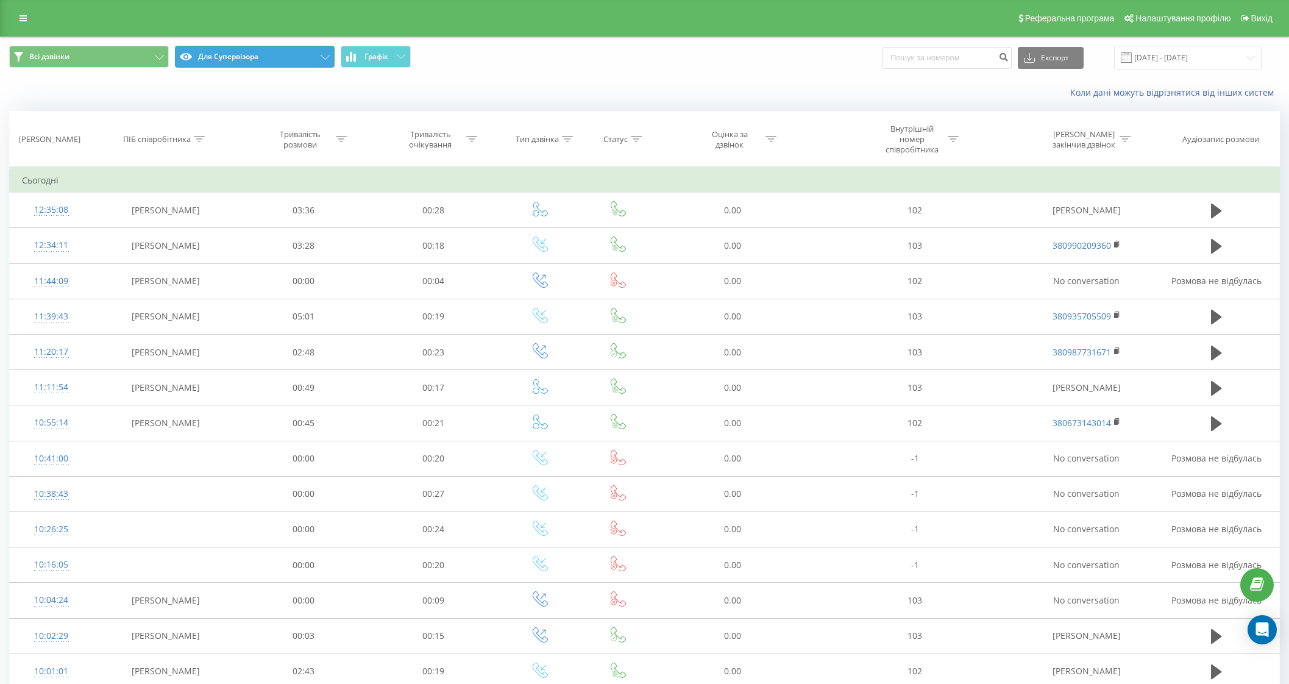
click at [302, 57] on button "Для Супервізора" at bounding box center [255, 57] width 160 height 22
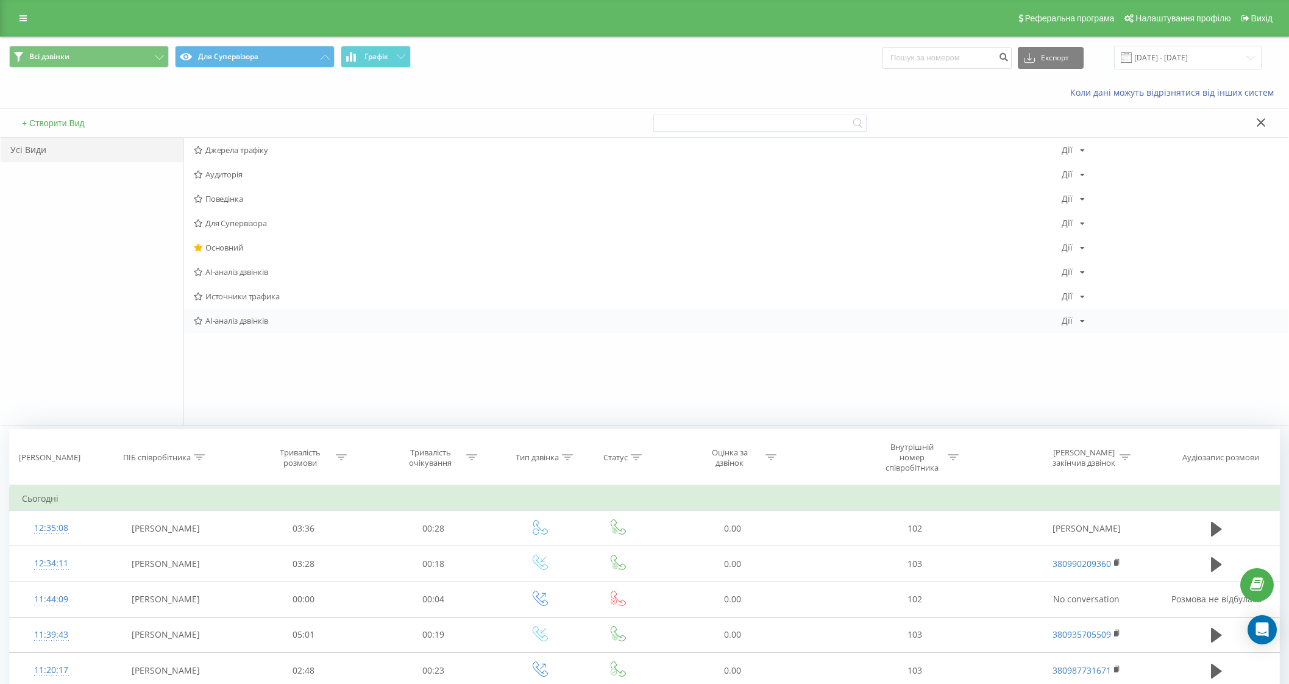
click at [232, 321] on span "AI-аналіз дзвінків" at bounding box center [628, 320] width 868 height 9
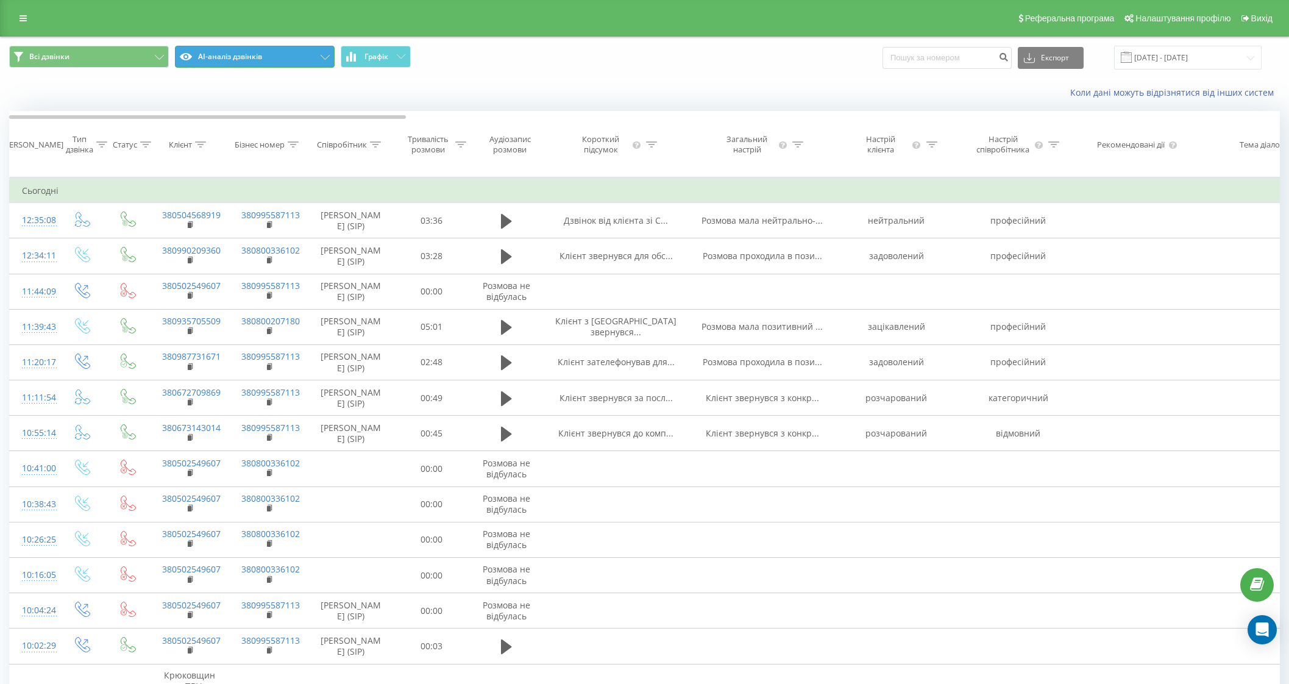
click at [311, 62] on button "AI-аналіз дзвінків" at bounding box center [255, 57] width 160 height 22
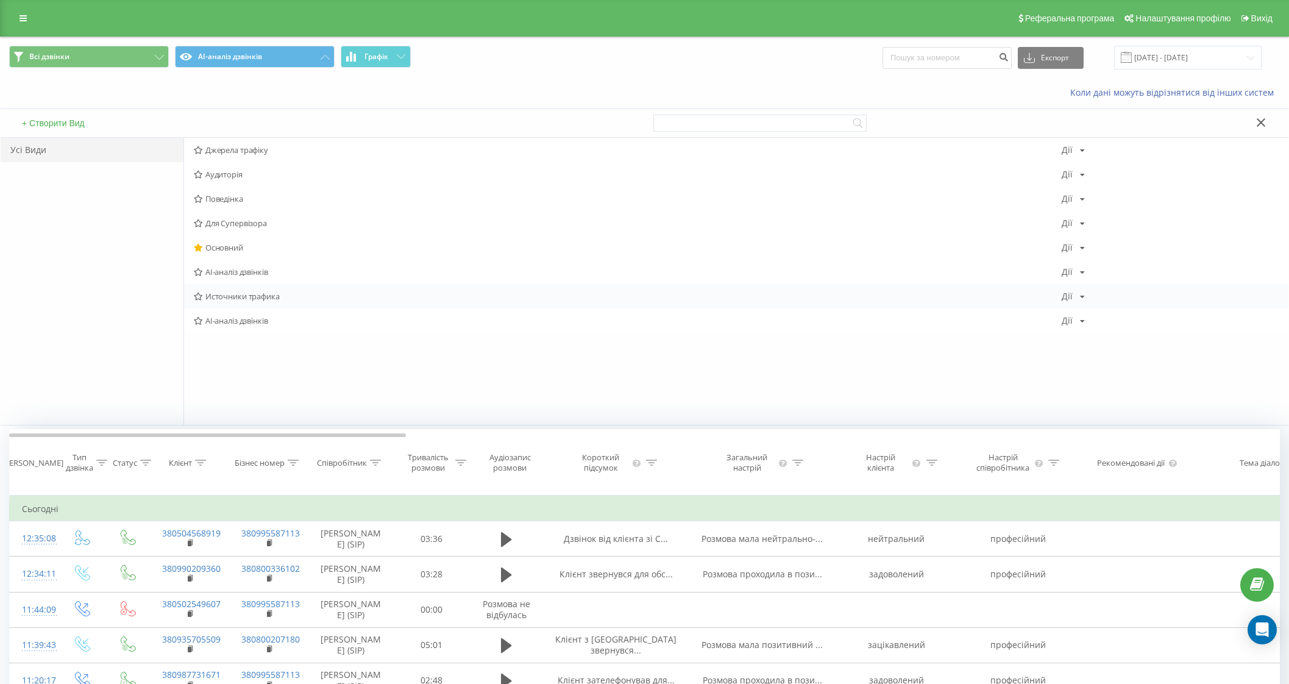
click at [225, 294] on span "Источники трафика" at bounding box center [628, 296] width 868 height 9
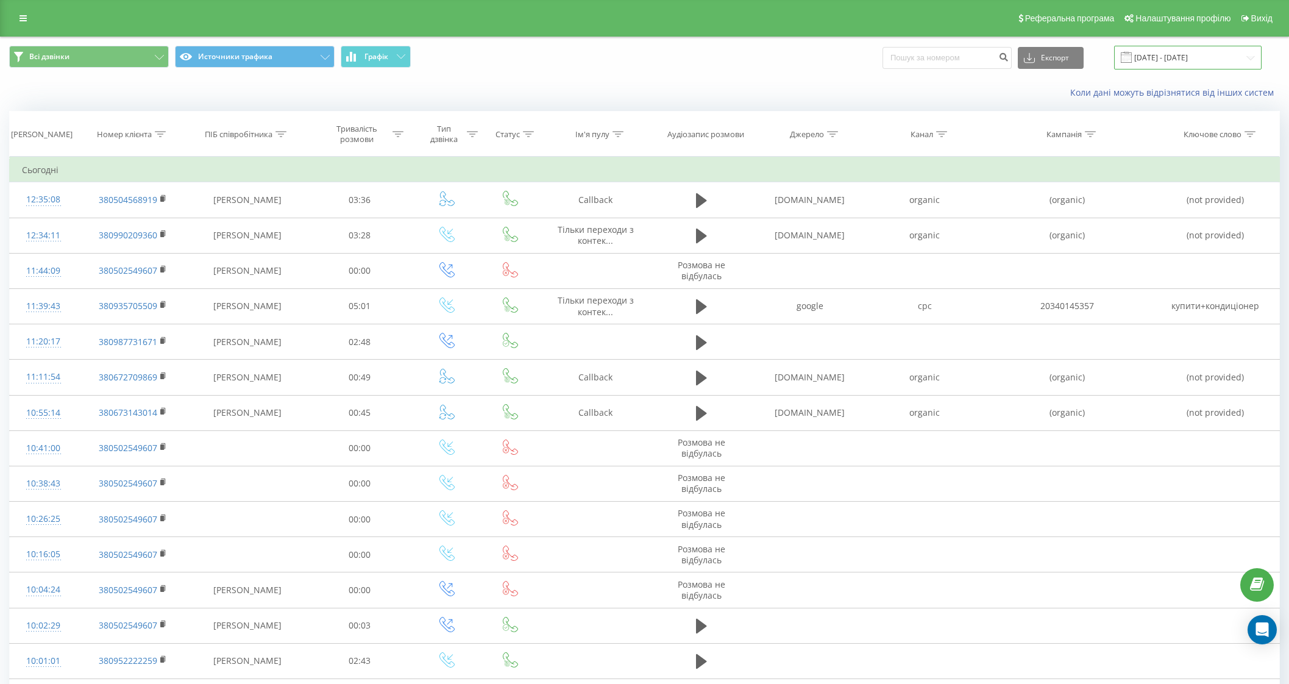
click at [1168, 59] on input "[DATE] - [DATE]" at bounding box center [1187, 58] width 147 height 24
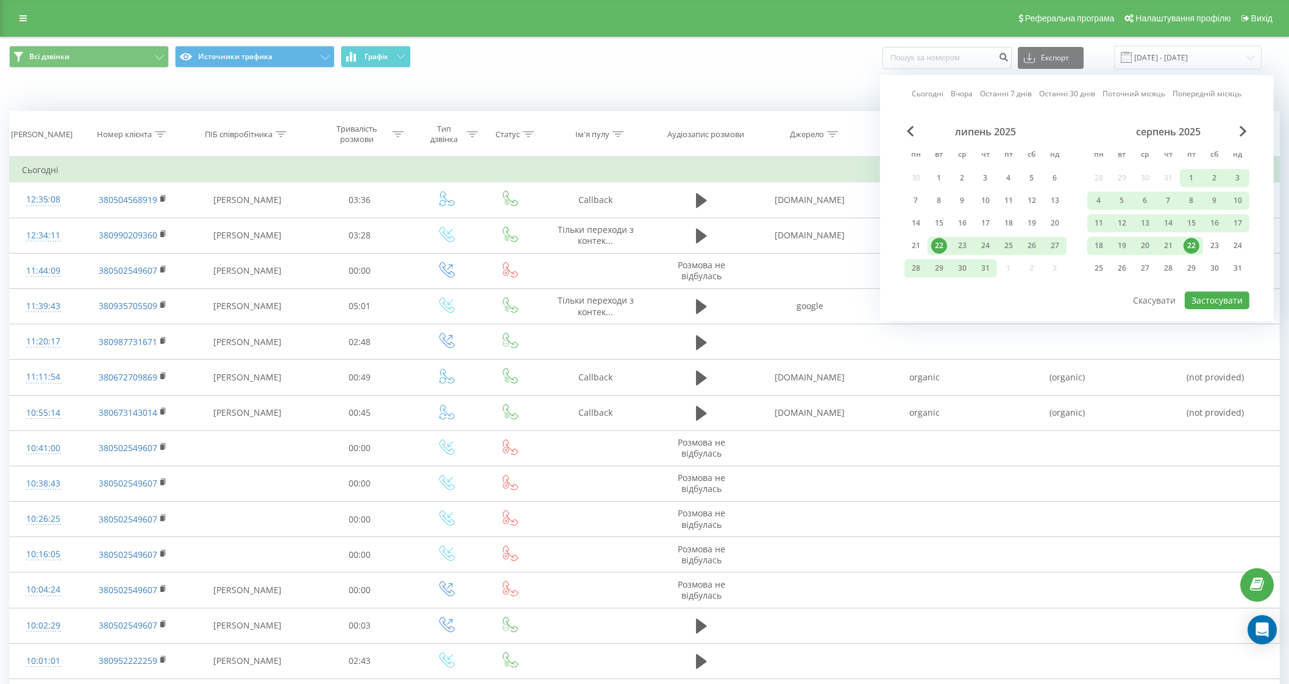
click at [924, 96] on link "Сьогодні" at bounding box center [927, 94] width 32 height 12
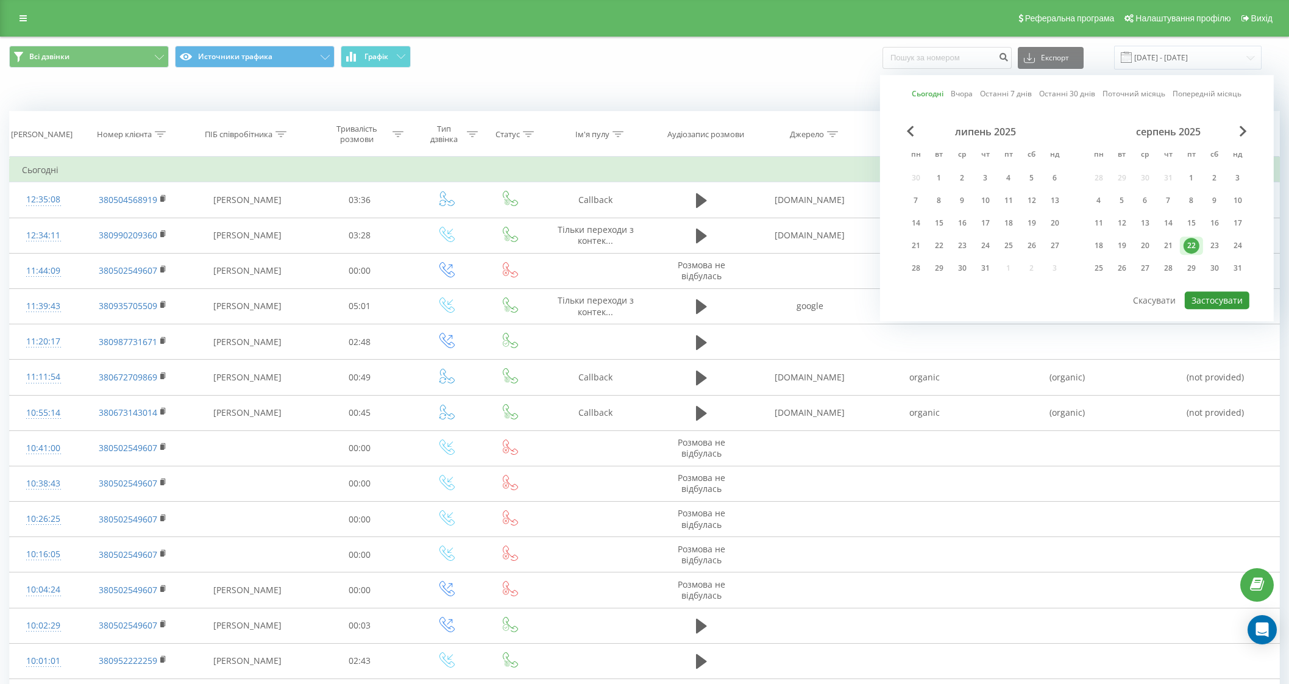
click at [1201, 292] on button "Застосувати" at bounding box center [1216, 300] width 65 height 18
type input "22.08.2025 - 22.08.2025"
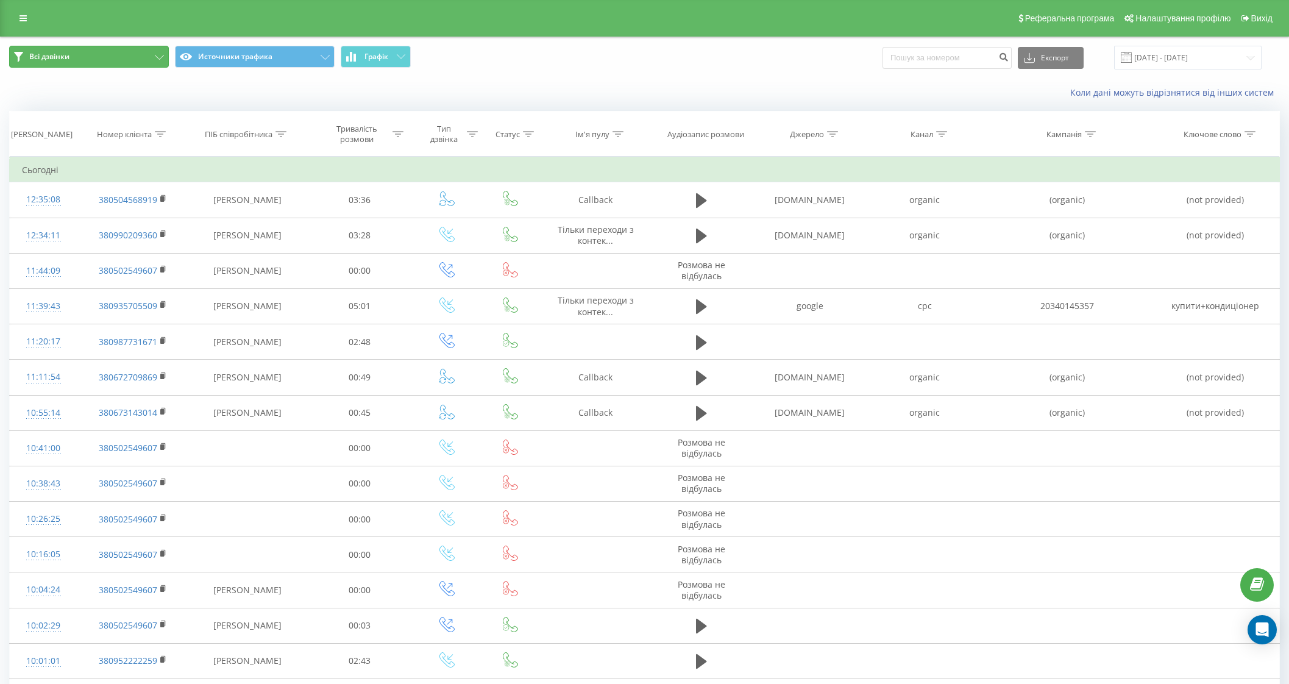
click at [73, 54] on button "Всі дзвінки" at bounding box center [89, 57] width 160 height 22
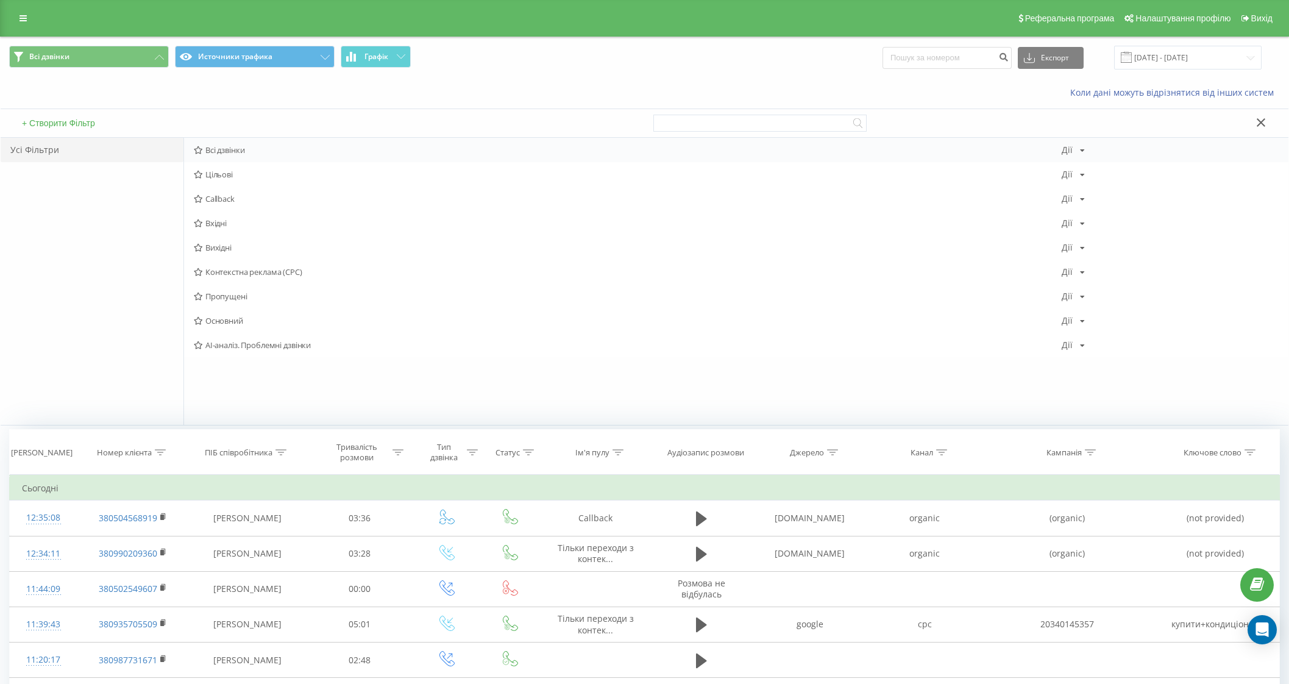
click at [226, 150] on span "Всі дзвінки" at bounding box center [628, 150] width 868 height 9
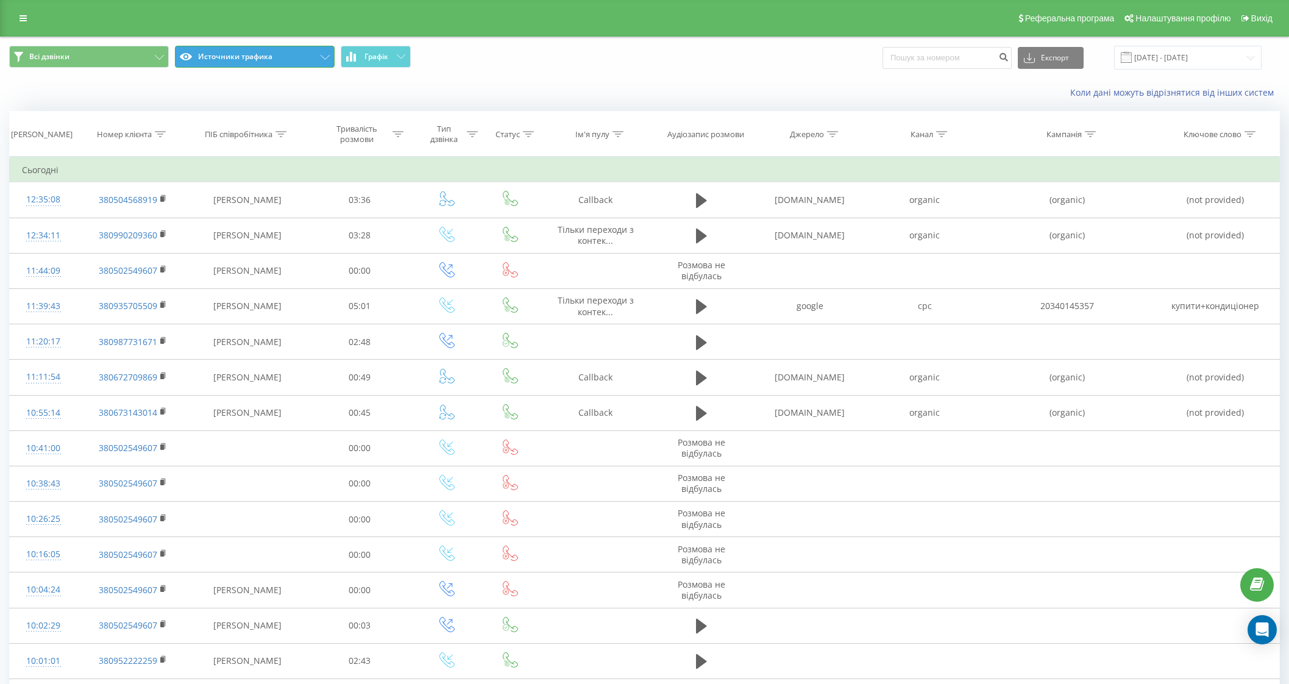
click at [235, 57] on button "Источники трафика" at bounding box center [255, 57] width 160 height 22
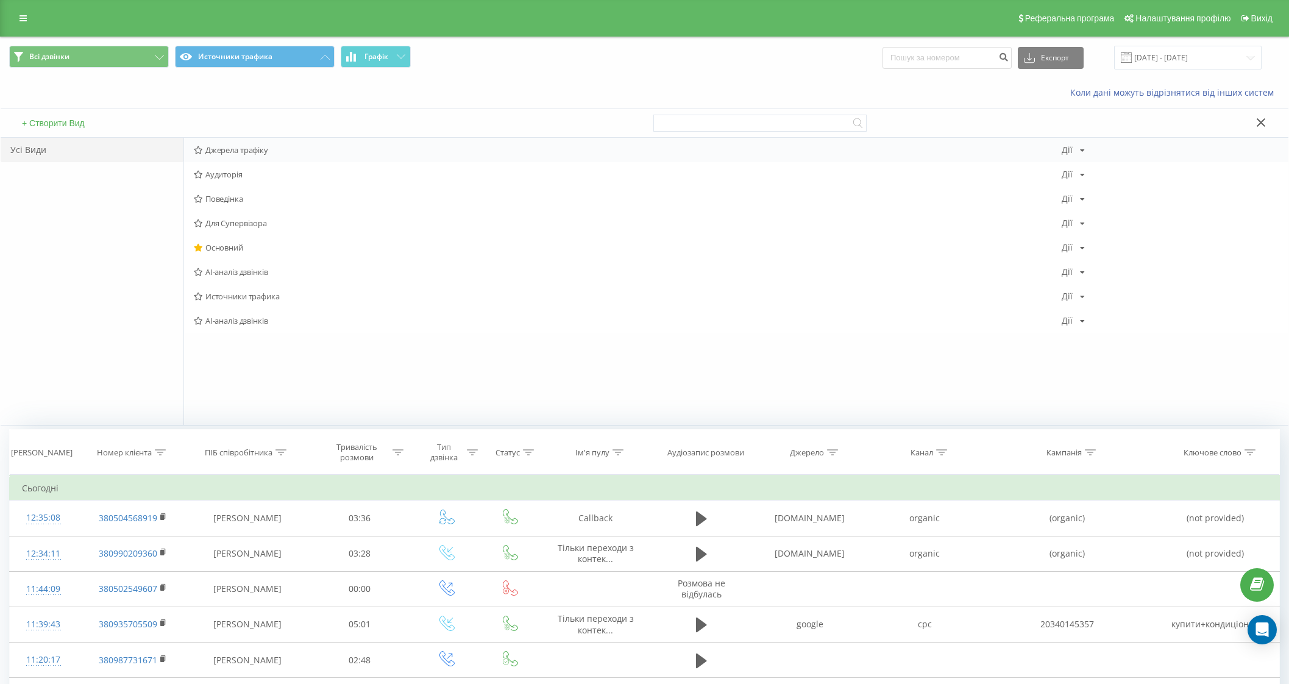
click at [1075, 154] on div "Джерела трафіку Дії Редагувати Копіювати Видалити За замовчуванням Поділитися" at bounding box center [736, 150] width 1104 height 24
click at [1081, 149] on icon at bounding box center [1082, 150] width 5 height 7
click at [12, 272] on div "Усі Види" at bounding box center [92, 281] width 183 height 287
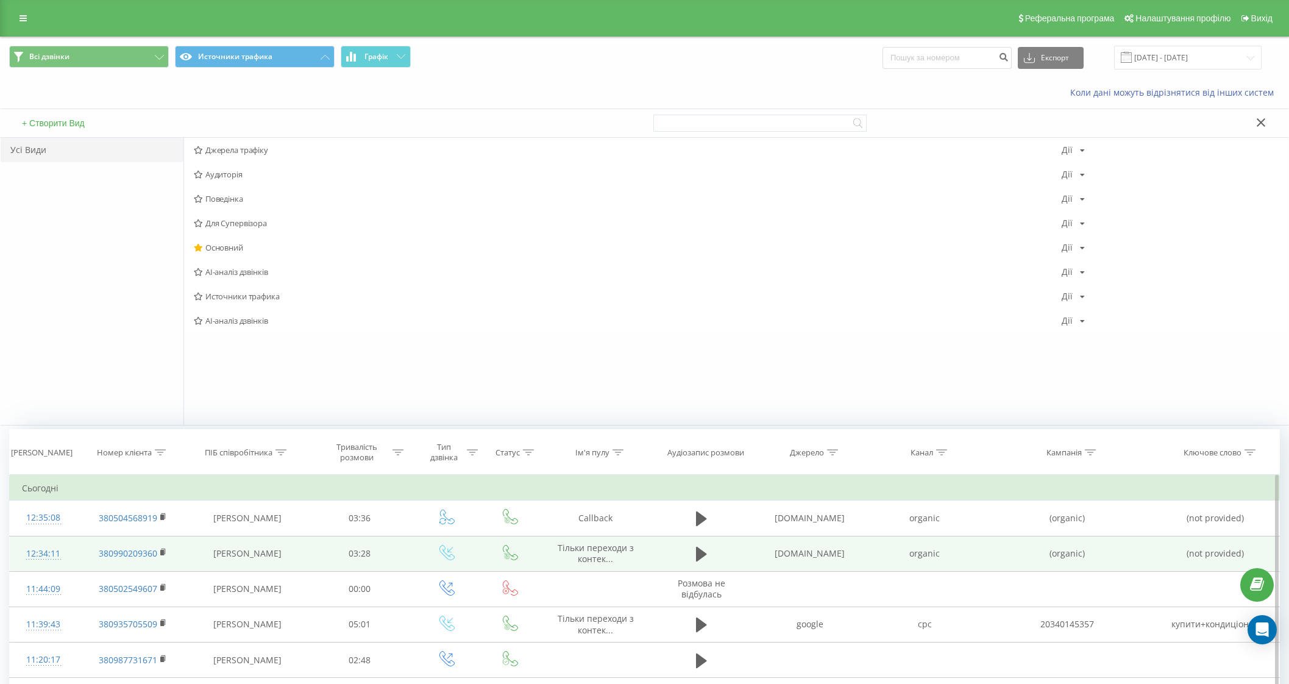
drag, startPoint x: 990, startPoint y: 569, endPoint x: 987, endPoint y: 537, distance: 31.8
click at [987, 537] on td "(organic)" at bounding box center [1066, 553] width 170 height 35
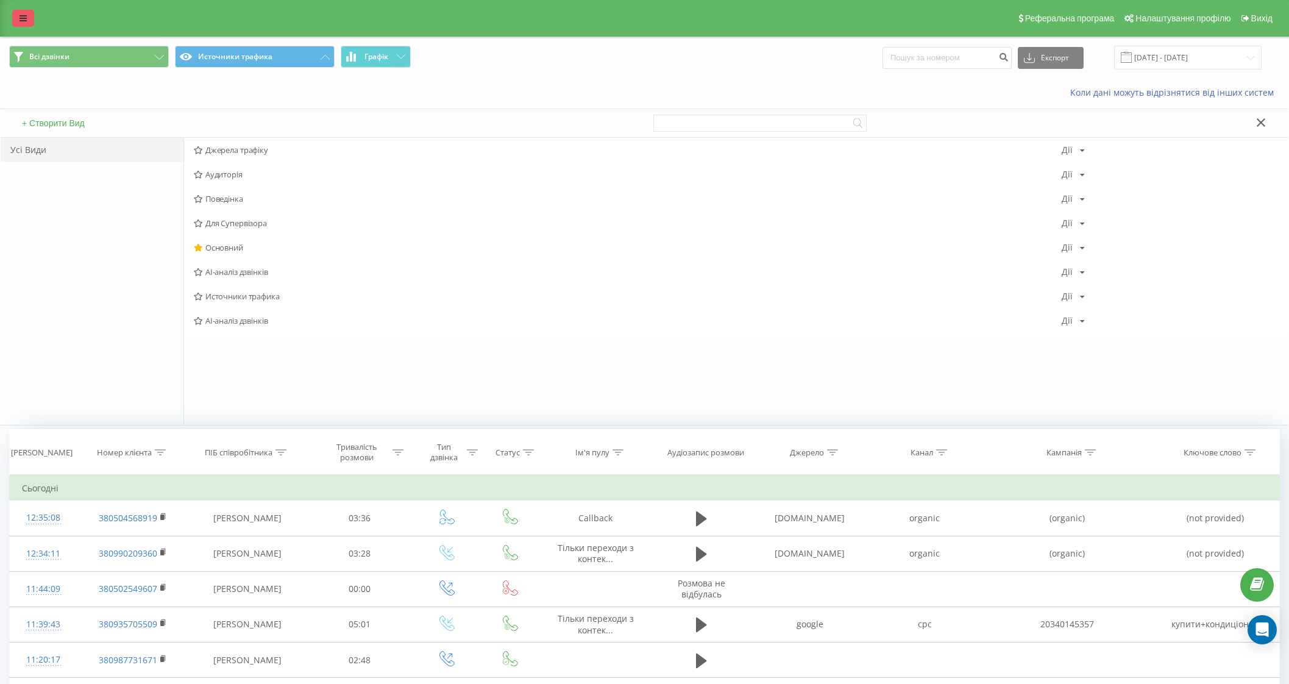
click at [23, 19] on icon at bounding box center [22, 18] width 7 height 9
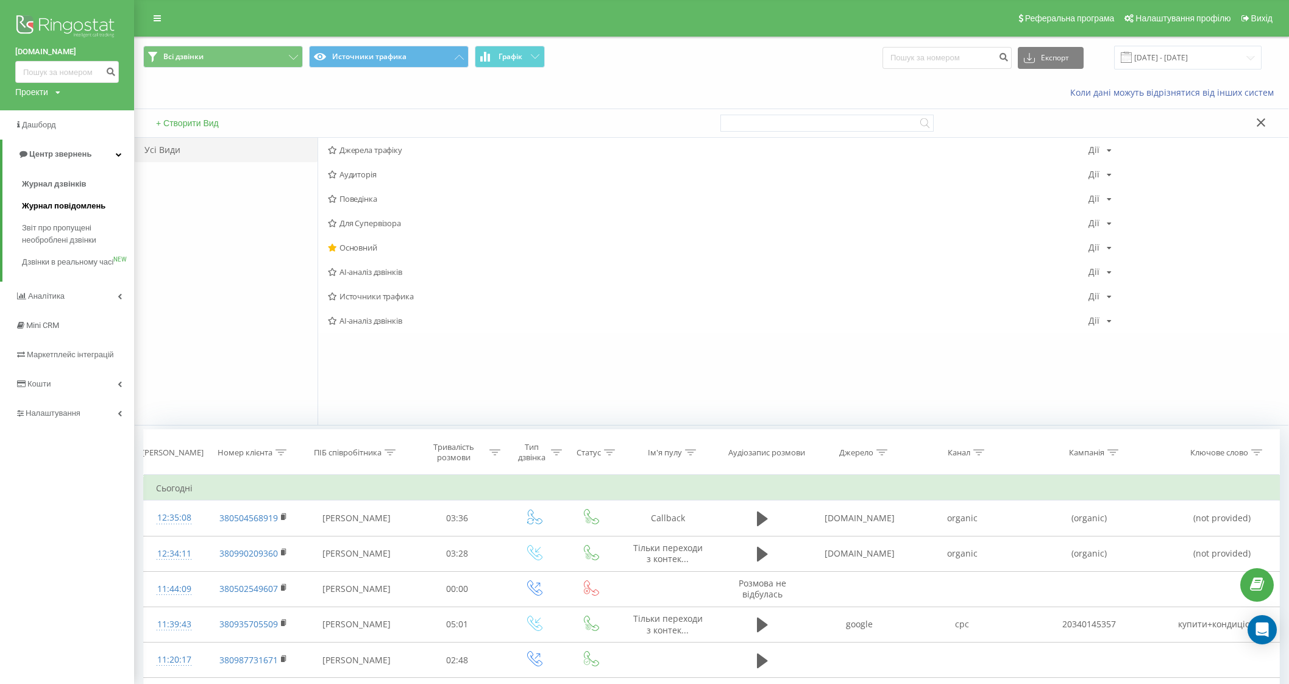
click at [46, 207] on span "Журнал повідомлень" at bounding box center [63, 206] width 83 height 12
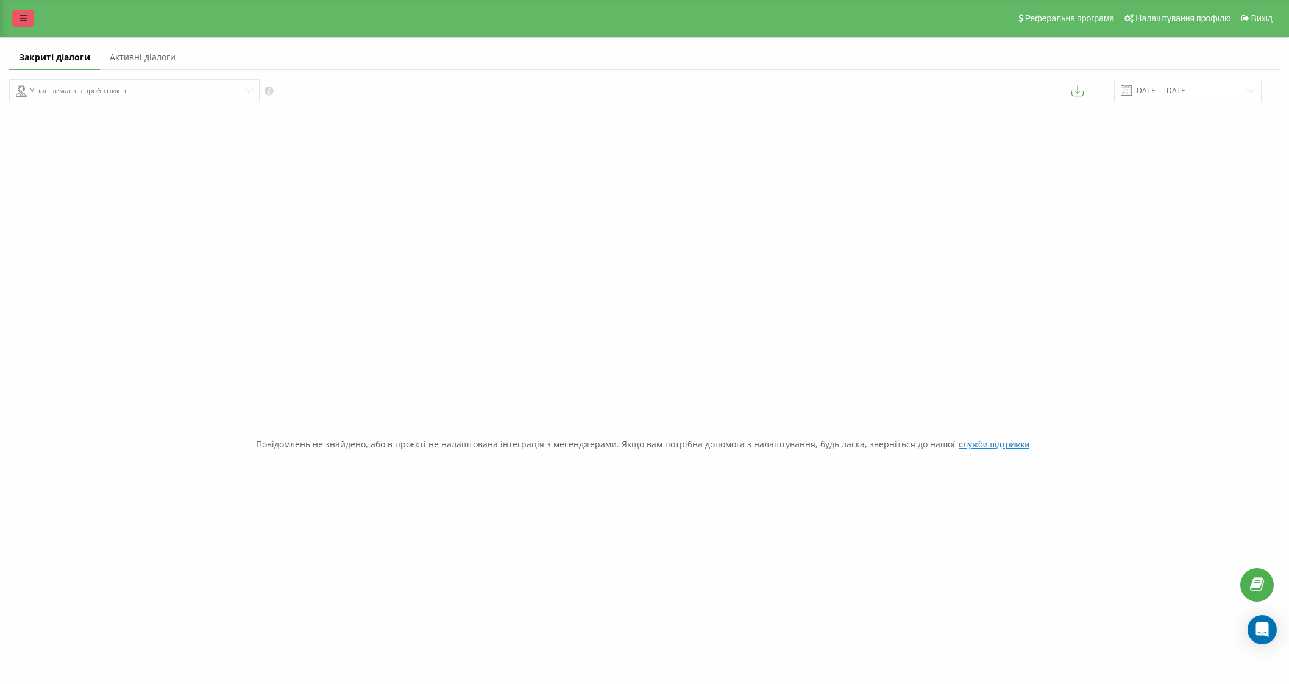
click at [22, 23] on link at bounding box center [23, 18] width 22 height 17
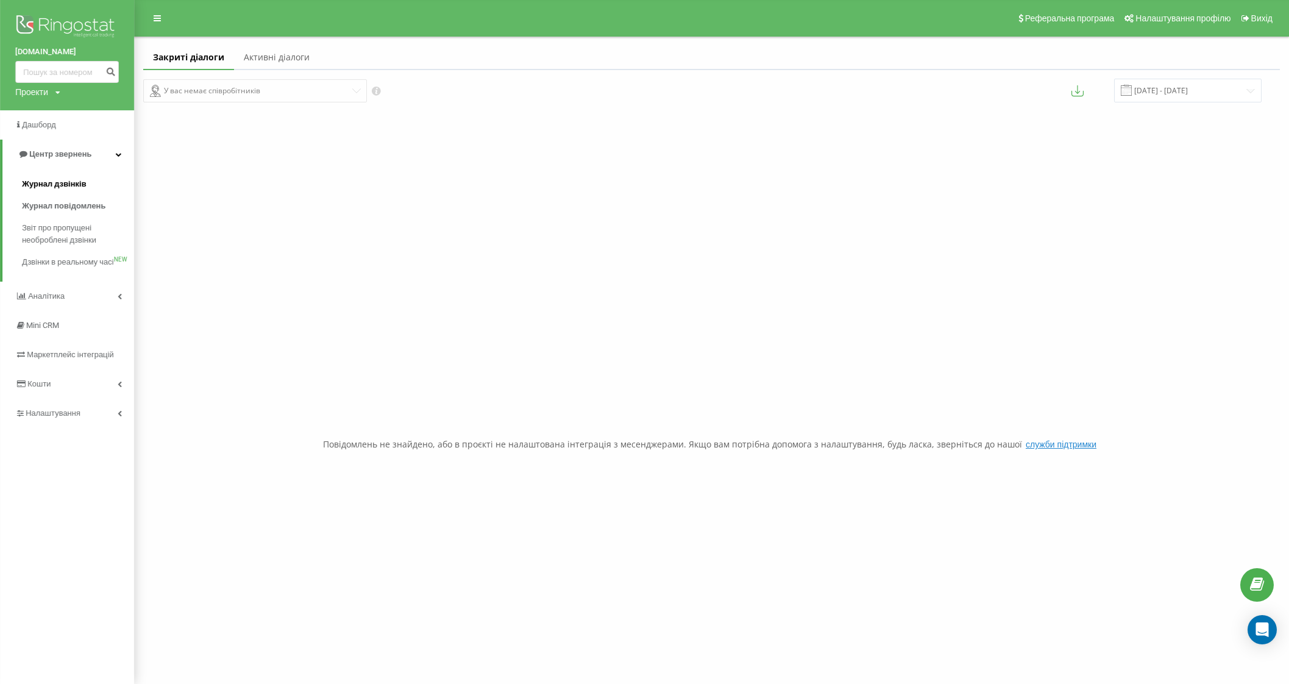
click at [38, 182] on span "Журнал дзвінків" at bounding box center [54, 184] width 65 height 12
